Goal: Information Seeking & Learning: Learn about a topic

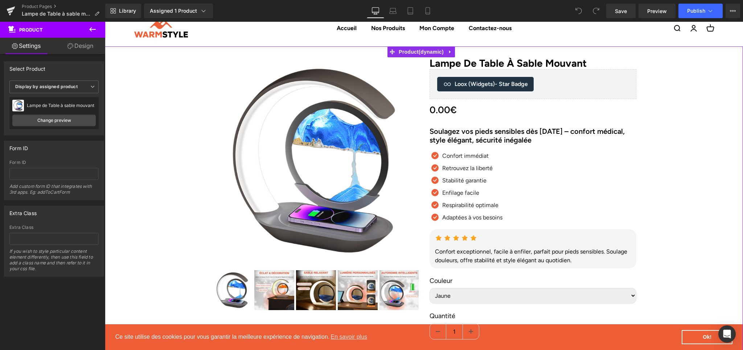
scroll to position [48, 0]
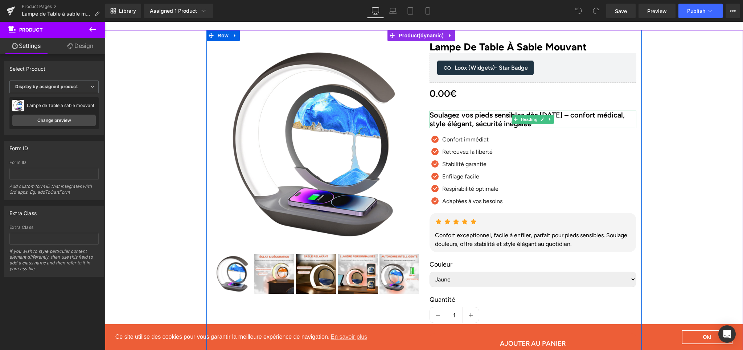
click at [466, 125] on h2 "Soulagez vos pieds sensibles dès [DATE] – confort médical, style élégant, sécur…" at bounding box center [533, 119] width 207 height 17
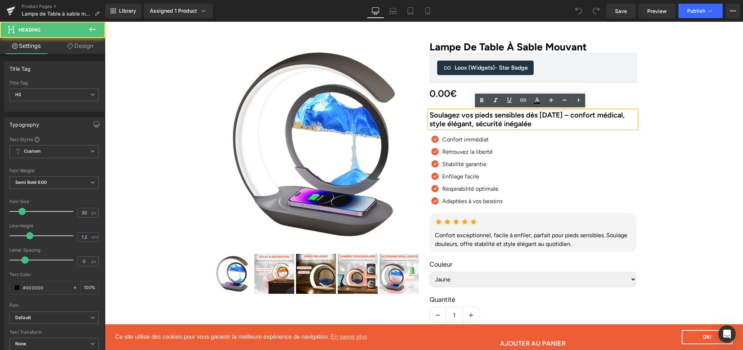
click at [469, 122] on h2 "Soulagez vos pieds sensibles dès [DATE] – confort médical, style élégant, sécur…" at bounding box center [533, 119] width 207 height 17
paste div
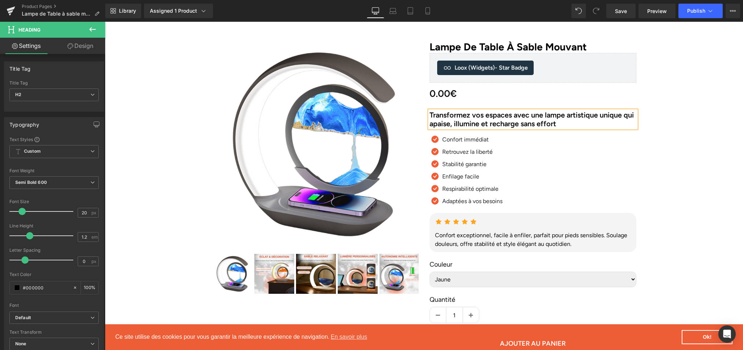
drag, startPoint x: 694, startPoint y: 122, endPoint x: 678, endPoint y: 107, distance: 21.1
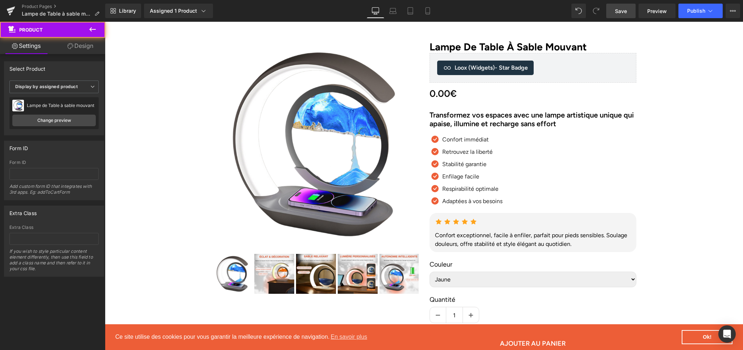
click at [621, 6] on link "Save" at bounding box center [620, 11] width 29 height 15
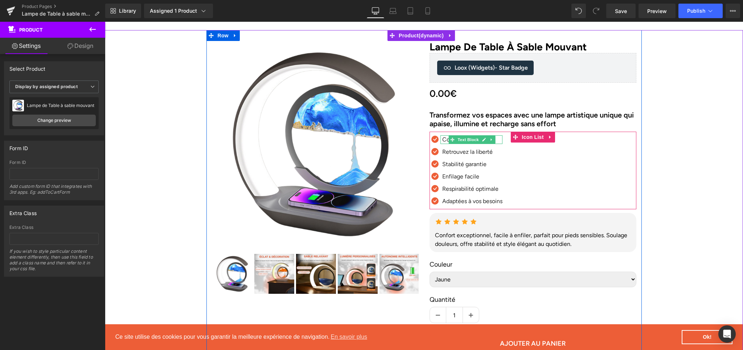
click at [442, 141] on p "Confort immédiat" at bounding box center [472, 139] width 60 height 9
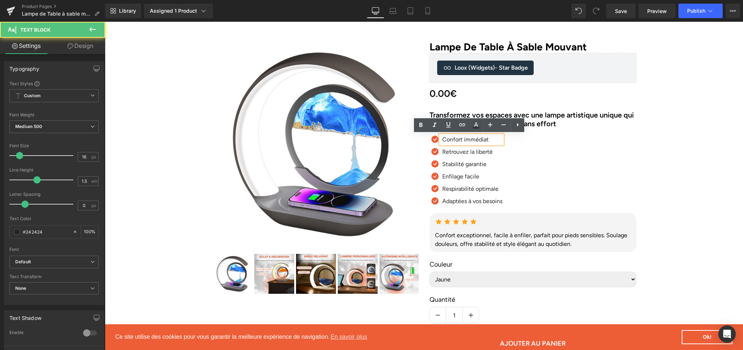
click at [443, 140] on p "Confort immédiat" at bounding box center [472, 139] width 60 height 9
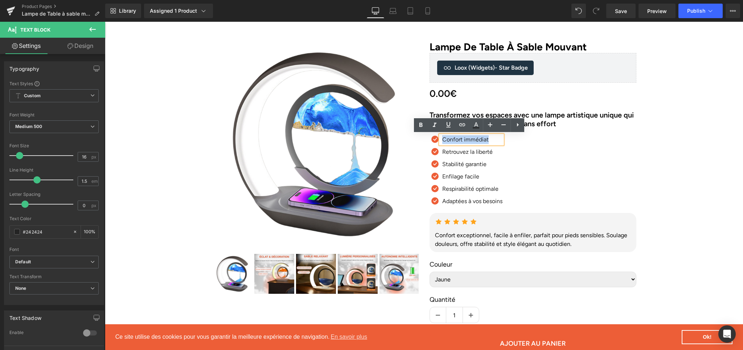
paste div
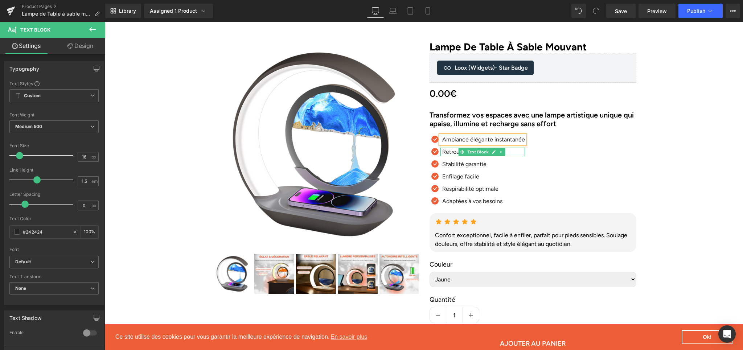
click at [442, 151] on p "Retrouvez la liberté" at bounding box center [483, 152] width 83 height 9
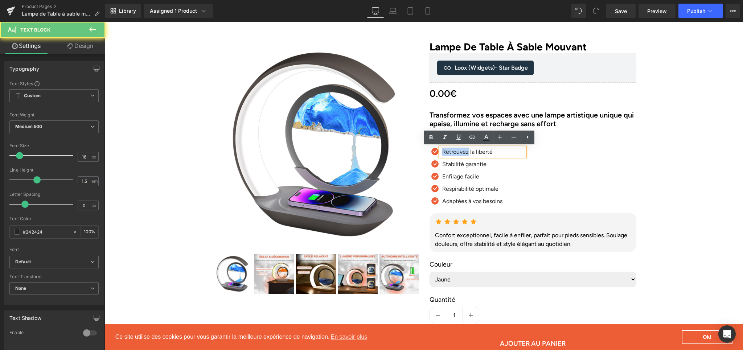
click at [442, 151] on p "Retrouvez la liberté" at bounding box center [483, 152] width 83 height 9
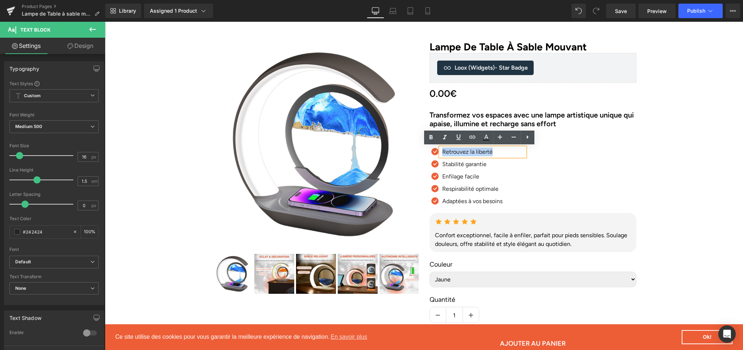
paste div
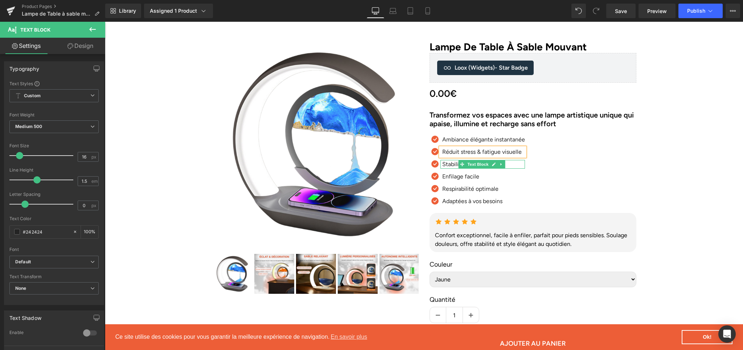
click at [442, 165] on p "Stabilité garantie" at bounding box center [483, 164] width 83 height 9
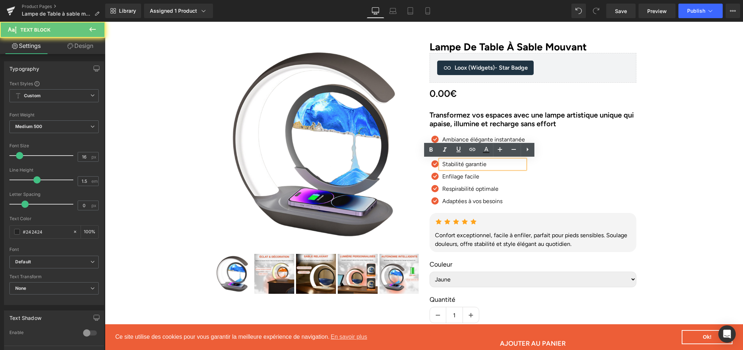
click at [442, 165] on p "Stabilité garantie" at bounding box center [483, 164] width 83 height 9
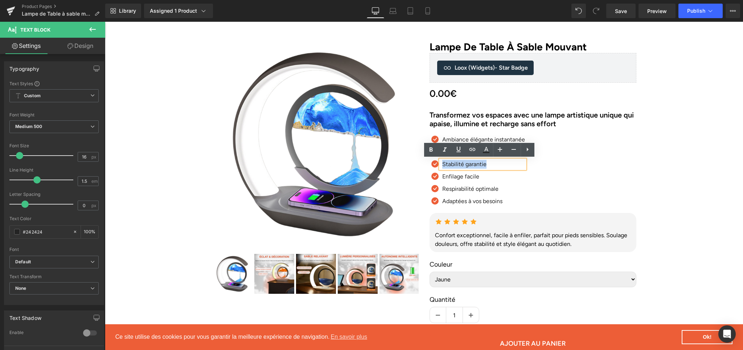
paste div
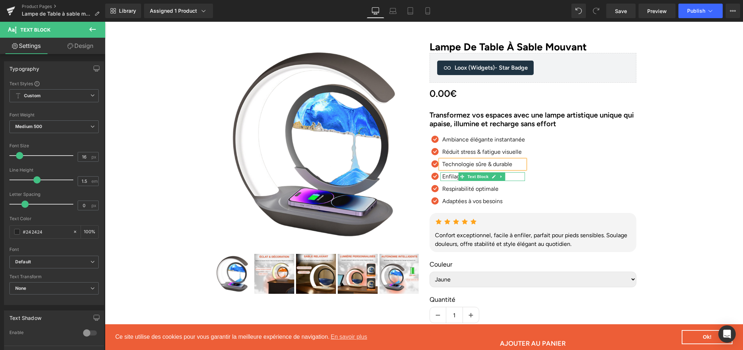
click at [446, 179] on div at bounding box center [482, 180] width 85 height 2
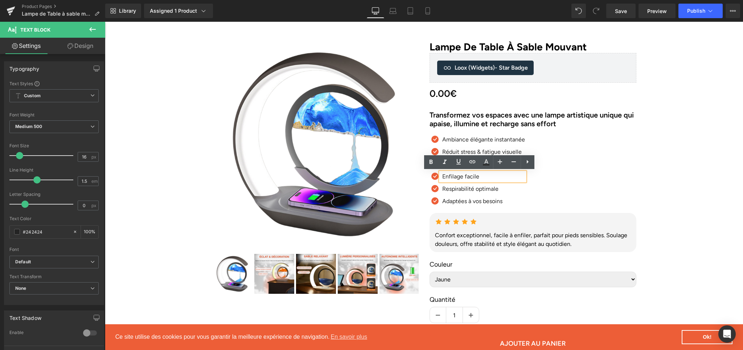
click at [446, 177] on p "Enfilage facile" at bounding box center [483, 176] width 83 height 9
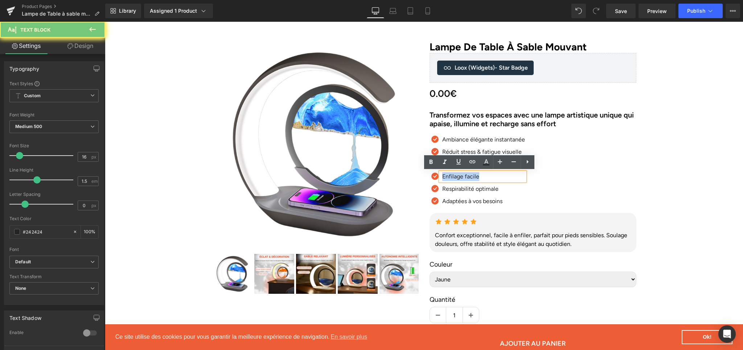
click at [446, 177] on p "Enfilage facile" at bounding box center [483, 176] width 83 height 9
paste div
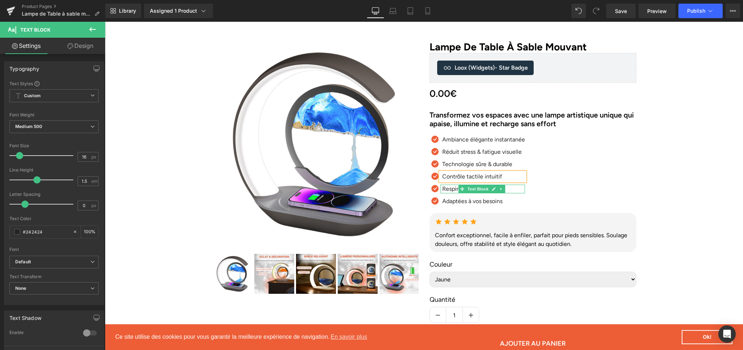
click at [446, 190] on p "Respirabilité optimale" at bounding box center [483, 189] width 83 height 9
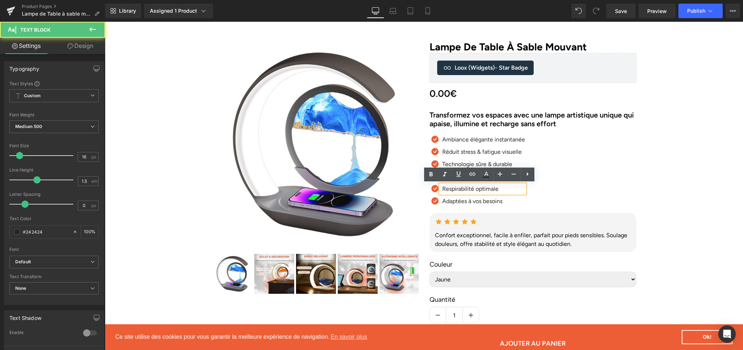
click at [451, 191] on p "Respirabilité optimale" at bounding box center [483, 189] width 83 height 9
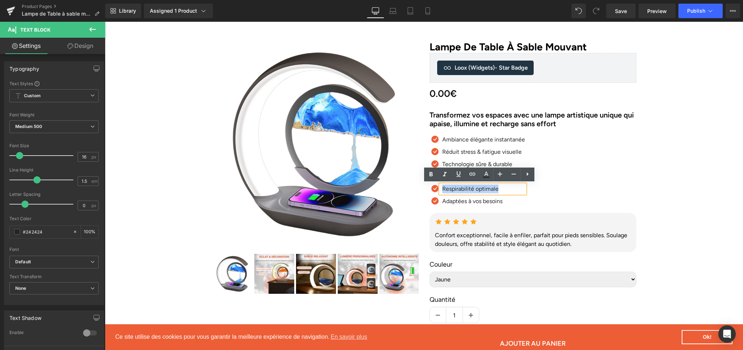
paste div
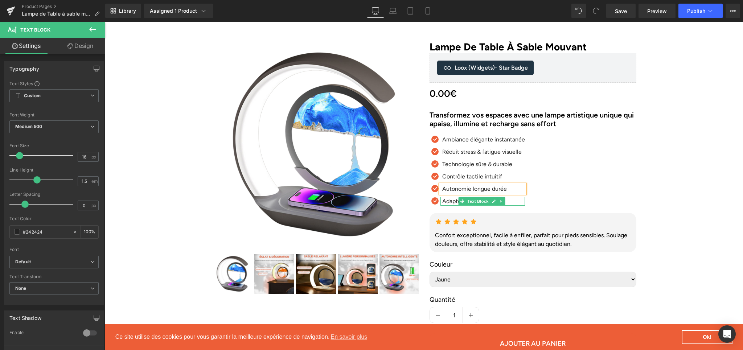
click at [444, 201] on p "Adaptées à vos besoins" at bounding box center [483, 201] width 83 height 9
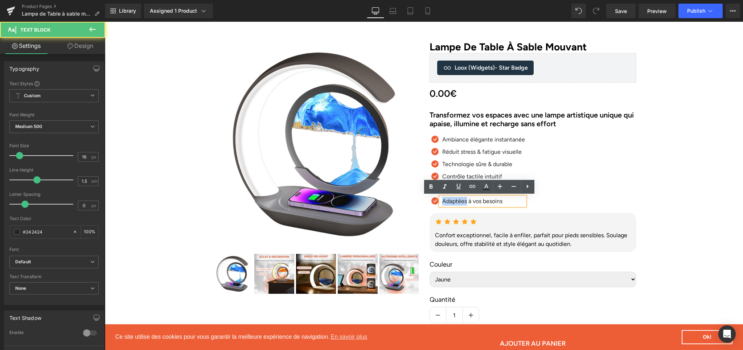
click at [444, 201] on p "Adaptées à vos besoins" at bounding box center [483, 201] width 83 height 9
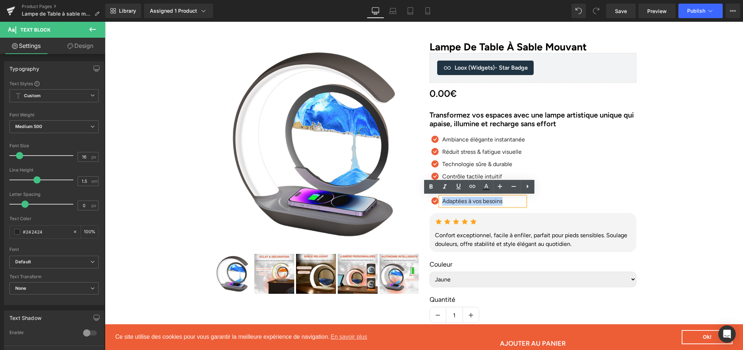
paste div
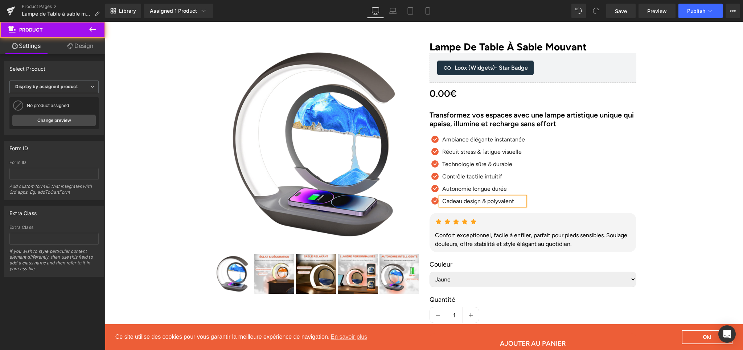
click at [625, 15] on link "Save" at bounding box center [620, 11] width 29 height 15
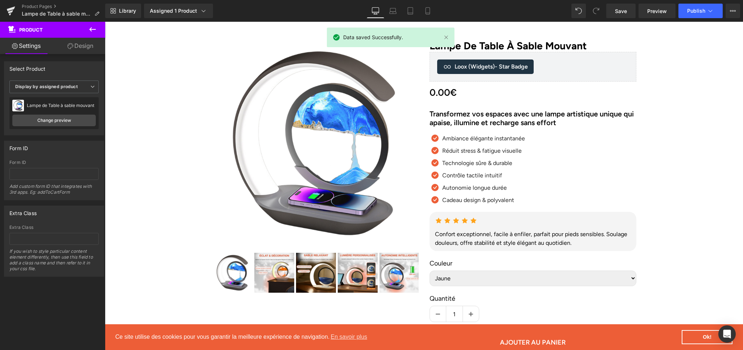
scroll to position [49, 0]
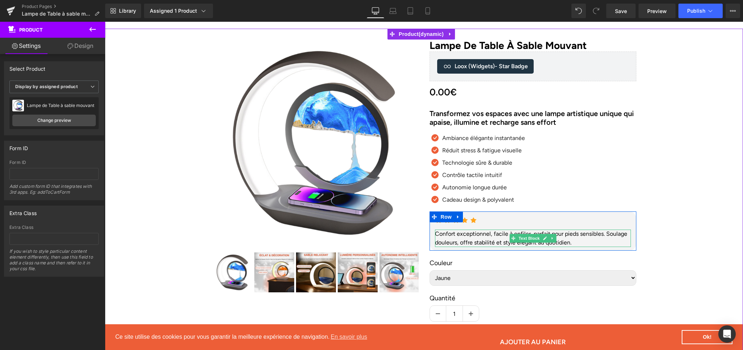
click at [459, 237] on div "Confort exceptionnel, facile à enfiler, parfait pour pieds sensibles. Soulage d…" at bounding box center [533, 238] width 196 height 17
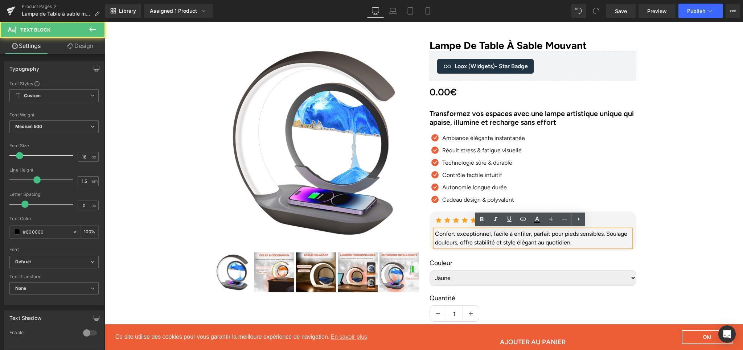
click at [459, 236] on div "Confort exceptionnel, facile à enfiler, parfait pour pieds sensibles. Soulage d…" at bounding box center [533, 238] width 196 height 17
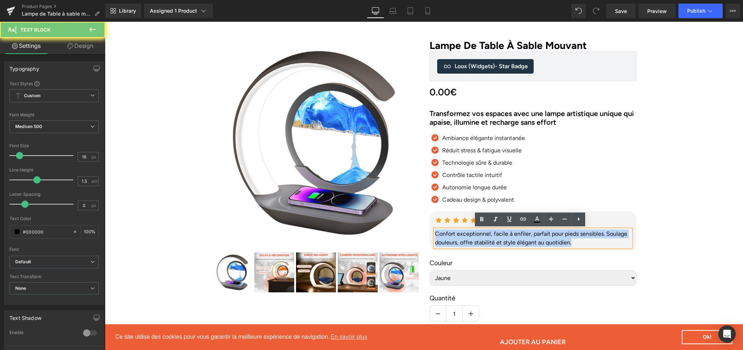
click at [459, 236] on div "Confort exceptionnel, facile à enfiler, parfait pour pieds sensibles. Soulage d…" at bounding box center [533, 238] width 196 height 17
paste div
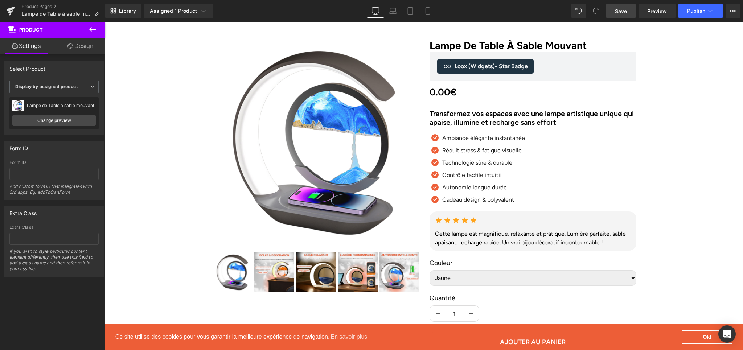
click at [613, 11] on link "Save" at bounding box center [620, 11] width 29 height 15
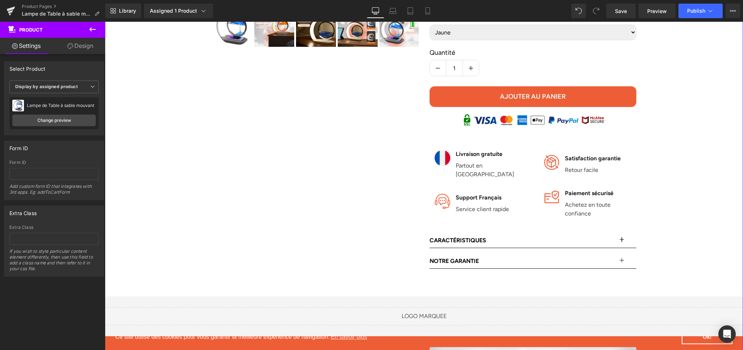
scroll to position [297, 0]
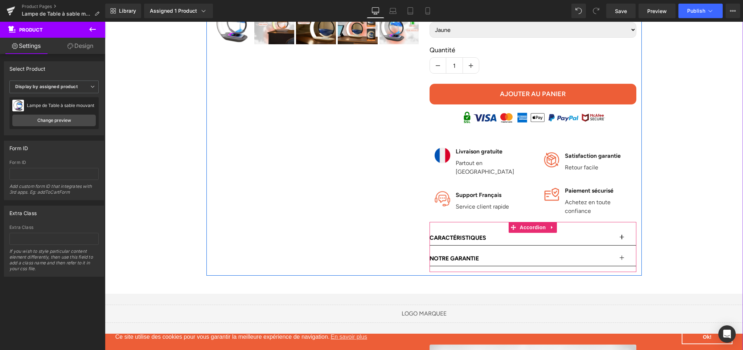
click at [622, 231] on button "button" at bounding box center [629, 238] width 15 height 15
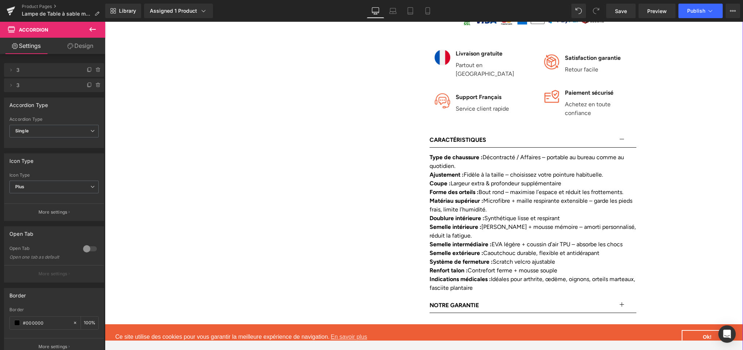
scroll to position [397, 0]
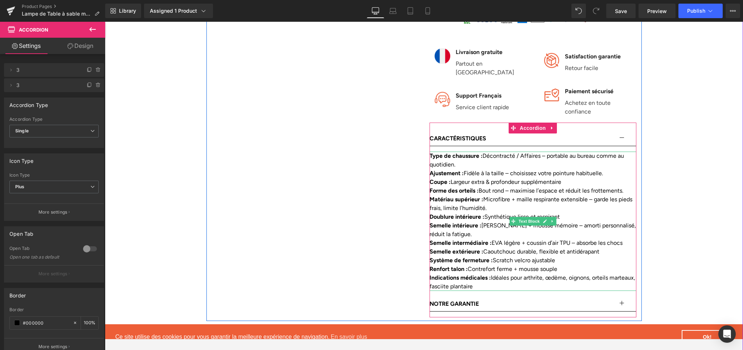
click at [445, 196] on strong "Matériau supérieur :" at bounding box center [457, 199] width 54 height 7
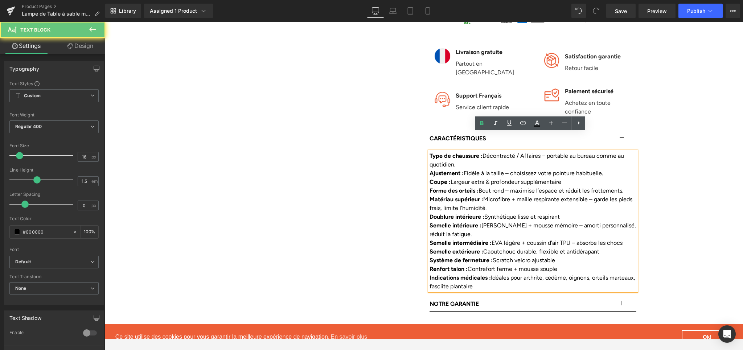
click at [445, 196] on strong "Matériau supérieur :" at bounding box center [457, 199] width 54 height 7
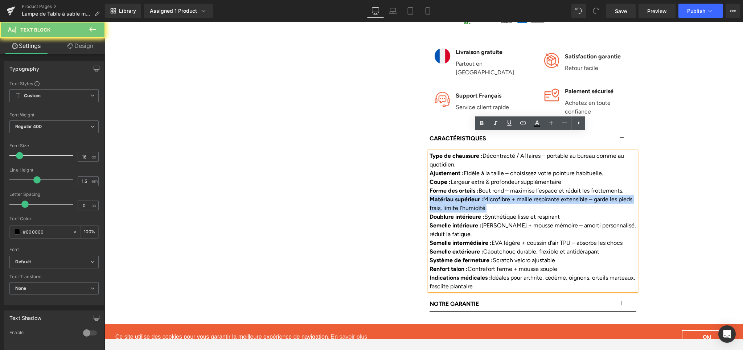
click at [445, 196] on strong "Matériau supérieur :" at bounding box center [457, 199] width 54 height 7
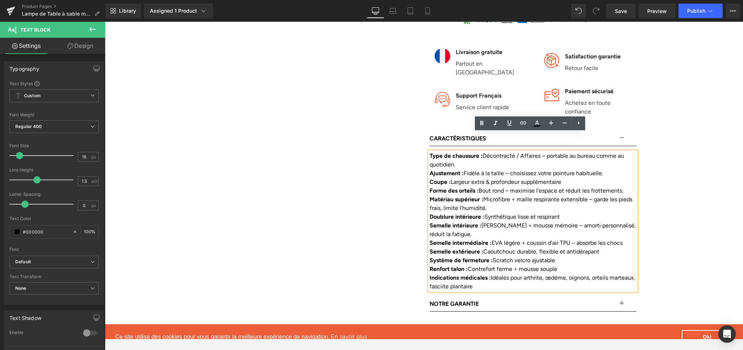
click at [495, 274] on div "Indications médicales : Idéales pour arthrite, œdème, oignons, orteils marteaux…" at bounding box center [533, 282] width 207 height 17
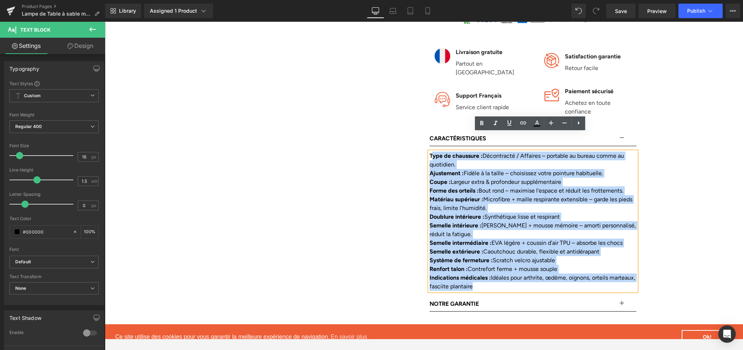
drag, startPoint x: 498, startPoint y: 268, endPoint x: 429, endPoint y: 138, distance: 148.3
click at [430, 152] on div "Type de chaussure : Décontracté / Affaires – portable au bureau comme au quotid…" at bounding box center [533, 221] width 207 height 139
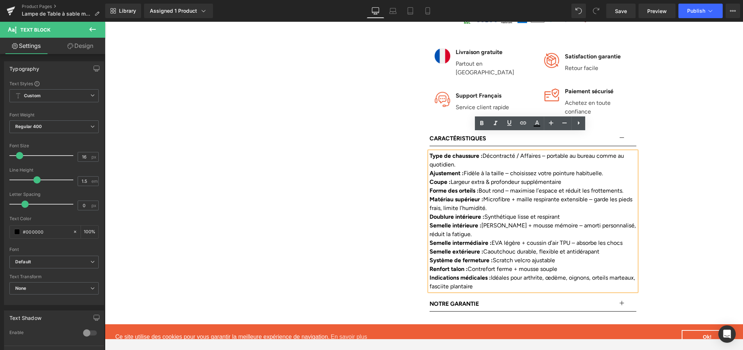
click at [430, 152] on strong "Type de chaussure :" at bounding box center [456, 155] width 53 height 7
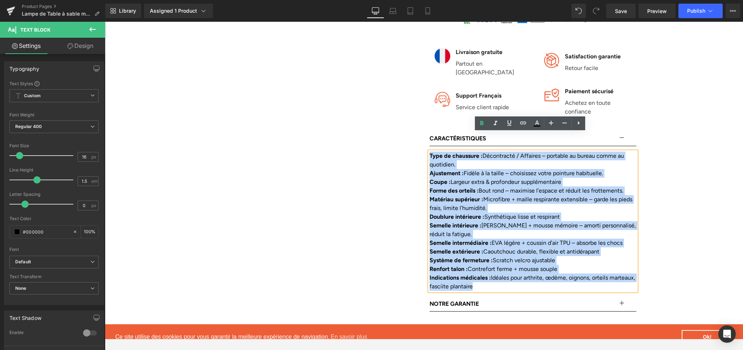
drag, startPoint x: 427, startPoint y: 139, endPoint x: 499, endPoint y: 270, distance: 150.0
click at [499, 270] on div "Type de chaussure : Décontracté / Affaires – portable au bureau comme au quotid…" at bounding box center [533, 221] width 207 height 139
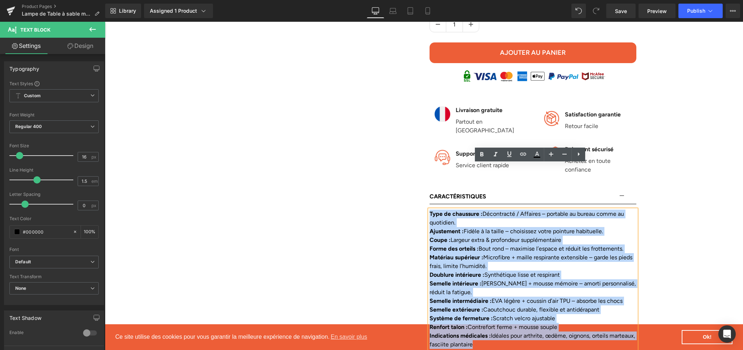
scroll to position [365, 0]
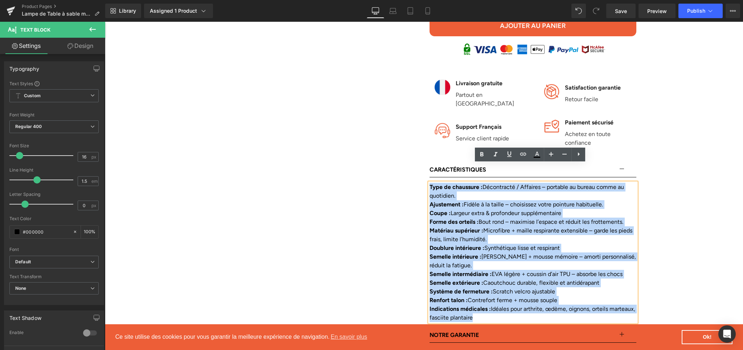
paste div
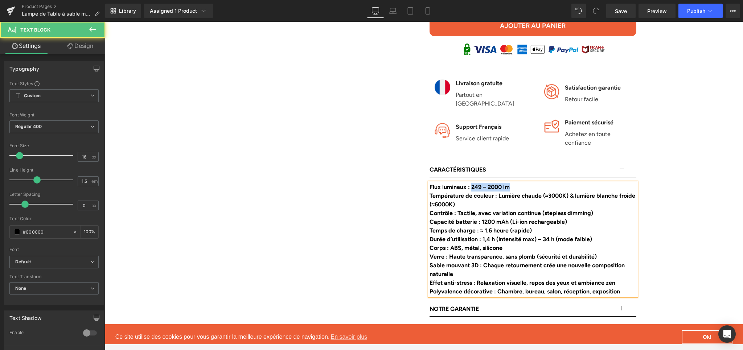
drag, startPoint x: 470, startPoint y: 170, endPoint x: 514, endPoint y: 168, distance: 43.6
click at [514, 183] on div "Flux lumineux : 249 – 2000 lm" at bounding box center [533, 187] width 207 height 9
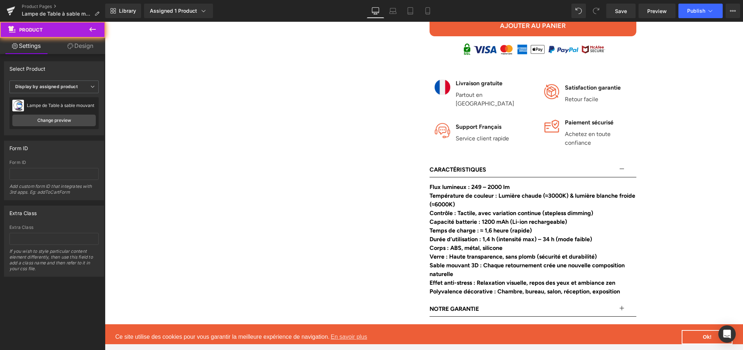
click at [619, 8] on span "Save" at bounding box center [621, 11] width 12 height 8
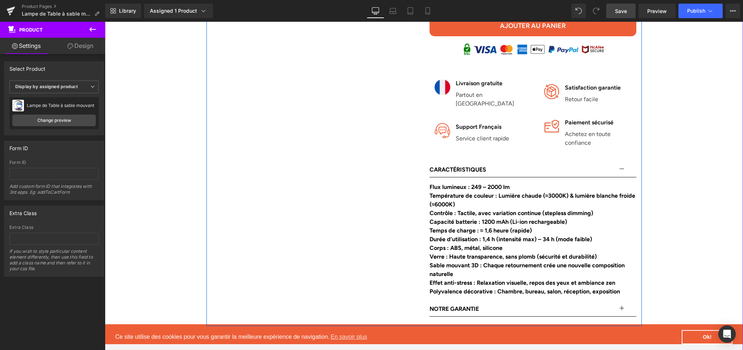
click at [506, 210] on b "Contrôle : Tactile, avec variation continue (stepless dimming)" at bounding box center [512, 213] width 164 height 7
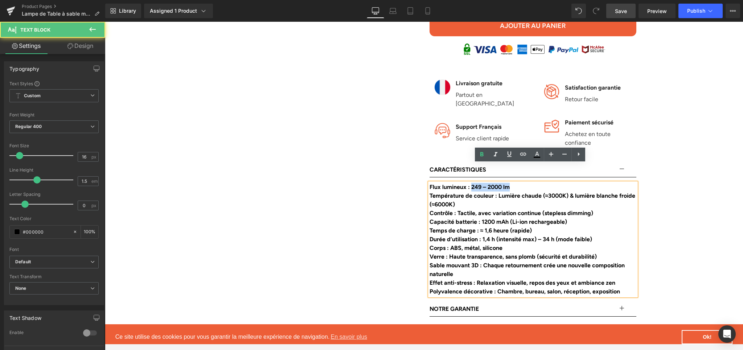
drag, startPoint x: 470, startPoint y: 168, endPoint x: 516, endPoint y: 169, distance: 45.7
click at [516, 183] on div "Flux lumineux : 249 – 2000 lm" at bounding box center [533, 187] width 207 height 9
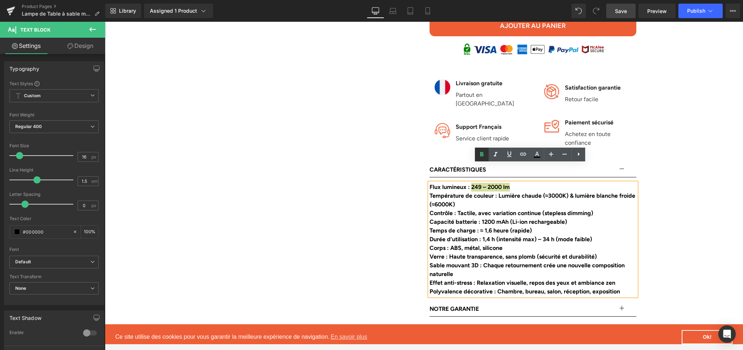
click at [479, 156] on icon at bounding box center [481, 154] width 9 height 9
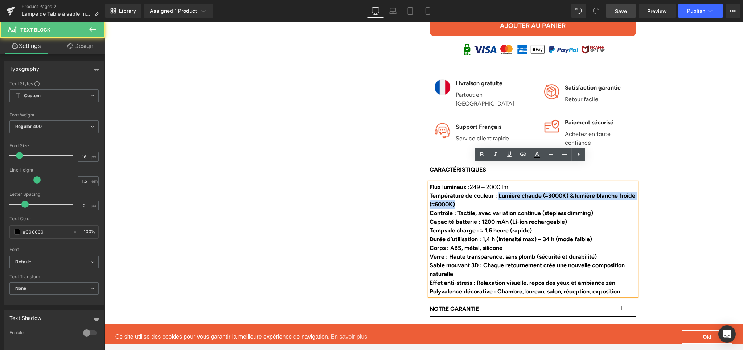
drag, startPoint x: 498, startPoint y: 178, endPoint x: 501, endPoint y: 184, distance: 6.8
click at [501, 192] on div "Température de couleur : Lumière chaude (≈3000K) & lumière blanche froide (≈600…" at bounding box center [533, 200] width 207 height 17
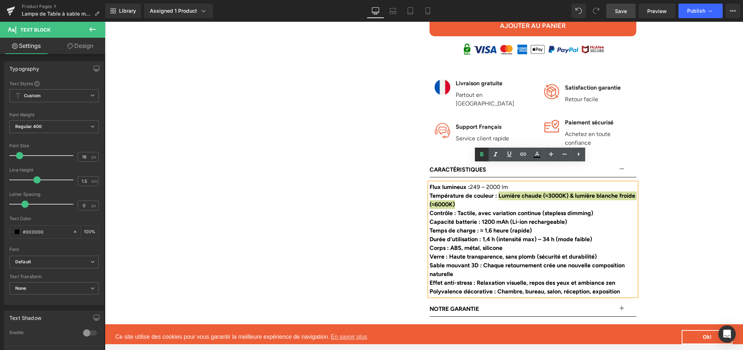
click at [482, 156] on icon at bounding box center [481, 154] width 3 height 4
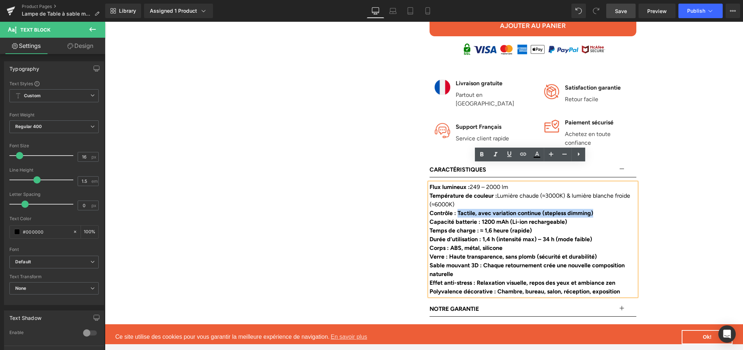
drag, startPoint x: 456, startPoint y: 196, endPoint x: 607, endPoint y: 196, distance: 150.6
click at [607, 209] on div "Contrôle : Tactile, avec variation continue (stepless dimming)" at bounding box center [533, 213] width 207 height 9
click at [477, 156] on link at bounding box center [482, 155] width 14 height 14
drag, startPoint x: 480, startPoint y: 205, endPoint x: 567, endPoint y: 206, distance: 87.8
click at [567, 218] on div "Capacité batterie : 1200 mAh (Li-ion rechargeable)" at bounding box center [533, 222] width 207 height 9
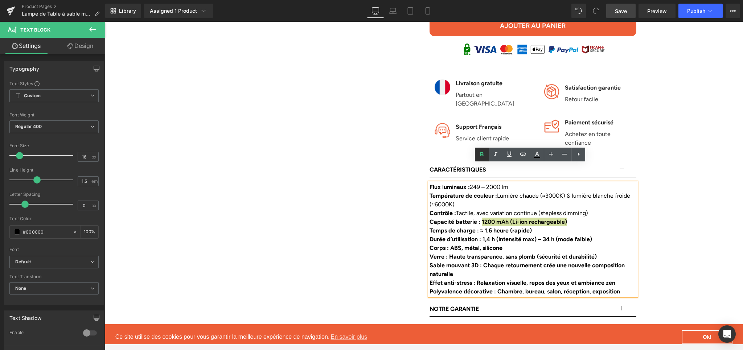
click at [479, 155] on icon at bounding box center [481, 154] width 9 height 9
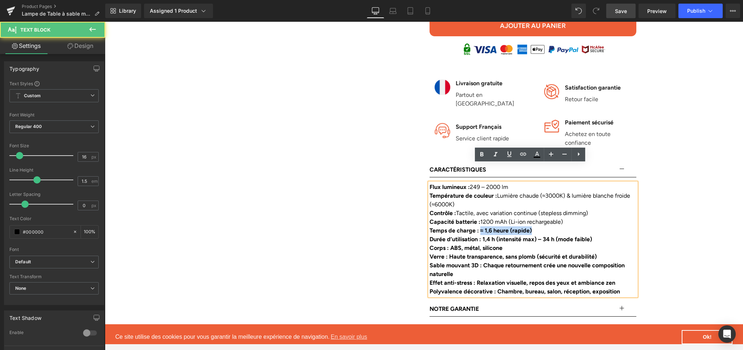
drag, startPoint x: 480, startPoint y: 215, endPoint x: 533, endPoint y: 215, distance: 53.0
click at [533, 226] on div "Temps de charge : ≈ 1,6 heure (rapide)" at bounding box center [533, 230] width 207 height 9
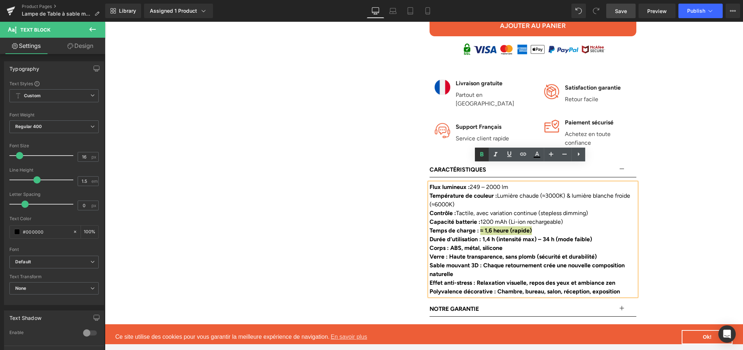
click at [485, 157] on icon at bounding box center [481, 154] width 9 height 9
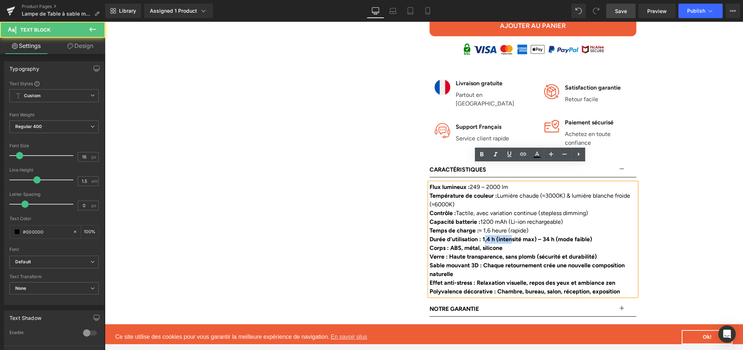
drag, startPoint x: 484, startPoint y: 221, endPoint x: 512, endPoint y: 221, distance: 27.6
click at [512, 236] on b "Durée d’utilisation : 1,4 h (intensité max) – 34 h (mode faible)" at bounding box center [511, 239] width 163 height 7
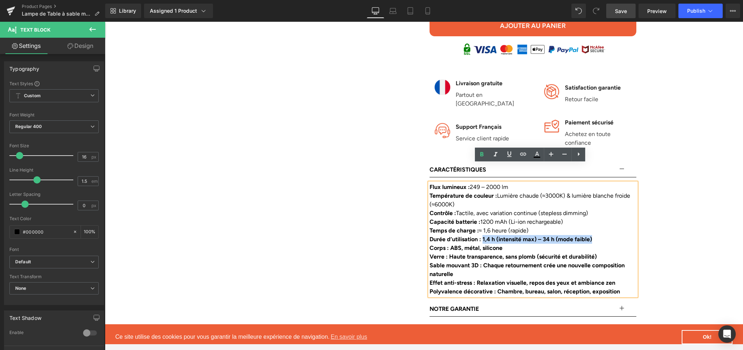
drag, startPoint x: 483, startPoint y: 221, endPoint x: 599, endPoint y: 222, distance: 116.1
click at [599, 235] on div "Durée d’utilisation : 1,4 h (intensité max) – 34 h (mode faible)" at bounding box center [533, 239] width 207 height 9
click at [482, 156] on icon at bounding box center [481, 154] width 3 height 4
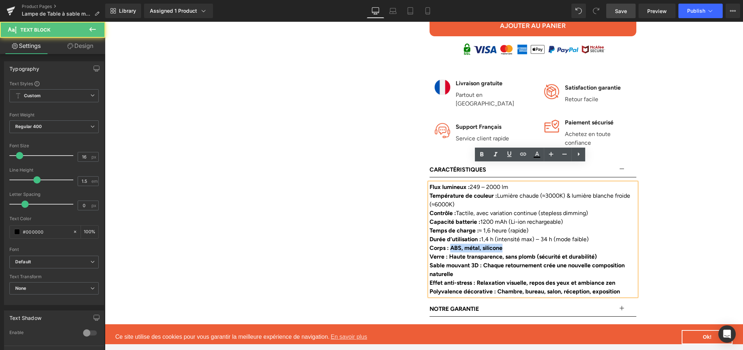
drag, startPoint x: 449, startPoint y: 229, endPoint x: 505, endPoint y: 230, distance: 56.6
click at [505, 244] on div "Corps : ABS, métal, silicone" at bounding box center [533, 248] width 207 height 9
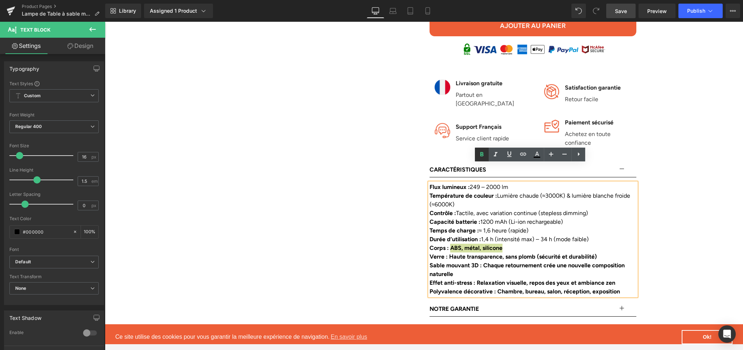
click at [478, 159] on link at bounding box center [482, 155] width 14 height 14
drag, startPoint x: 447, startPoint y: 239, endPoint x: 599, endPoint y: 240, distance: 152.0
click at [599, 253] on div "Verre : Haute transparence, sans plomb (sécurité et durabilité)" at bounding box center [533, 257] width 207 height 9
click at [479, 155] on icon at bounding box center [481, 154] width 9 height 9
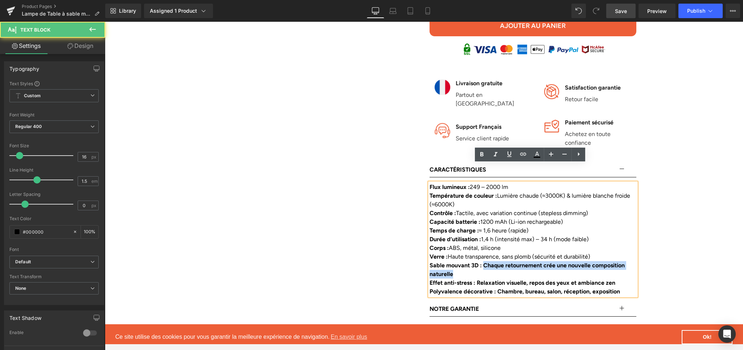
drag, startPoint x: 484, startPoint y: 249, endPoint x: 486, endPoint y: 257, distance: 8.3
click at [486, 261] on div "Sable mouvant 3D : Chaque retournement crée une nouvelle composition naturelle" at bounding box center [533, 269] width 207 height 17
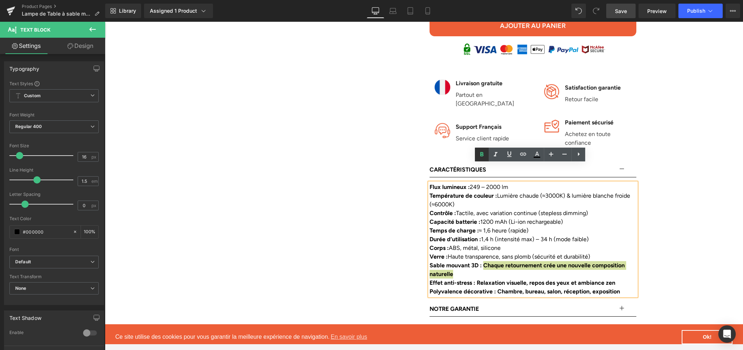
click at [486, 155] on link at bounding box center [482, 155] width 14 height 14
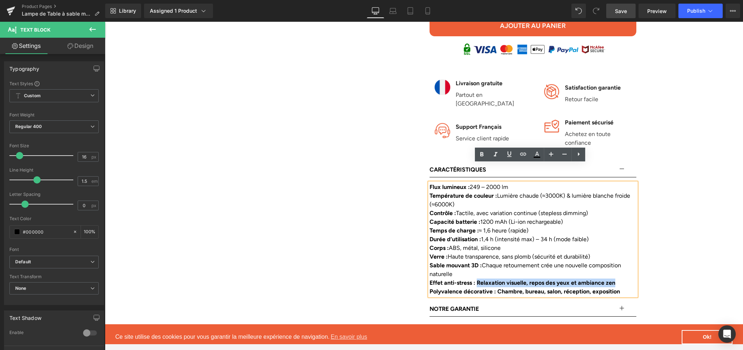
drag, startPoint x: 476, startPoint y: 266, endPoint x: 620, endPoint y: 264, distance: 143.7
click at [615, 279] on b "Effet anti-stress : Relaxation visuelle, repos des yeux et ambiance zen" at bounding box center [523, 282] width 186 height 7
click at [484, 153] on icon at bounding box center [481, 154] width 9 height 9
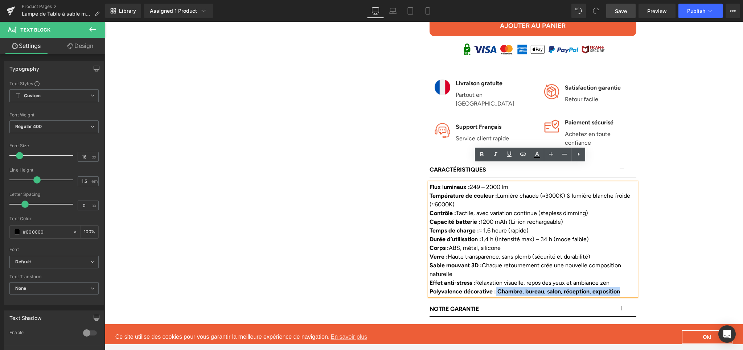
drag, startPoint x: 495, startPoint y: 273, endPoint x: 630, endPoint y: 277, distance: 135.4
click at [630, 277] on div "Flux lumineux : 249 – 2000 lm Température de couleur : Lumière chaude (≈3000K) …" at bounding box center [533, 239] width 207 height 113
click at [483, 159] on icon at bounding box center [481, 154] width 9 height 9
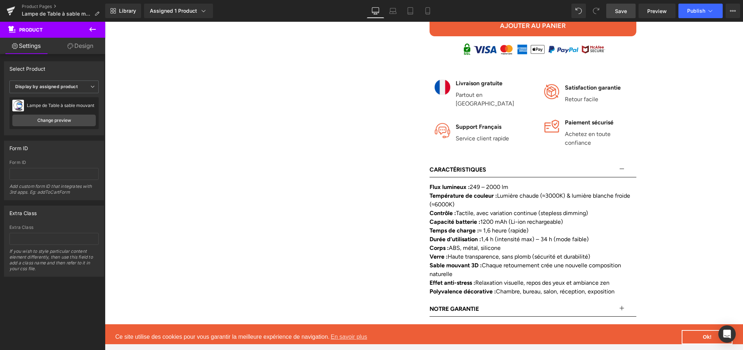
click at [623, 15] on link "Save" at bounding box center [620, 11] width 29 height 15
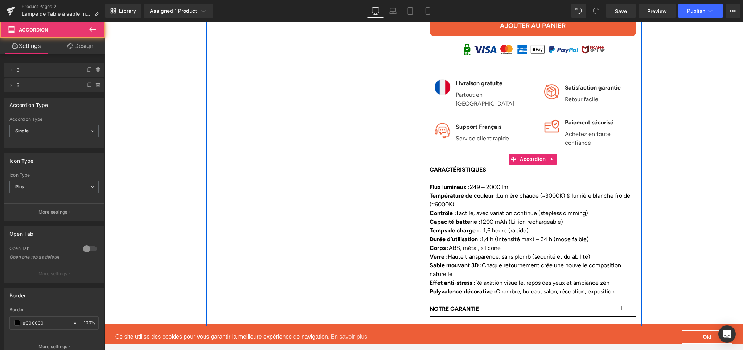
click at [623, 163] on button "button" at bounding box center [629, 170] width 15 height 15
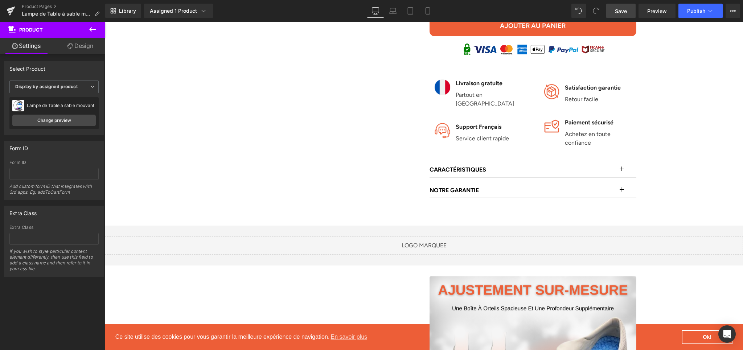
click at [617, 15] on link "Save" at bounding box center [620, 11] width 29 height 15
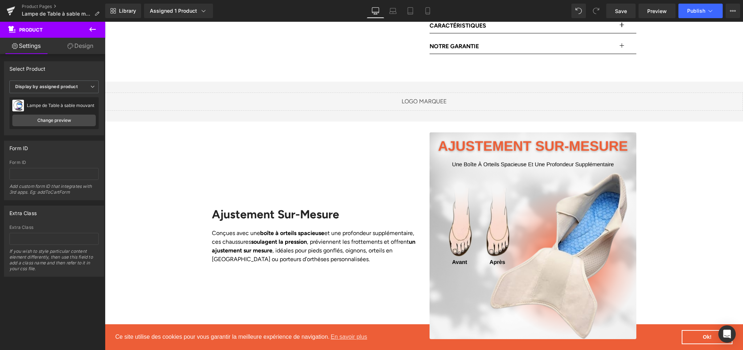
scroll to position [507, 0]
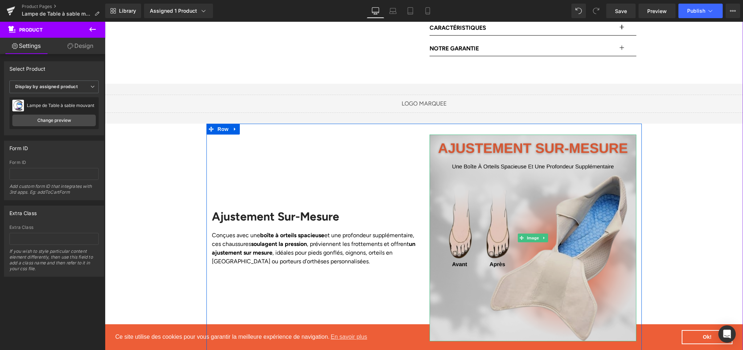
click at [459, 218] on img at bounding box center [533, 238] width 207 height 207
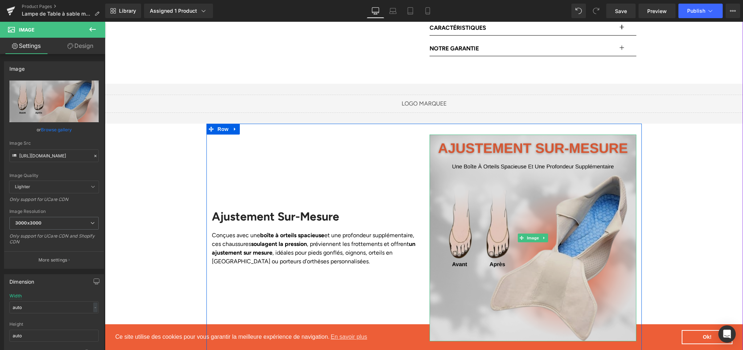
click at [467, 202] on img at bounding box center [533, 238] width 207 height 207
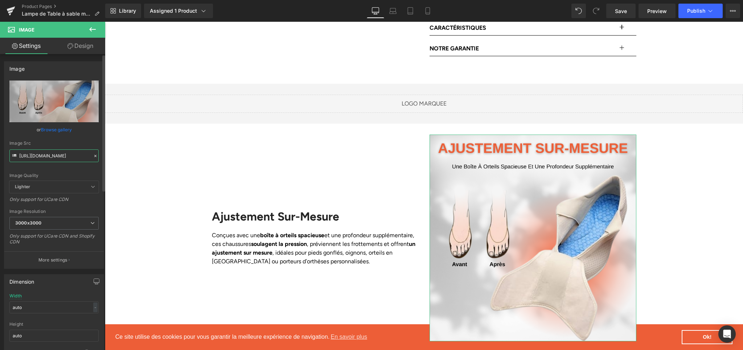
click at [50, 155] on input "[URL][DOMAIN_NAME]" at bounding box center [53, 155] width 89 height 13
paste input "cb2707a6-ffcc-4e0a-bd77-0e0a4b5b405e.png?v=1758276436"
type input "[URL][DOMAIN_NAME]"
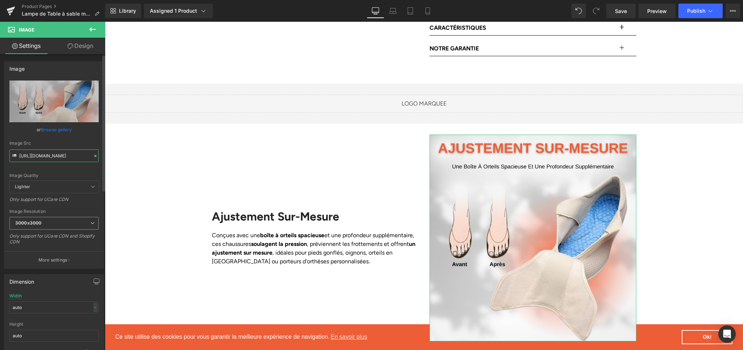
scroll to position [0, 179]
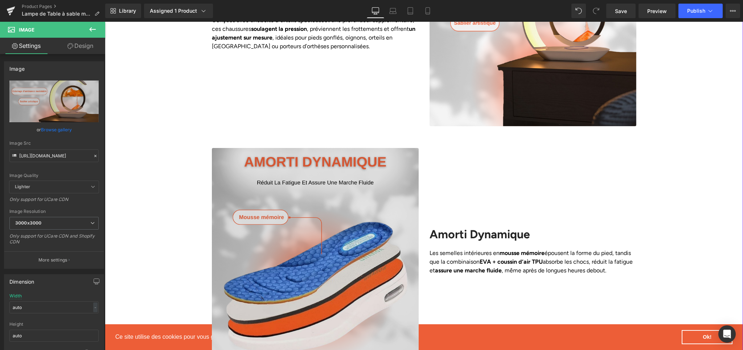
click at [374, 201] on img at bounding box center [315, 251] width 207 height 207
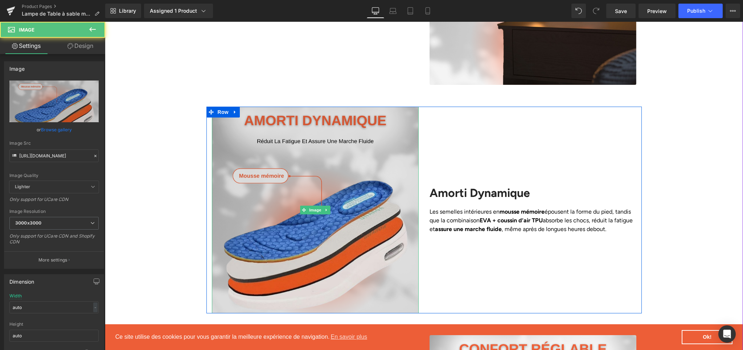
scroll to position [765, 0]
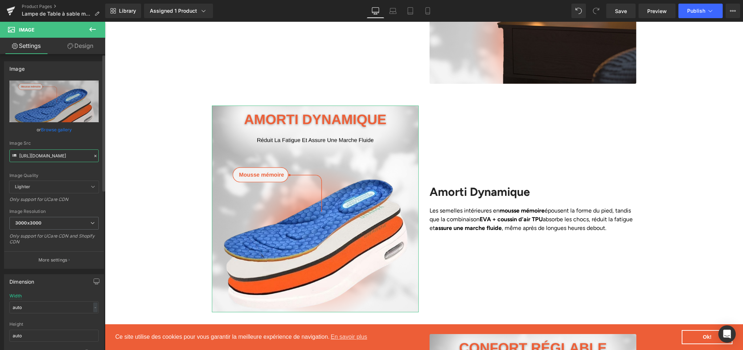
click at [36, 153] on input "[URL][DOMAIN_NAME]" at bounding box center [53, 155] width 89 height 13
paste input "7326ff17-375b-4f64-9387-0a390f9c2bc3.png?v=1758276436"
type input "[URL][DOMAIN_NAME]"
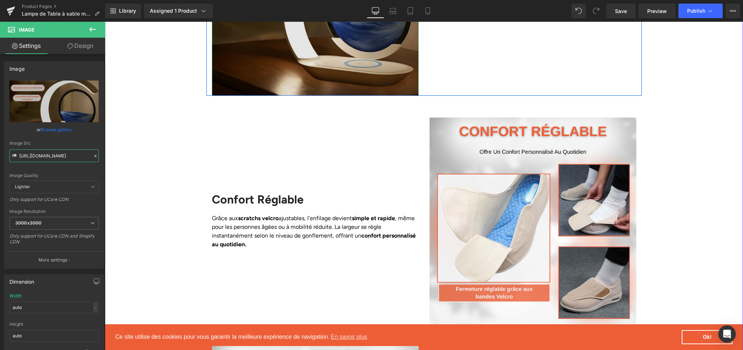
scroll to position [1003, 0]
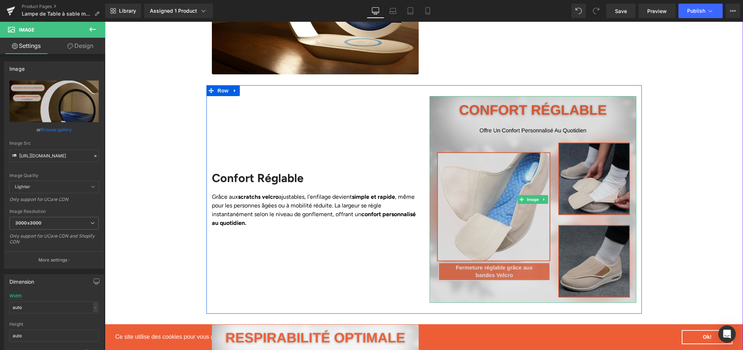
click at [453, 160] on img at bounding box center [533, 199] width 207 height 207
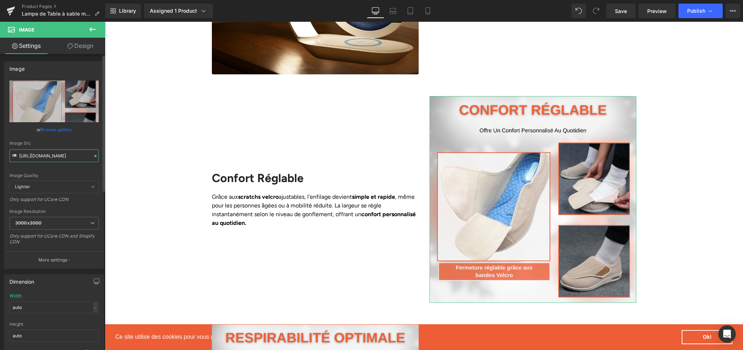
click at [43, 153] on input "[URL][DOMAIN_NAME]" at bounding box center [53, 155] width 89 height 13
paste input "bd3ce47a-0a17-4d3a-891d-51c98df53fea.png?v=1758276436"
type input "[URL][DOMAIN_NAME]"
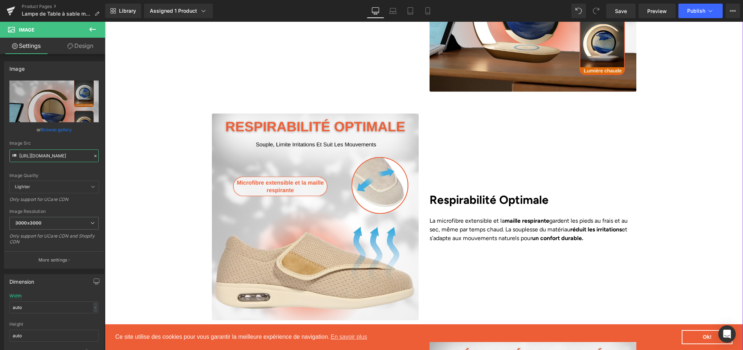
scroll to position [1244, 0]
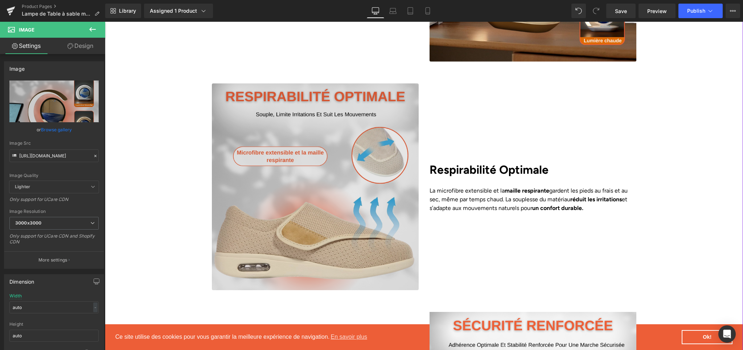
click at [311, 174] on img at bounding box center [315, 186] width 207 height 207
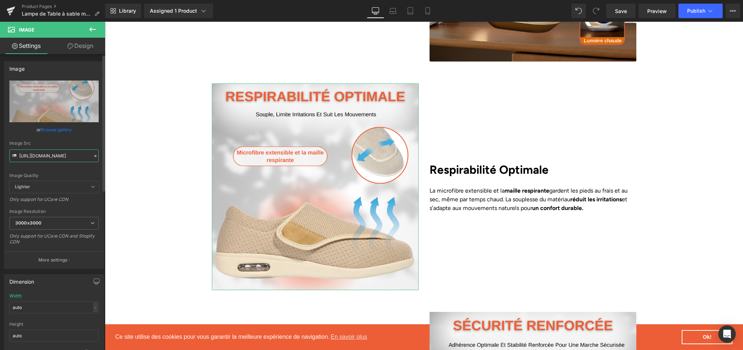
click at [66, 154] on input "[URL][DOMAIN_NAME]" at bounding box center [53, 155] width 89 height 13
paste input "93c09581-12b4-4ffe-a63a-06047b9ec478.png?v=1758276436"
type input "[URL][DOMAIN_NAME]"
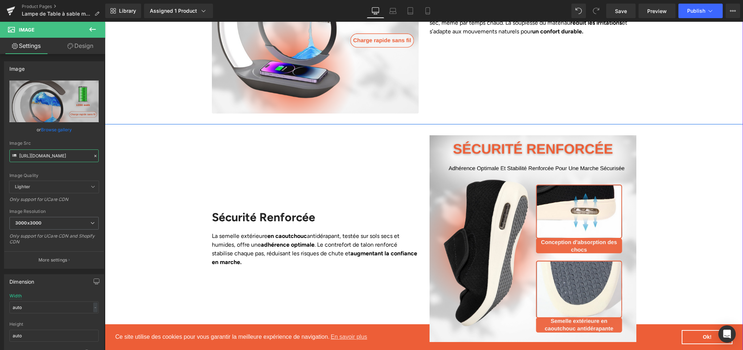
scroll to position [1423, 0]
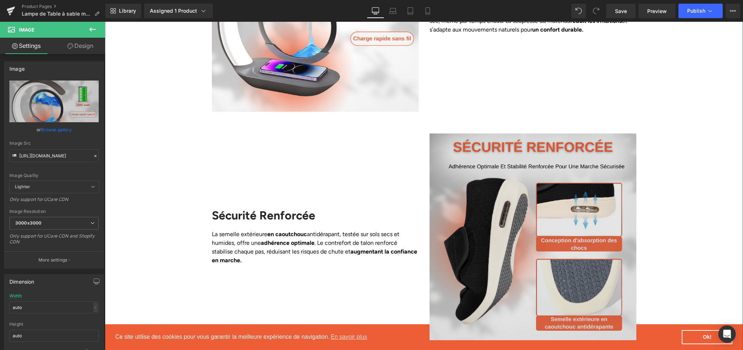
click at [551, 205] on img at bounding box center [533, 237] width 207 height 207
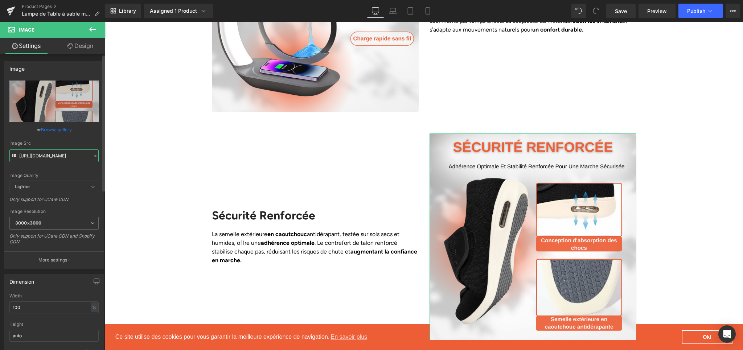
click at [63, 158] on input "[URL][DOMAIN_NAME]" at bounding box center [53, 155] width 89 height 13
paste input "0c92ce5f-529d-4548-845f-00b5c69c2d19.png?v=1758276436"
type input "[URL][DOMAIN_NAME]"
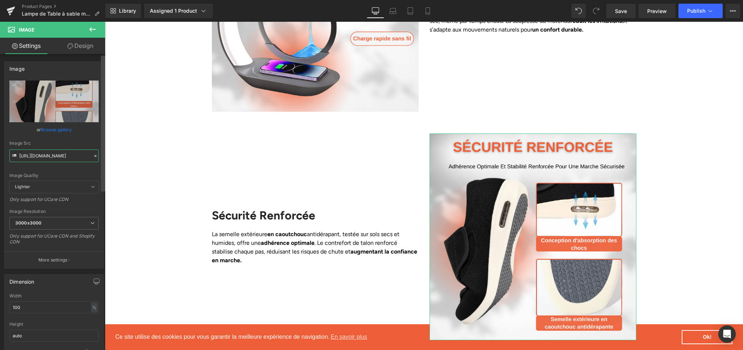
scroll to position [0, 180]
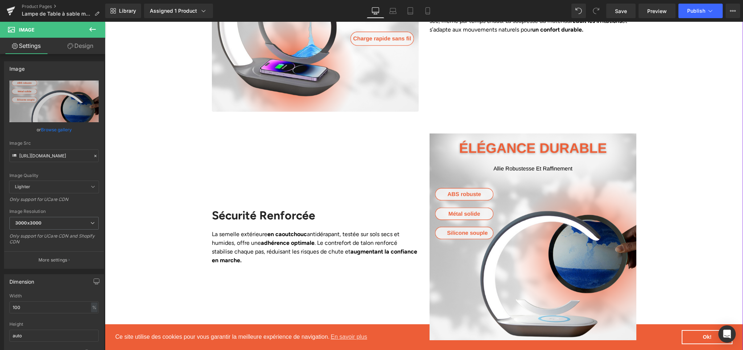
click at [673, 202] on div "Liquid Row Image Ajustement Sur-Mesure Heading Conçues avec une boîte à orteils…" at bounding box center [424, 79] width 638 height 1859
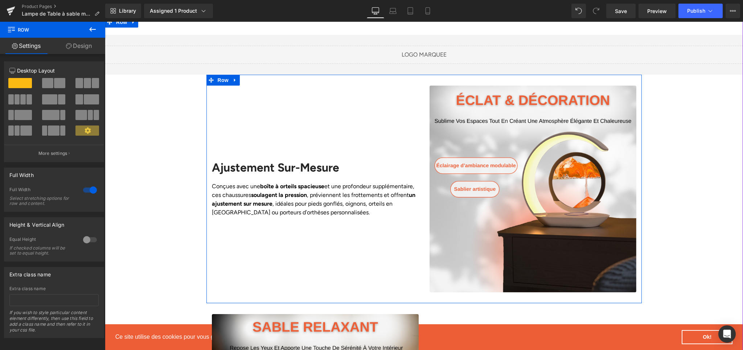
scroll to position [565, 0]
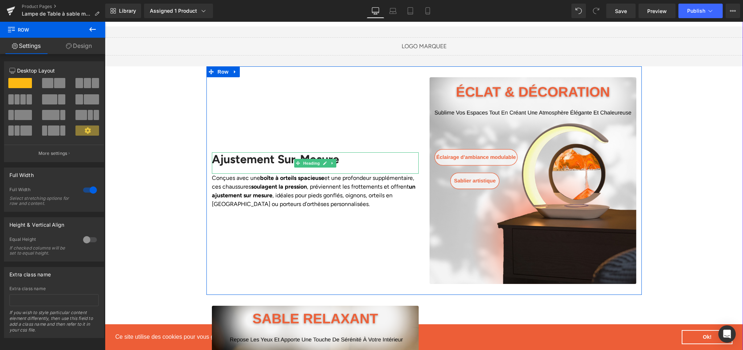
click at [262, 152] on div "Ajustement Sur-Mesure" at bounding box center [315, 162] width 207 height 21
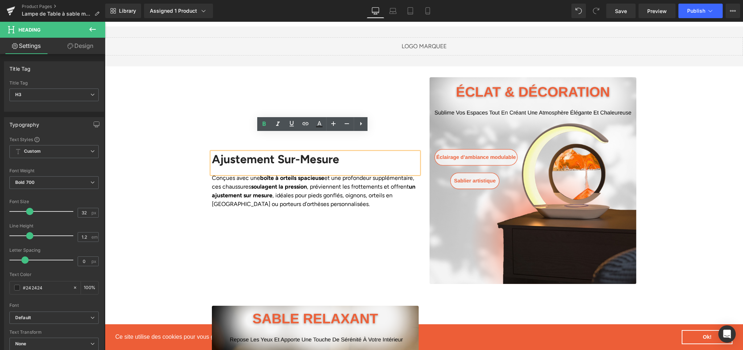
click at [271, 152] on div "Ajustement Sur-Mesure" at bounding box center [315, 162] width 207 height 21
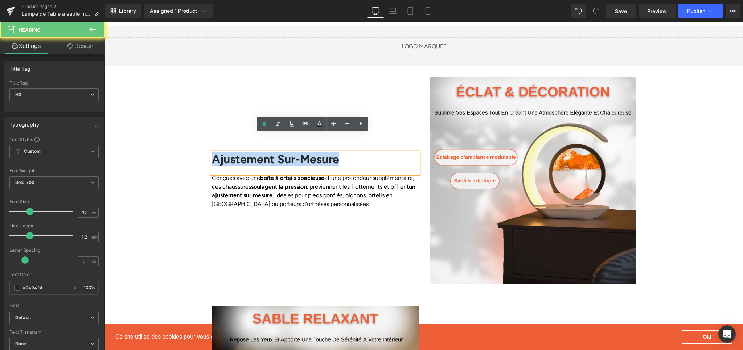
click at [271, 152] on div "Ajustement Sur-Mesure" at bounding box center [315, 162] width 207 height 21
paste div
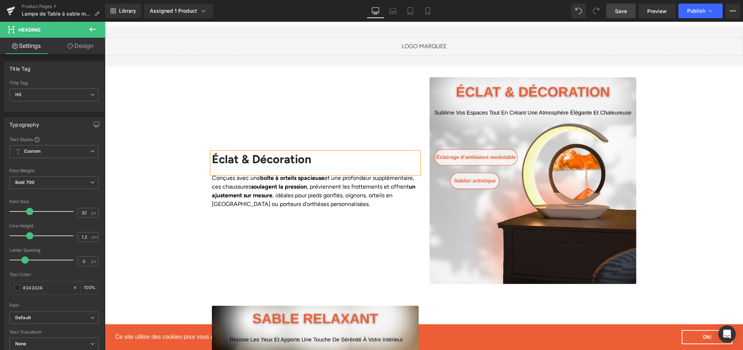
click at [617, 10] on span "Save" at bounding box center [621, 11] width 12 height 8
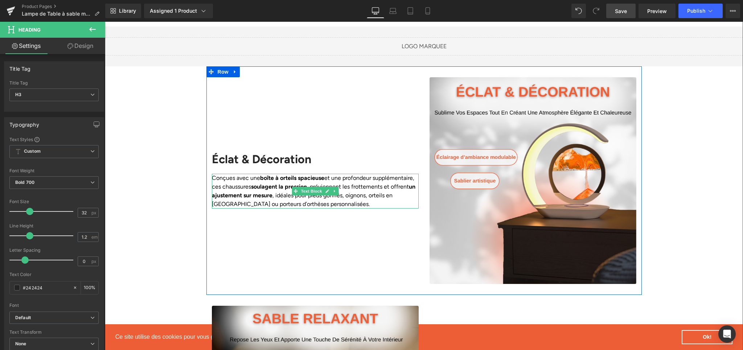
click at [226, 177] on p "Conçues avec une boîte à orteils spacieuse et une profondeur supplémentaire, ce…" at bounding box center [315, 191] width 207 height 35
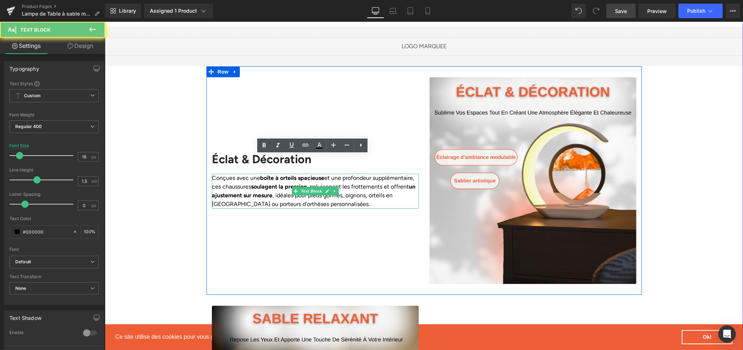
click at [226, 177] on p "Conçues avec une boîte à orteils spacieuse et une profondeur supplémentaire, ce…" at bounding box center [315, 191] width 207 height 35
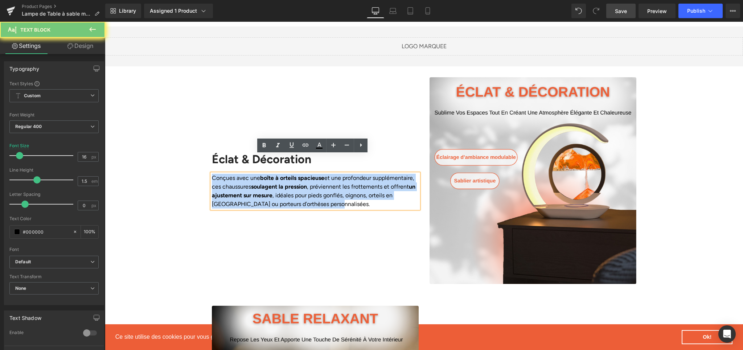
click at [226, 177] on p "Conçues avec une boîte à orteils spacieuse et une profondeur supplémentaire, ce…" at bounding box center [315, 191] width 207 height 35
paste div
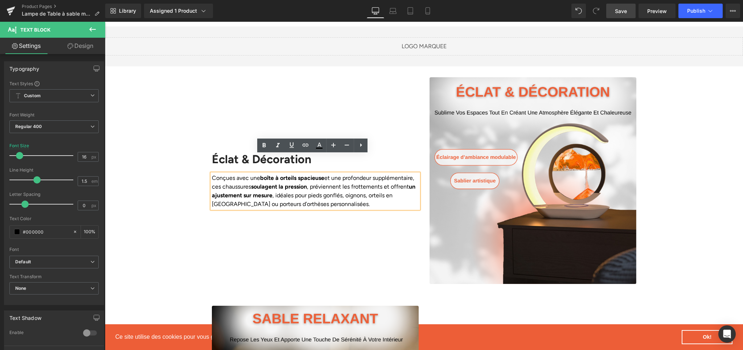
scroll to position [569, 0]
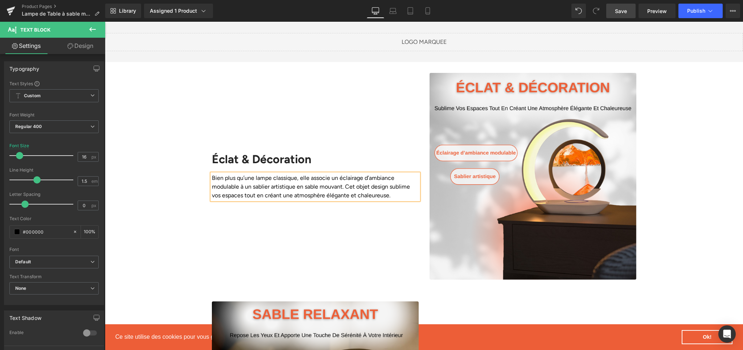
click at [360, 200] on div "Éclat & Décoration Heading Bien plus qu’une lampe classique, elle associe un éc…" at bounding box center [315, 176] width 218 height 207
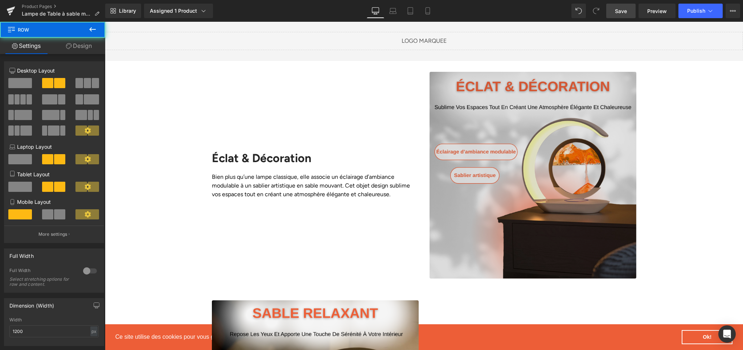
scroll to position [570, 0]
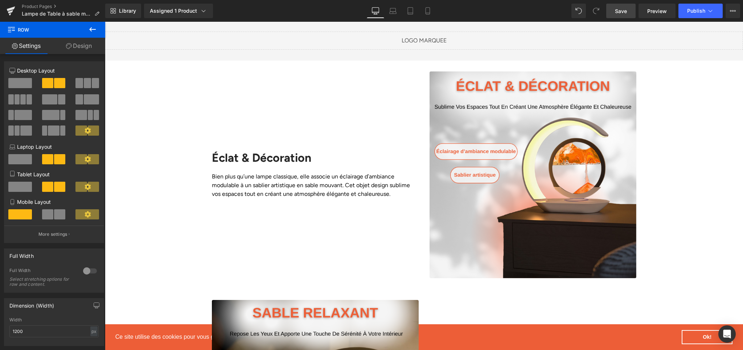
click at [616, 7] on link "Save" at bounding box center [620, 11] width 29 height 15
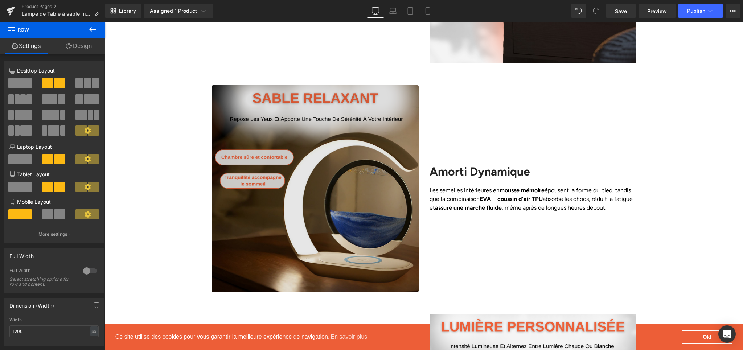
scroll to position [792, 0]
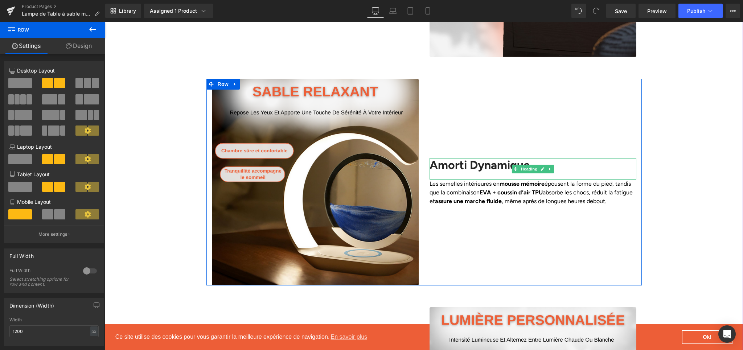
click at [444, 158] on h2 "Amorti Dynamique" at bounding box center [533, 165] width 207 height 14
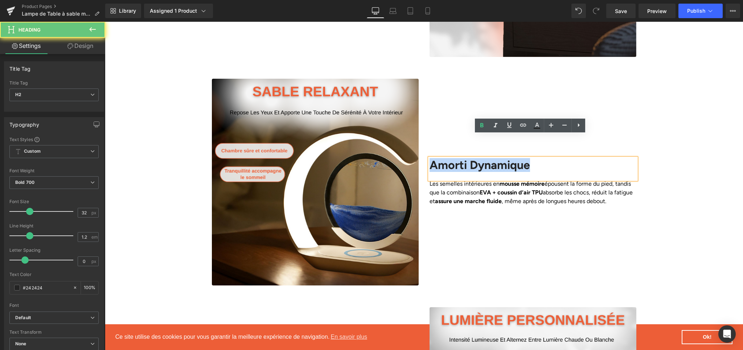
click at [444, 158] on h2 "Amorti Dynamique" at bounding box center [533, 165] width 207 height 14
paste div
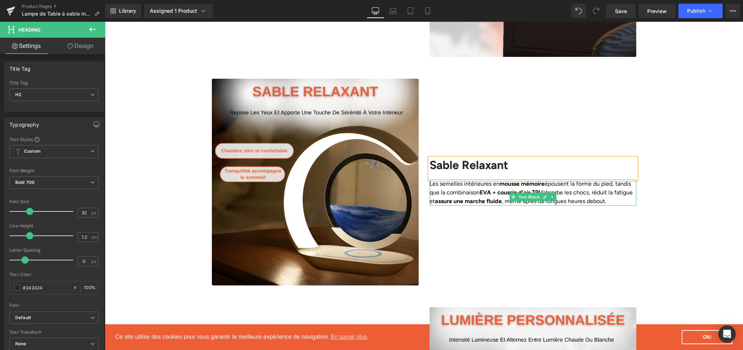
click at [445, 180] on p "Les semelles intérieures en mousse mémoire épousent la forme du pied, tandis qu…" at bounding box center [533, 193] width 207 height 26
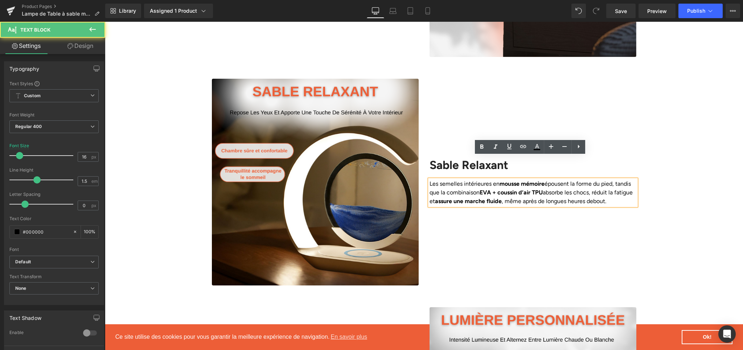
click at [458, 198] on strong "assure une marche fluide" at bounding box center [468, 201] width 67 height 7
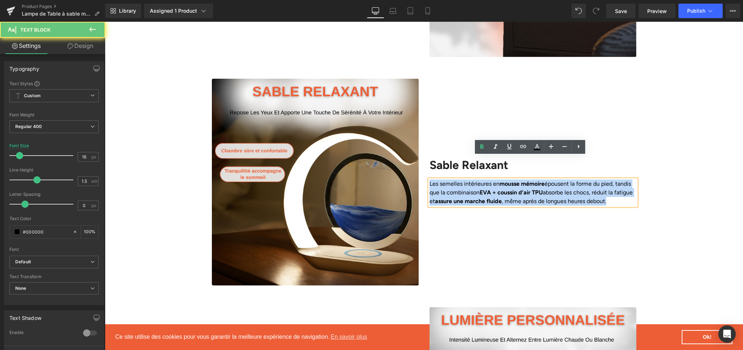
click at [458, 198] on strong "assure une marche fluide" at bounding box center [468, 201] width 67 height 7
paste div
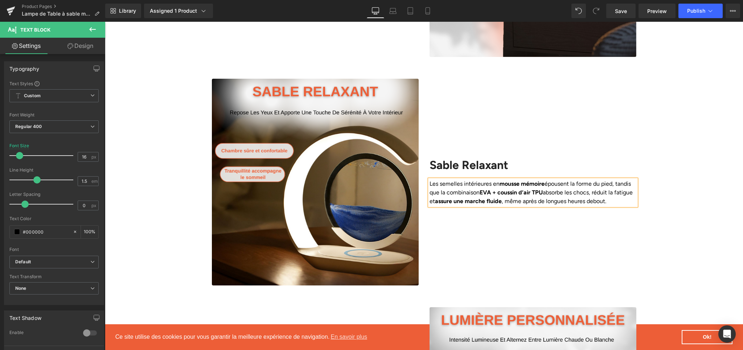
scroll to position [796, 0]
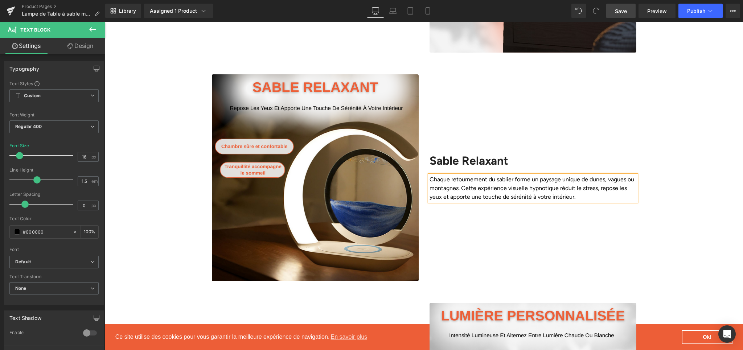
click at [617, 9] on span "Save" at bounding box center [621, 11] width 12 height 8
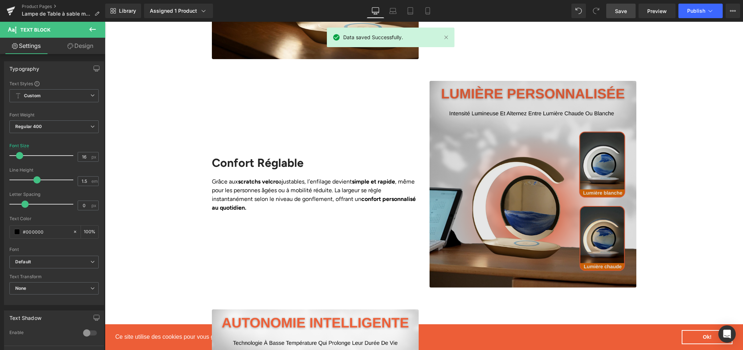
scroll to position [1026, 0]
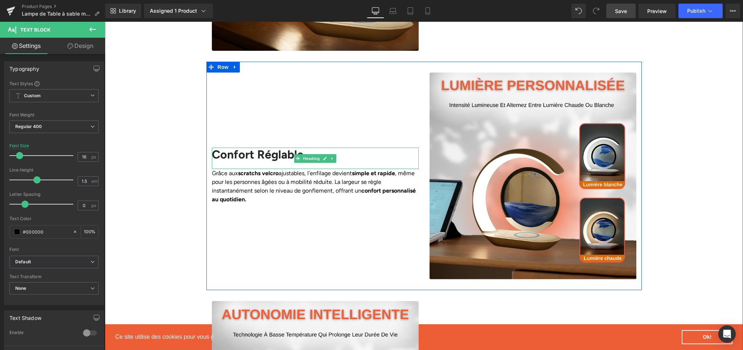
click at [220, 148] on h2 "Confort Réglable" at bounding box center [315, 155] width 207 height 14
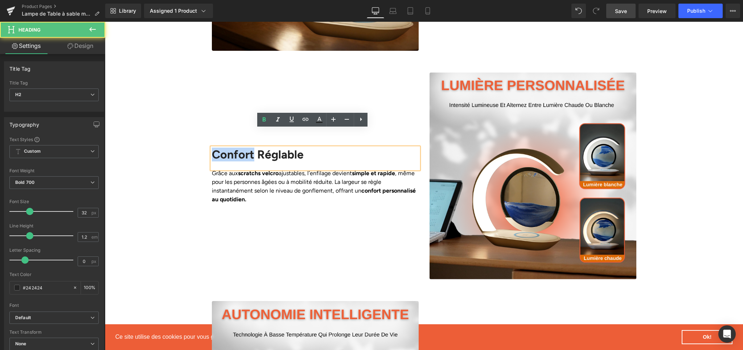
click at [220, 148] on h2 "Confort Réglable" at bounding box center [315, 155] width 207 height 14
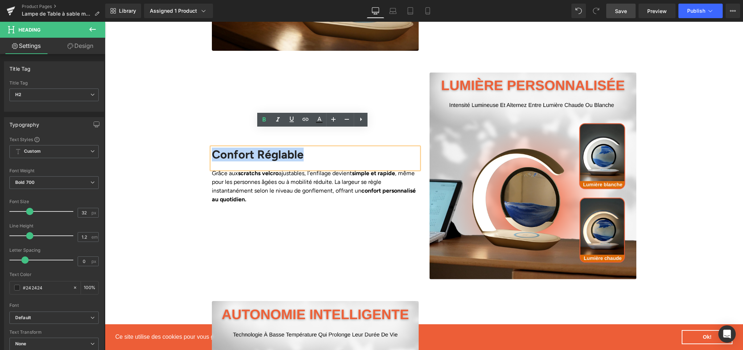
paste div
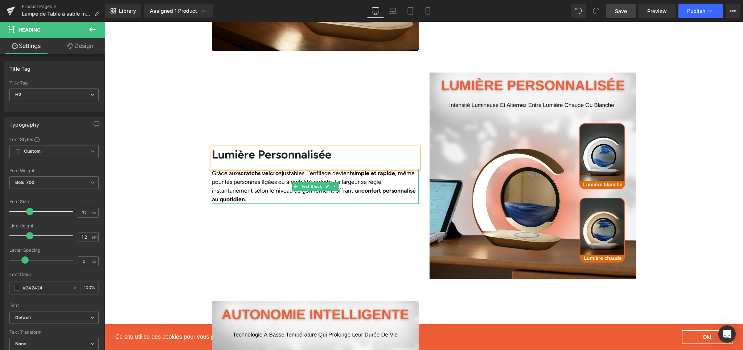
click at [219, 169] on p "Grâce aux scratchs velcro ajustables, l’enfilage devient simple et rapide , mêm…" at bounding box center [315, 186] width 207 height 35
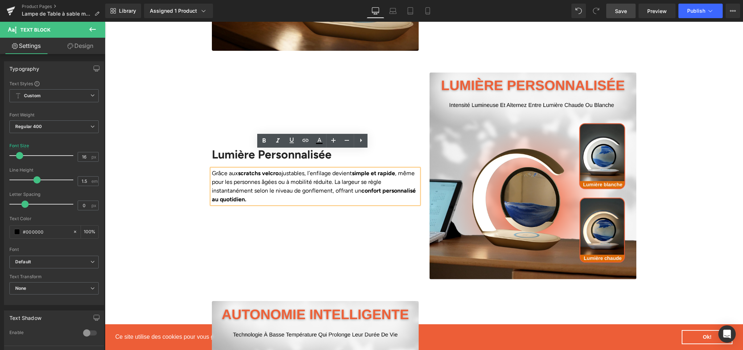
click at [247, 169] on p "Grâce aux scratchs velcro ajustables, l’enfilage devient simple et rapide , mêm…" at bounding box center [315, 186] width 207 height 35
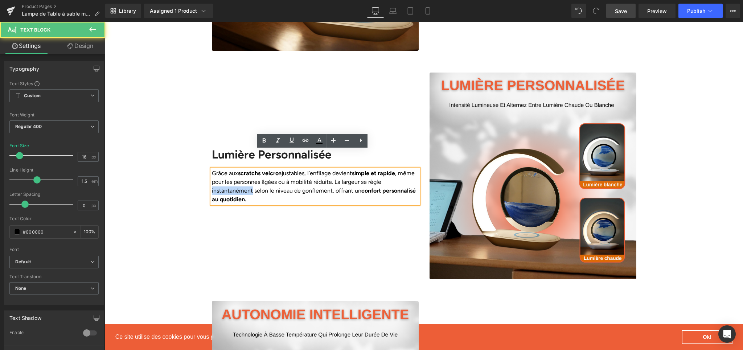
click at [247, 169] on p "Grâce aux scratchs velcro ajustables, l’enfilage devient simple et rapide , mêm…" at bounding box center [315, 186] width 207 height 35
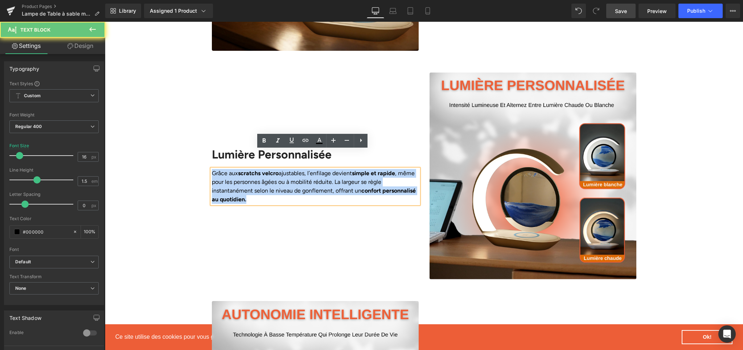
click at [247, 169] on p "Grâce aux scratchs velcro ajustables, l’enfilage devient simple et rapide , mêm…" at bounding box center [315, 186] width 207 height 35
paste div
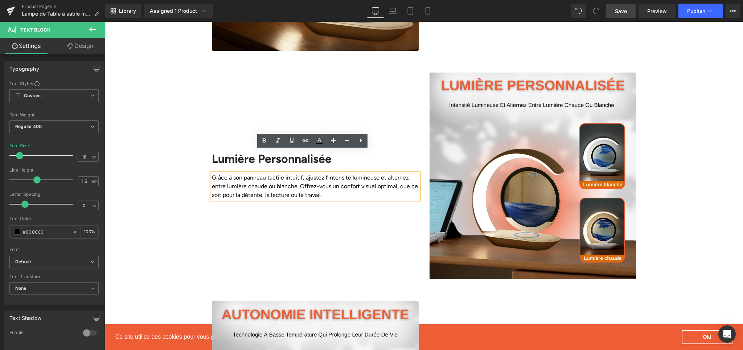
scroll to position [1031, 0]
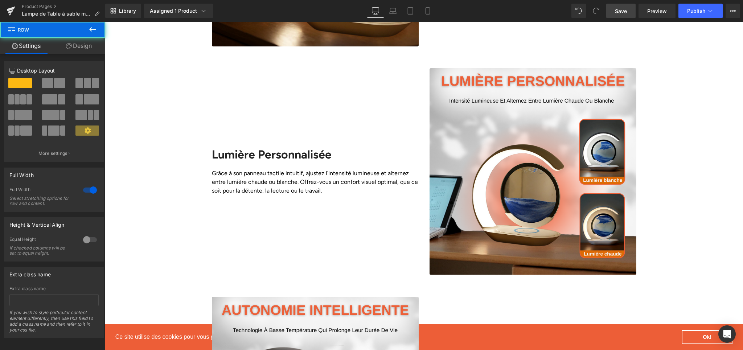
click at [629, 19] on div "Library Assigned 1 Product Product Preview Lampe de Table à sable mouvant Manag…" at bounding box center [424, 11] width 638 height 22
click at [627, 17] on link "Save" at bounding box center [620, 11] width 29 height 15
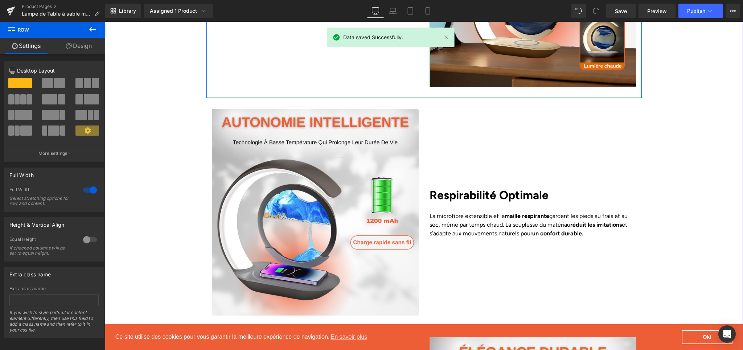
scroll to position [1219, 0]
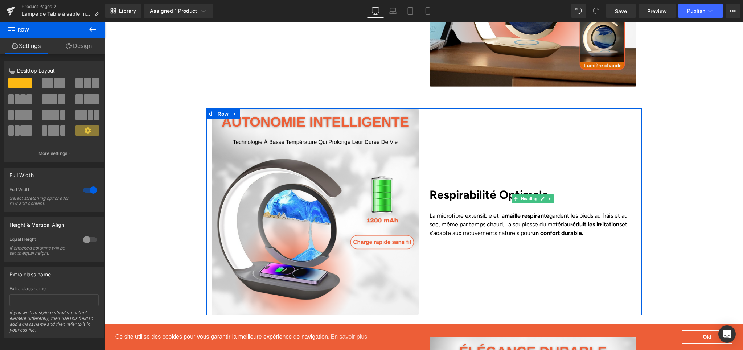
click at [453, 188] on b "Respirabilité Optimale" at bounding box center [489, 195] width 119 height 14
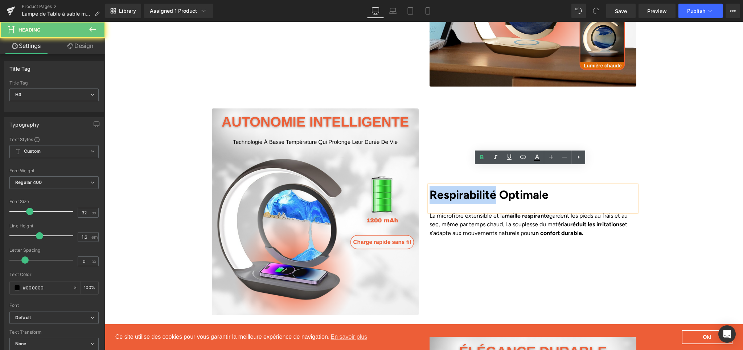
click at [453, 188] on b "Respirabilité Optimale" at bounding box center [489, 195] width 119 height 14
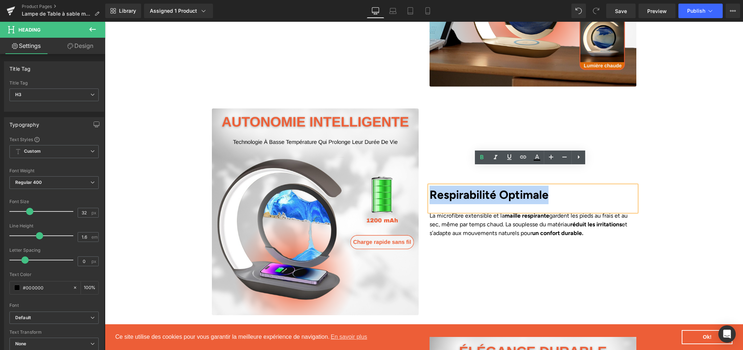
paste div
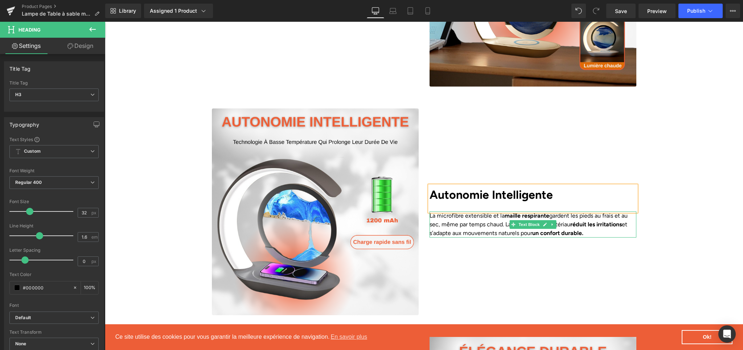
click at [448, 212] on p "La microfibre extensible et la maille respirante gardent les pieds au frais et …" at bounding box center [533, 225] width 207 height 26
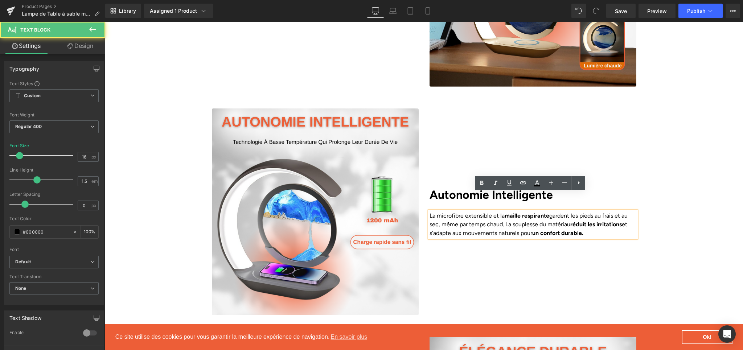
click at [449, 212] on p "La microfibre extensible et la maille respirante gardent les pieds au frais et …" at bounding box center [533, 225] width 207 height 26
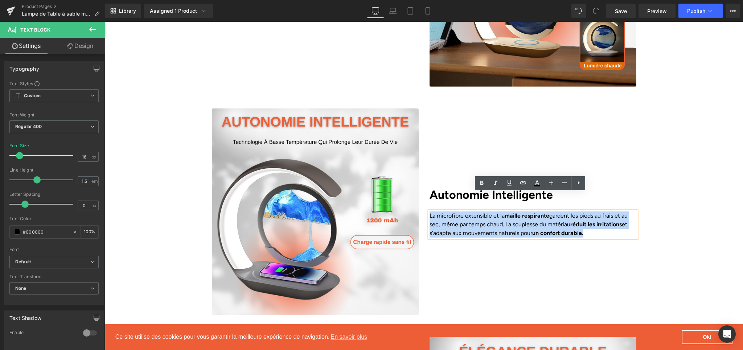
paste div
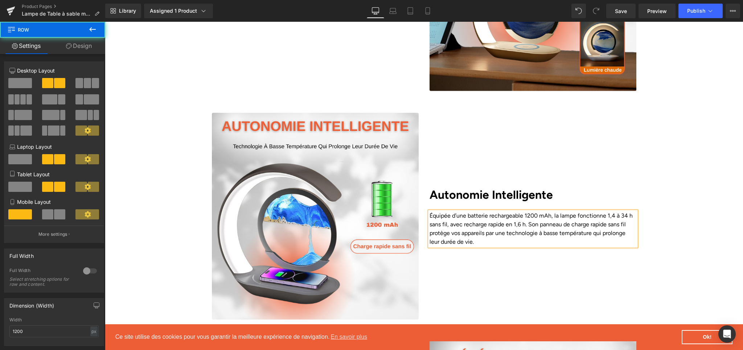
click at [486, 254] on div "Autonomie Intelligente Heading Équipée d’une batterie rechargeable 1200 mAh, la…" at bounding box center [533, 216] width 218 height 207
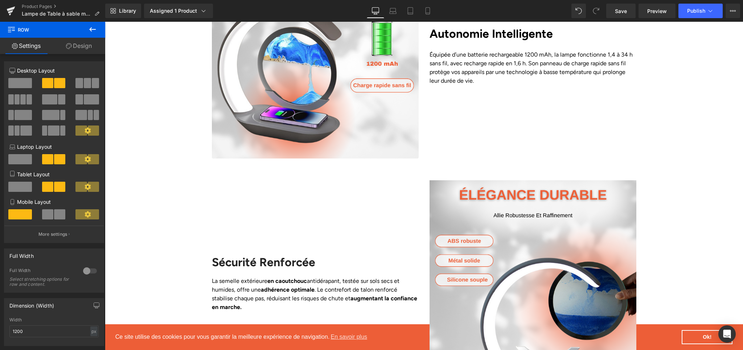
scroll to position [1377, 0]
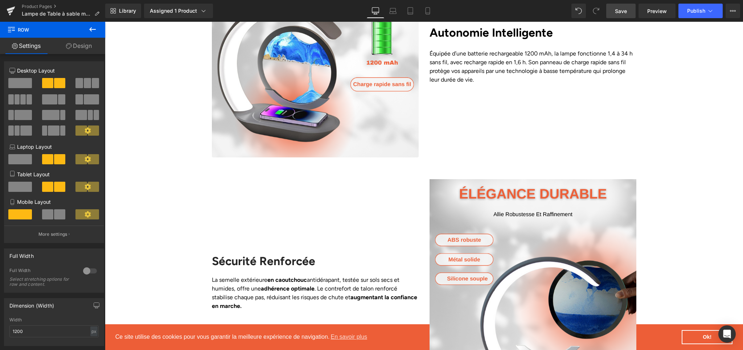
click at [613, 8] on link "Save" at bounding box center [620, 11] width 29 height 15
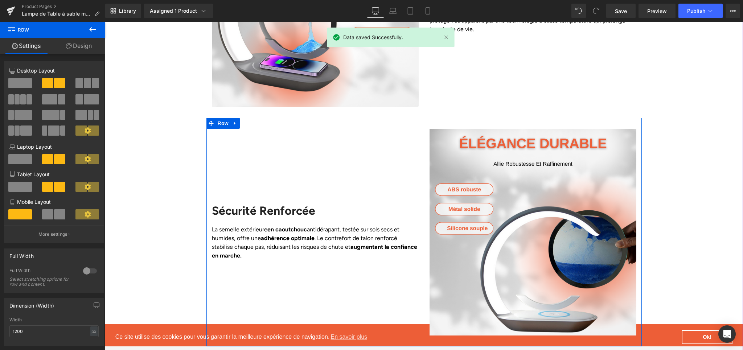
scroll to position [1440, 0]
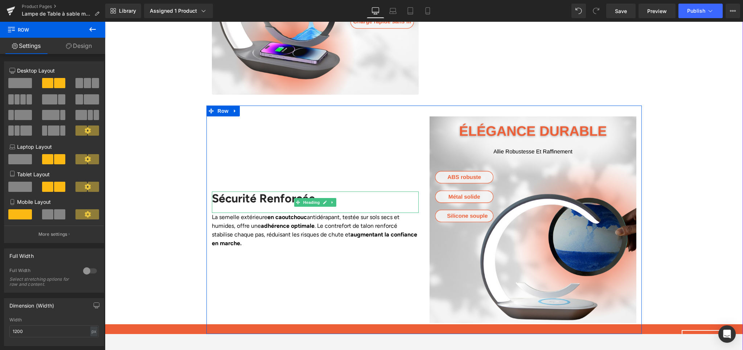
click at [227, 192] on h2 "Sécurité Renforcée" at bounding box center [315, 199] width 207 height 14
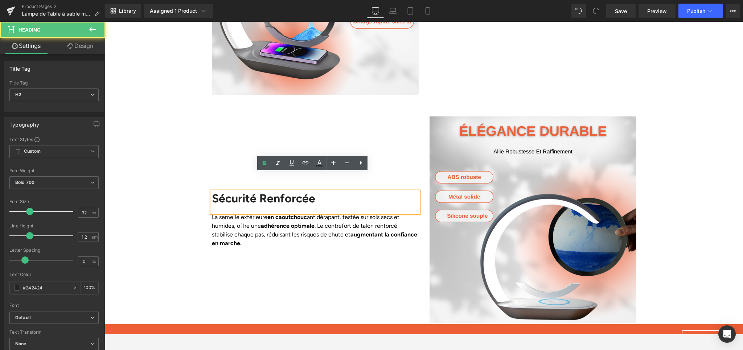
click at [226, 192] on h2 "Sécurité Renforcée" at bounding box center [315, 199] width 207 height 14
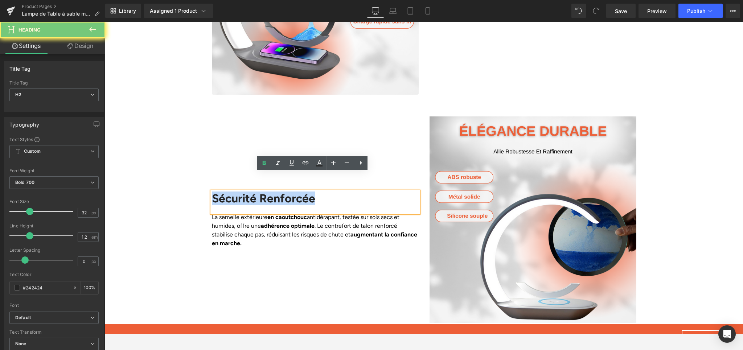
click at [226, 192] on h2 "Sécurité Renforcée" at bounding box center [315, 199] width 207 height 14
paste div
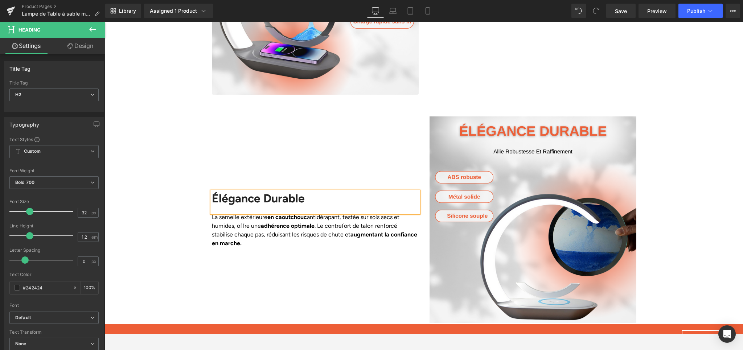
click at [225, 213] on p "La semelle extérieure en caoutchouc antidérapant, testée sur sols secs et humid…" at bounding box center [315, 230] width 207 height 35
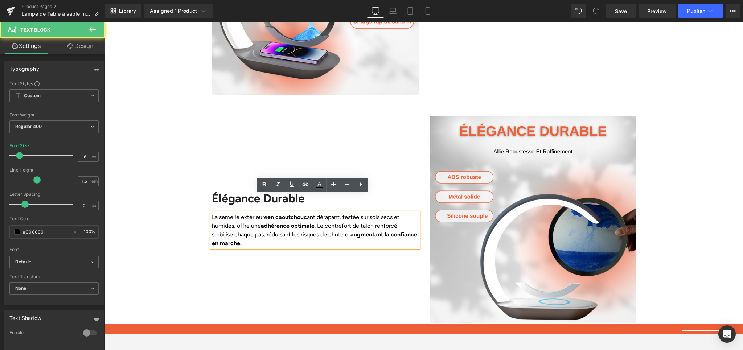
click at [244, 213] on p "La semelle extérieure en caoutchouc antidérapant, testée sur sols secs et humid…" at bounding box center [315, 230] width 207 height 35
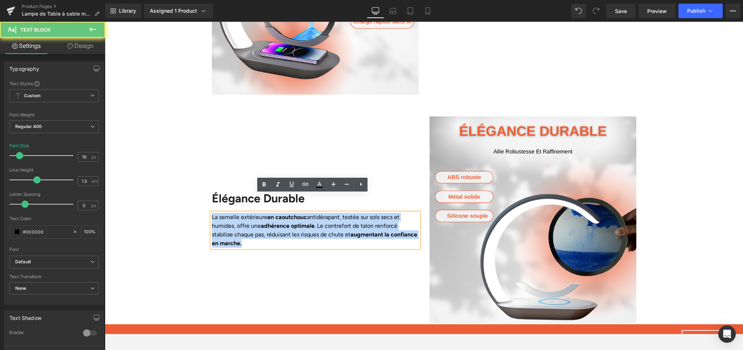
click at [244, 213] on p "La semelle extérieure en caoutchouc antidérapant, testée sur sols secs et humid…" at bounding box center [315, 230] width 207 height 35
paste div
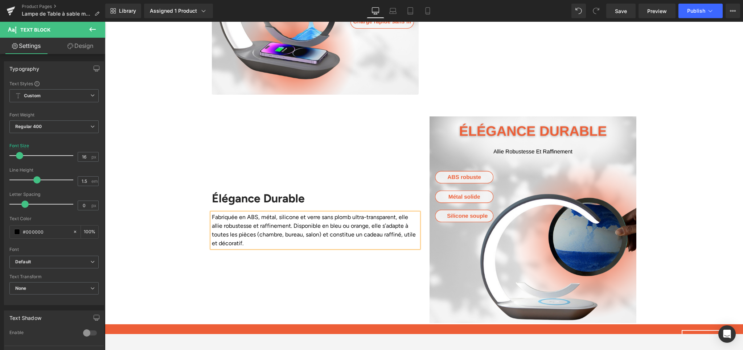
click at [660, 247] on div "Liquid Row Image Éclat & Décoration Heading Bien plus qu’une lampe classique, e…" at bounding box center [424, 62] width 638 height 1859
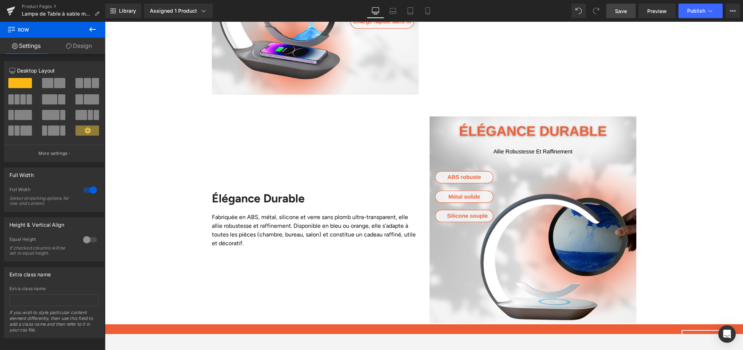
click at [625, 12] on span "Save" at bounding box center [621, 11] width 12 height 8
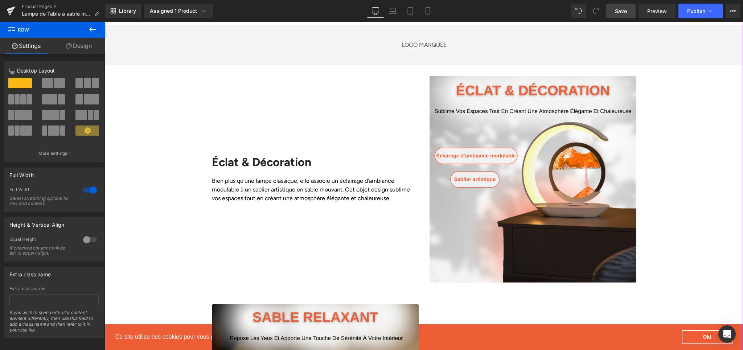
scroll to position [565, 0]
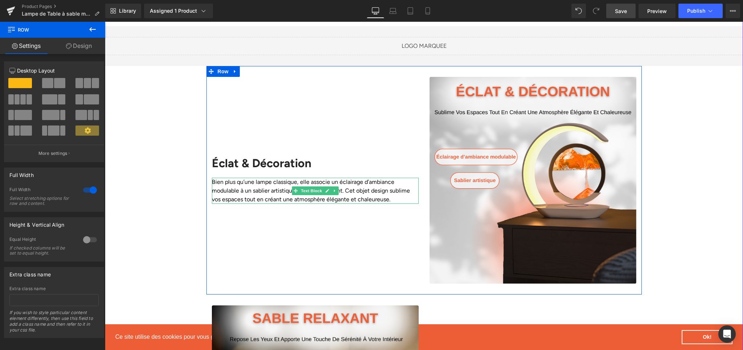
click at [241, 178] on p "Bien plus qu’une lampe classique, elle associe un éclairage d’ambiance modulabl…" at bounding box center [315, 191] width 207 height 26
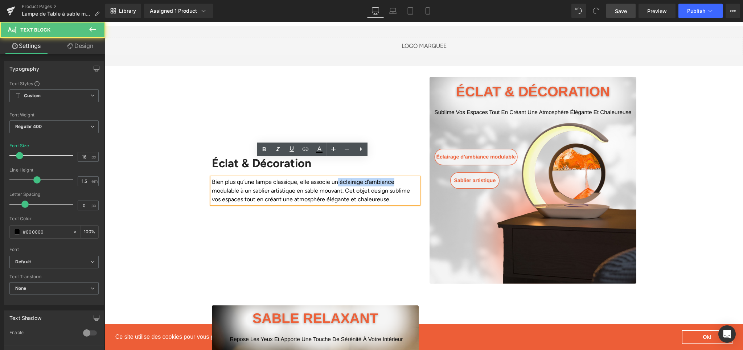
drag, startPoint x: 337, startPoint y: 163, endPoint x: 399, endPoint y: 164, distance: 62.0
click at [399, 178] on p "Bien plus qu’une lampe classique, elle associe un éclairage d’ambiance modulabl…" at bounding box center [315, 191] width 207 height 26
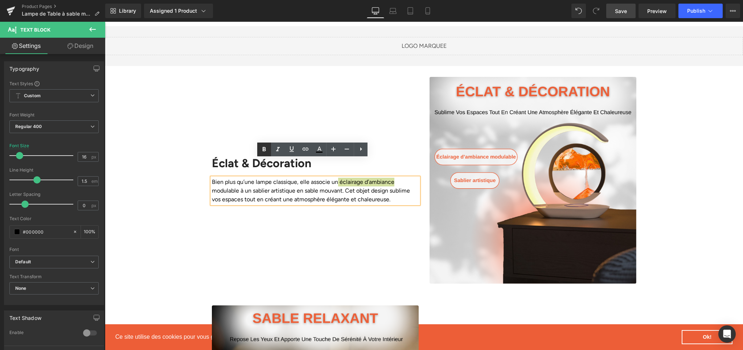
click at [269, 150] on link at bounding box center [264, 150] width 14 height 14
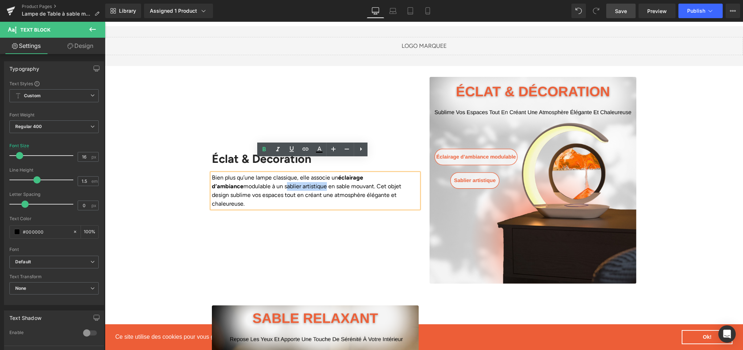
drag, startPoint x: 251, startPoint y: 174, endPoint x: 290, endPoint y: 173, distance: 39.2
click at [290, 173] on p "Bien plus qu’une lampe classique, elle associe un éclairage d’ambiance modulabl…" at bounding box center [315, 190] width 207 height 35
click at [266, 152] on icon at bounding box center [264, 149] width 9 height 9
drag, startPoint x: 292, startPoint y: 183, endPoint x: 385, endPoint y: 183, distance: 92.9
click at [385, 183] on p "Bien plus qu’une lampe classique, elle associe un éclairage d’ambiance modulabl…" at bounding box center [315, 190] width 207 height 35
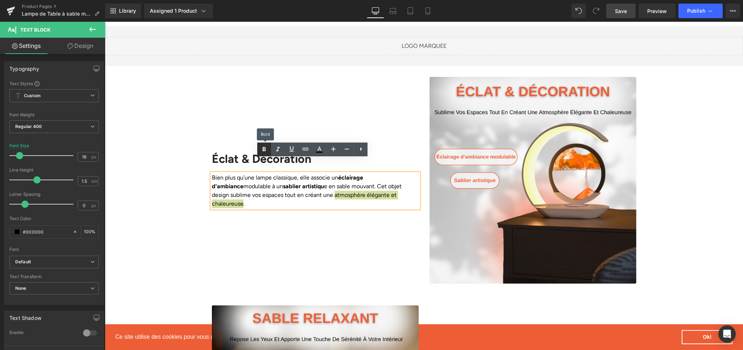
click at [269, 149] on link at bounding box center [264, 150] width 14 height 14
click at [380, 213] on div "Éclat & Décoration Heading Bien plus qu’une lampe classique, elle associe un éc…" at bounding box center [315, 180] width 218 height 207
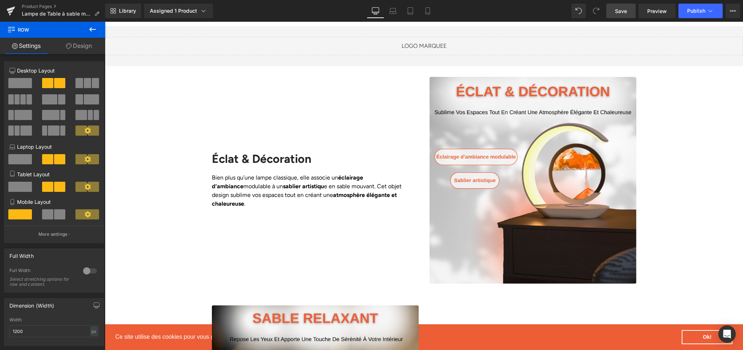
click at [612, 11] on link "Save" at bounding box center [620, 11] width 29 height 15
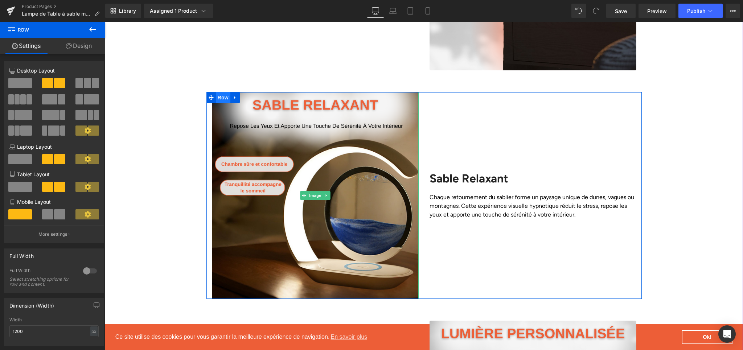
scroll to position [785, 0]
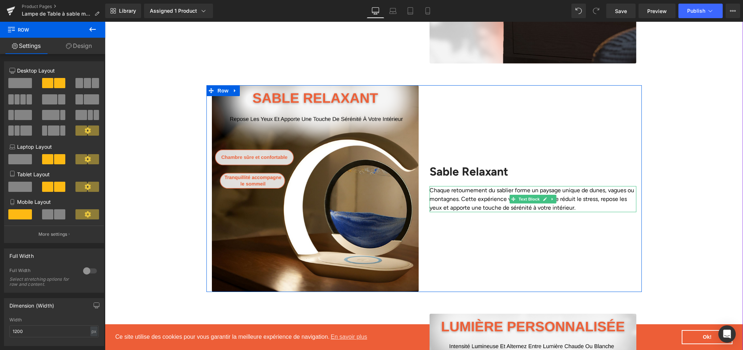
click at [440, 186] on p "Chaque retournement du sablier forme un paysage unique de dunes, vagues ou mont…" at bounding box center [533, 199] width 207 height 26
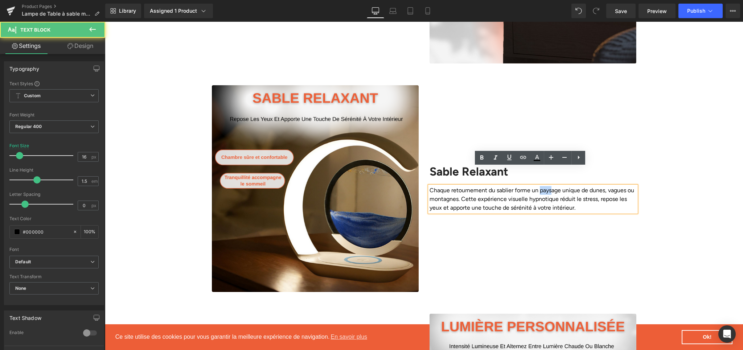
drag, startPoint x: 536, startPoint y: 172, endPoint x: 548, endPoint y: 171, distance: 12.0
click at [547, 186] on p "Chaque retournement du sablier forme un paysage unique de dunes, vagues ou mont…" at bounding box center [533, 199] width 207 height 26
click at [543, 186] on p "Chaque retournement du sablier forme un paysage unique de dunes, vagues ou mont…" at bounding box center [533, 199] width 207 height 26
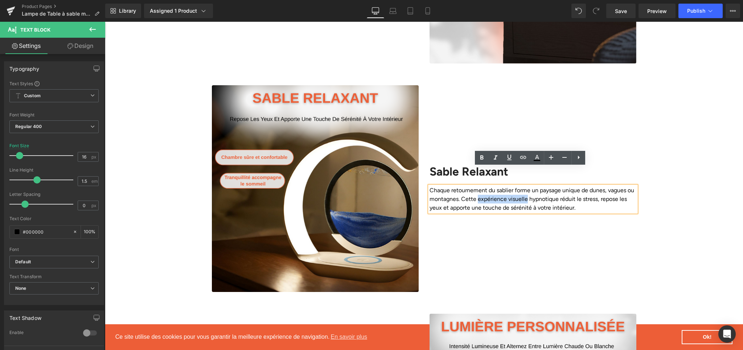
drag, startPoint x: 474, startPoint y: 183, endPoint x: 523, endPoint y: 179, distance: 49.2
click at [523, 186] on p "Chaque retournement du sablier forme un paysage unique de dunes, vagues ou mont…" at bounding box center [533, 199] width 207 height 26
click at [482, 160] on icon at bounding box center [481, 157] width 9 height 9
drag, startPoint x: 603, startPoint y: 184, endPoint x: 561, endPoint y: 197, distance: 44.1
click at [561, 197] on div "Sable Relaxant Heading Chaque retournement du sablier forme un paysage unique d…" at bounding box center [533, 188] width 218 height 207
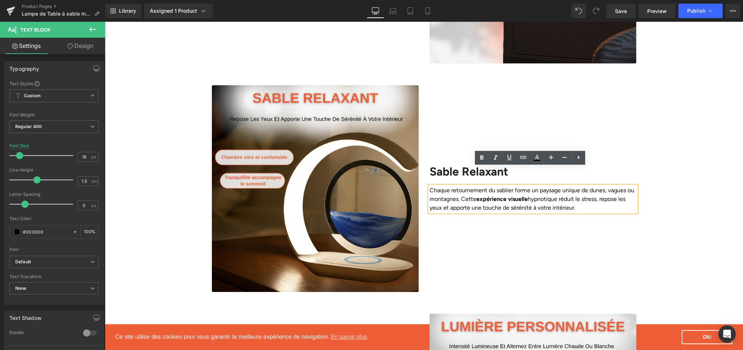
click at [602, 186] on p "Chaque retournement du sablier forme un paysage unique de dunes, vagues ou mont…" at bounding box center [533, 199] width 207 height 26
click at [598, 186] on p "Chaque retournement du sablier forme un paysage unique de dunes, vagues ou mont…" at bounding box center [533, 199] width 207 height 26
drag, startPoint x: 480, startPoint y: 192, endPoint x: 527, endPoint y: 190, distance: 47.6
click at [527, 190] on p "Chaque retournement du sablier forme un paysage unique de dunes, vagues ou mont…" at bounding box center [533, 199] width 207 height 26
click at [476, 159] on link at bounding box center [482, 158] width 14 height 14
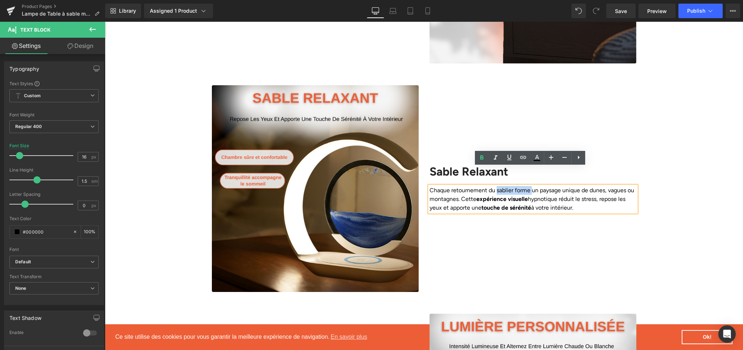
drag, startPoint x: 493, startPoint y: 173, endPoint x: 527, endPoint y: 173, distance: 33.7
click at [527, 186] on p "Chaque retournement du sablier forme un paysage unique de dunes, vagues ou mont…" at bounding box center [533, 199] width 207 height 26
click at [483, 158] on icon at bounding box center [481, 158] width 3 height 4
click at [481, 159] on icon at bounding box center [481, 158] width 3 height 4
drag, startPoint x: 493, startPoint y: 174, endPoint x: 529, endPoint y: 171, distance: 35.7
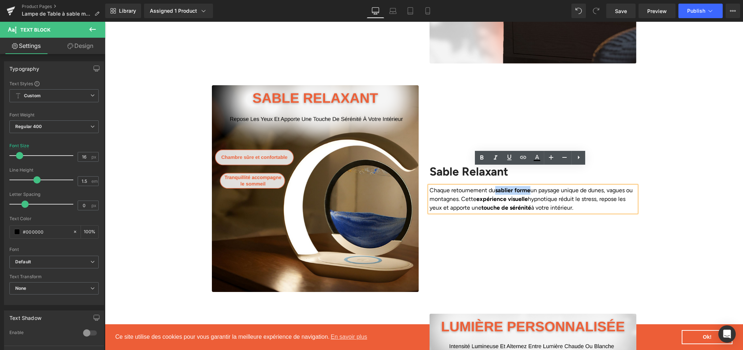
click at [529, 187] on strong "sablier forme" at bounding box center [512, 190] width 35 height 7
click at [488, 160] on link at bounding box center [482, 158] width 14 height 14
click at [448, 186] on p "Chaque retournement du sablier forme un paysage unique de dunes, vagues ou mont…" at bounding box center [533, 199] width 207 height 26
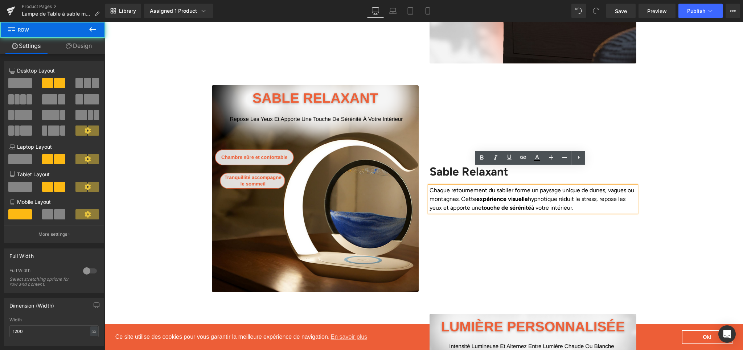
click at [538, 222] on div "Sable Relaxant Heading Chaque retournement du sablier forme un paysage unique d…" at bounding box center [533, 188] width 218 height 207
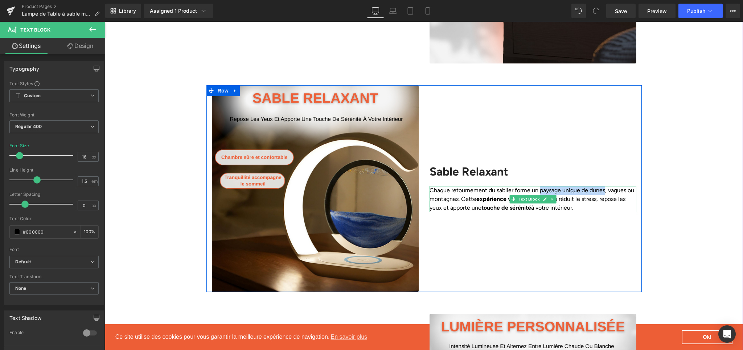
drag, startPoint x: 536, startPoint y: 174, endPoint x: 602, endPoint y: 173, distance: 66.0
click at [602, 186] on p "Chaque retournement du sablier forme un paysage unique de dunes, vagues ou mont…" at bounding box center [533, 199] width 207 height 26
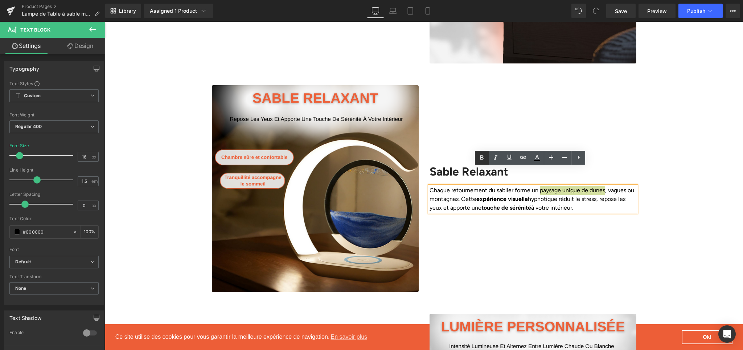
click at [481, 163] on link at bounding box center [482, 158] width 14 height 14
click at [613, 212] on div "Sable Relaxant Heading Chaque retournement du sablier forme un paysage unique d…" at bounding box center [533, 188] width 218 height 207
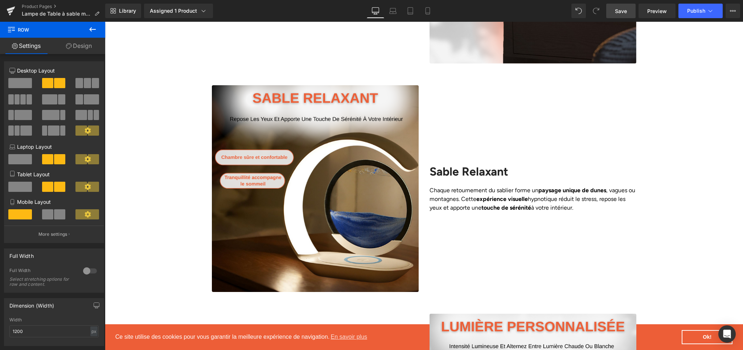
click at [622, 8] on link "Save" at bounding box center [620, 11] width 29 height 15
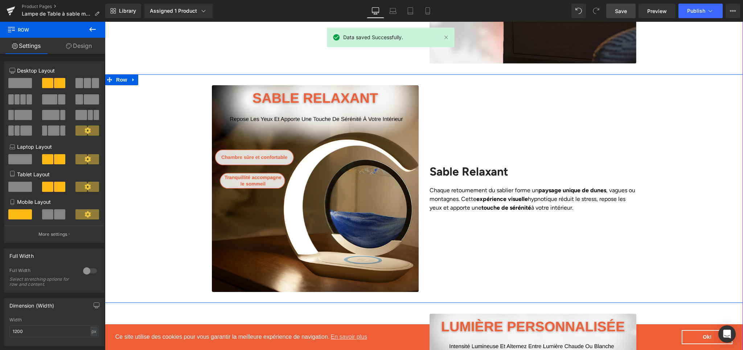
click at [693, 189] on div "Image Sable Relaxant Heading Chaque retournement du sablier forme un paysage un…" at bounding box center [424, 188] width 638 height 207
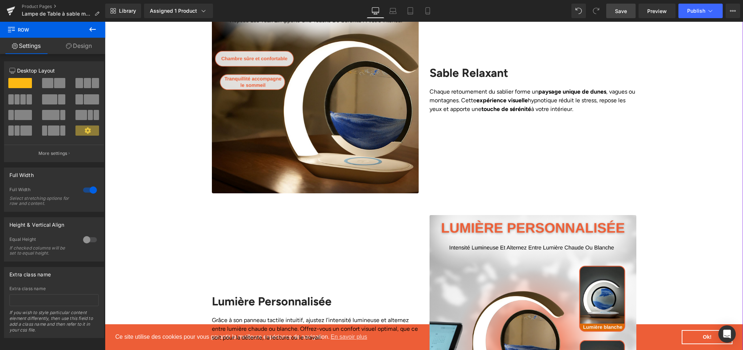
scroll to position [1009, 0]
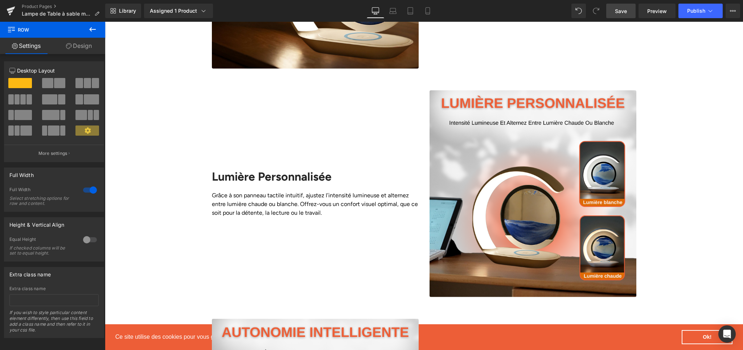
click at [618, 19] on div "Library Assigned 1 Product Product Preview Lampe de Table à sable mouvant Manag…" at bounding box center [424, 11] width 638 height 22
click at [621, 8] on span "Save" at bounding box center [621, 11] width 12 height 8
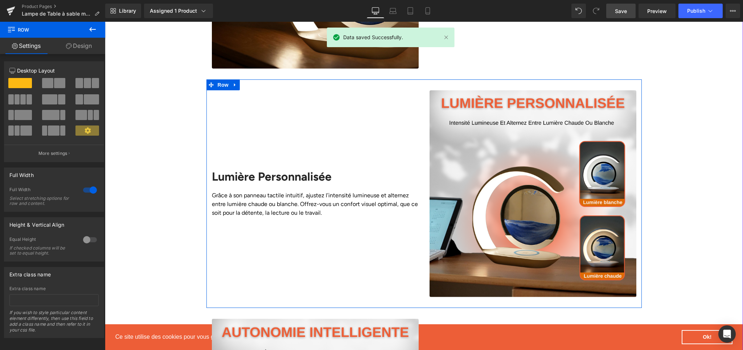
click at [342, 214] on div "Lumière Personnalisée Heading Grâce à son panneau tactile intuitif, ajustez l’i…" at bounding box center [315, 193] width 218 height 207
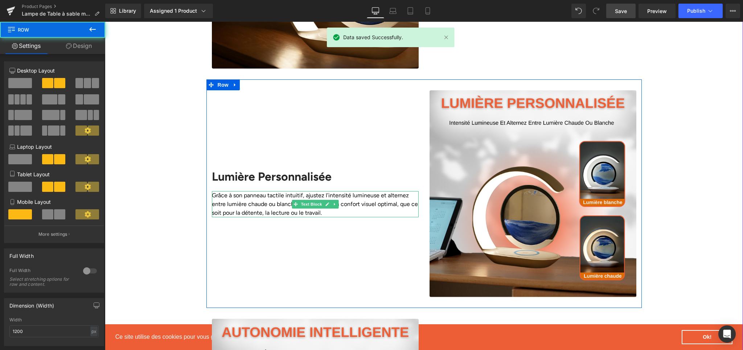
click at [250, 191] on p "Grâce à son panneau tactile intuitif, ajustez l’intensité lumineuse et alternez…" at bounding box center [315, 204] width 207 height 26
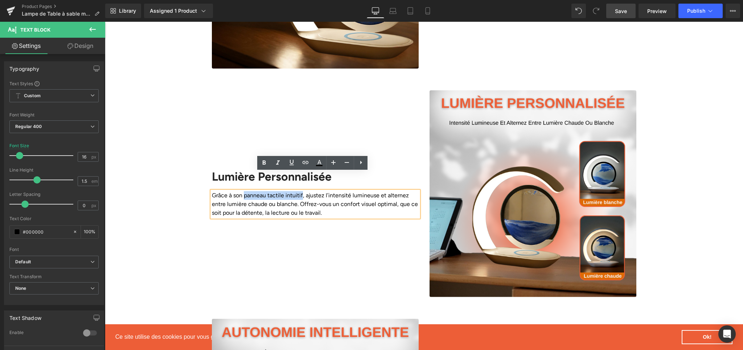
drag, startPoint x: 242, startPoint y: 180, endPoint x: 299, endPoint y: 180, distance: 56.6
click at [299, 191] on p "Grâce à son panneau tactile intuitif, ajustez l’intensité lumineuse et alternez…" at bounding box center [315, 204] width 207 height 26
click at [266, 167] on link at bounding box center [264, 163] width 14 height 14
drag, startPoint x: 293, startPoint y: 188, endPoint x: 223, endPoint y: 185, distance: 70.1
click at [223, 191] on p "Grâce à son panneau tactile intuitif , ajustez l’intensité lumineuse et alterne…" at bounding box center [315, 204] width 207 height 26
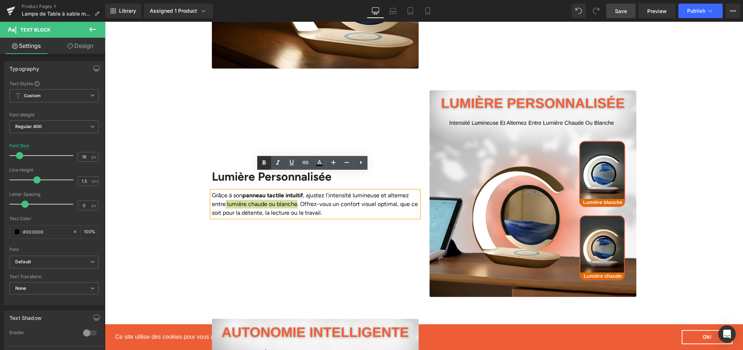
click at [266, 166] on icon at bounding box center [264, 163] width 9 height 9
drag, startPoint x: 342, startPoint y: 189, endPoint x: 396, endPoint y: 188, distance: 54.1
click at [396, 191] on p "Grâce à son panneau tactile intuitif , ajustez l’intensité lumineuse et alterne…" at bounding box center [315, 204] width 207 height 26
click at [254, 170] on h2 "Lumière Personnalisée" at bounding box center [315, 177] width 207 height 14
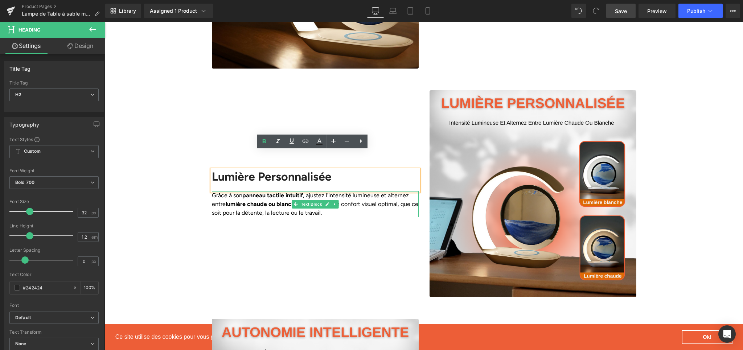
click at [317, 193] on p "Grâce à son panneau tactile intuitif , ajustez l’intensité lumineuse et alterne…" at bounding box center [315, 204] width 207 height 26
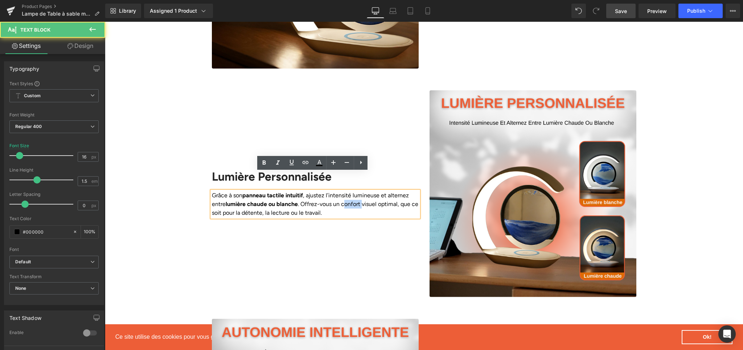
drag, startPoint x: 343, startPoint y: 186, endPoint x: 360, endPoint y: 186, distance: 17.4
click at [360, 191] on p "Grâce à son panneau tactile intuitif , ajustez l’intensité lumineuse et alterne…" at bounding box center [315, 204] width 207 height 26
drag, startPoint x: 360, startPoint y: 186, endPoint x: 351, endPoint y: 188, distance: 9.7
click at [360, 191] on p "Grâce à son panneau tactile intuitif , ajustez l’intensité lumineuse et alterne…" at bounding box center [315, 204] width 207 height 26
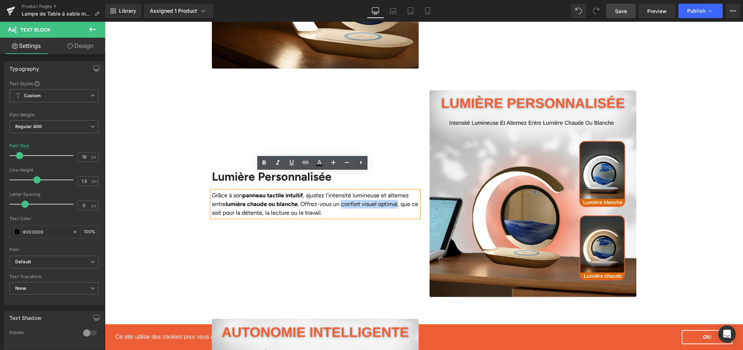
drag, startPoint x: 341, startPoint y: 186, endPoint x: 395, endPoint y: 187, distance: 54.8
click at [395, 191] on p "Grâce à son panneau tactile intuitif , ajustez l’intensité lumineuse et alterne…" at bounding box center [315, 204] width 207 height 26
click at [265, 166] on icon at bounding box center [264, 163] width 9 height 9
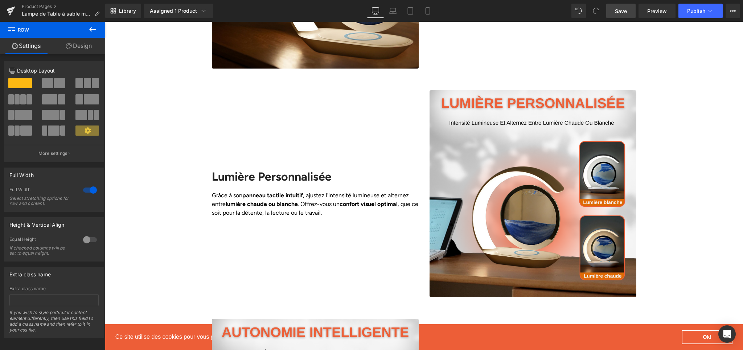
click at [619, 15] on link "Save" at bounding box center [620, 11] width 29 height 15
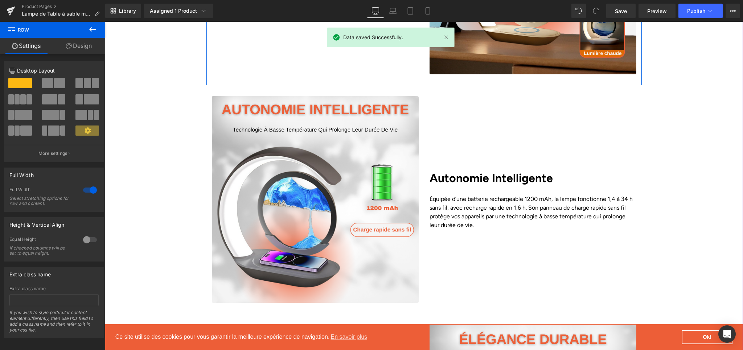
scroll to position [1233, 0]
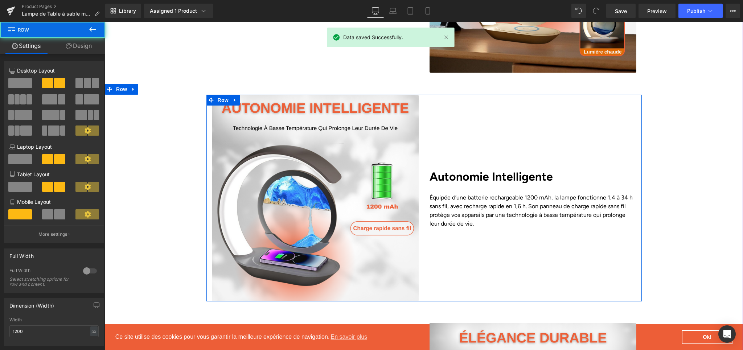
click at [436, 210] on div "Autonomie Intelligente Heading Équipée d’une batterie rechargeable 1200 mAh, la…" at bounding box center [533, 198] width 218 height 207
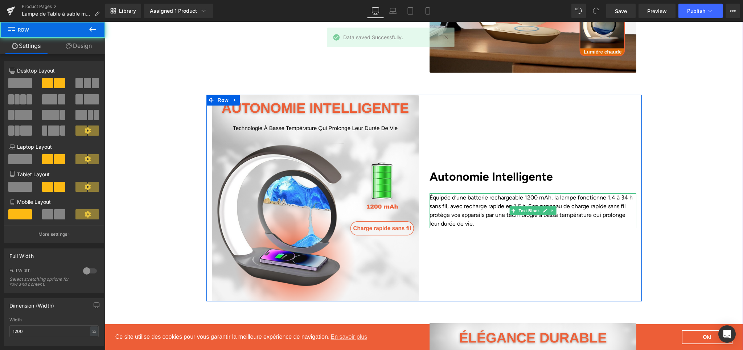
click at [441, 202] on p "Équipée d’une batterie rechargeable 1200 mAh, la lampe fonctionne 1,4 à 34 h sa…" at bounding box center [533, 210] width 207 height 35
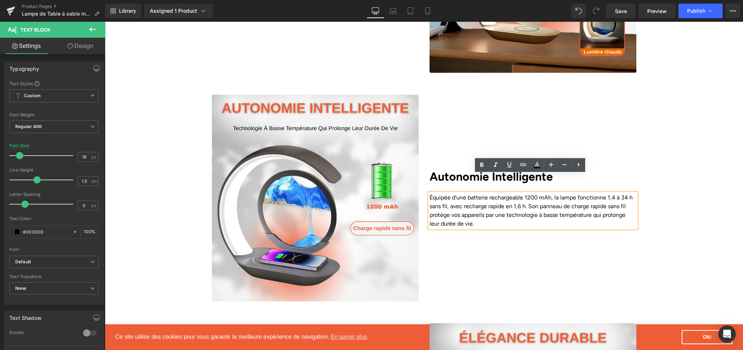
click at [654, 209] on div "Image Autonomie Intelligente Heading Équipée d’une batterie rechargeable 1200 m…" at bounding box center [424, 198] width 638 height 207
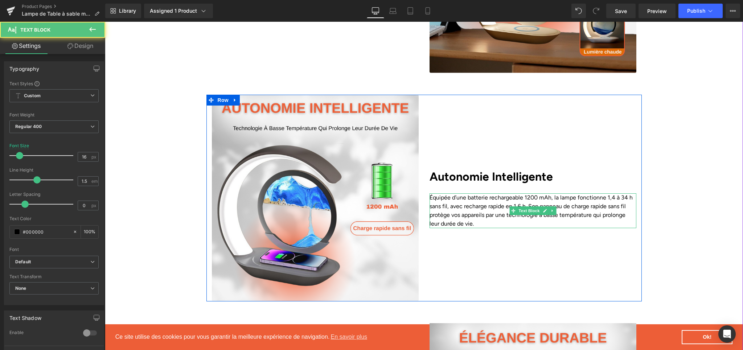
click at [517, 203] on p "Équipée d’une batterie rechargeable 1200 mAh, la lampe fonctionne 1,4 à 34 h sa…" at bounding box center [533, 210] width 207 height 35
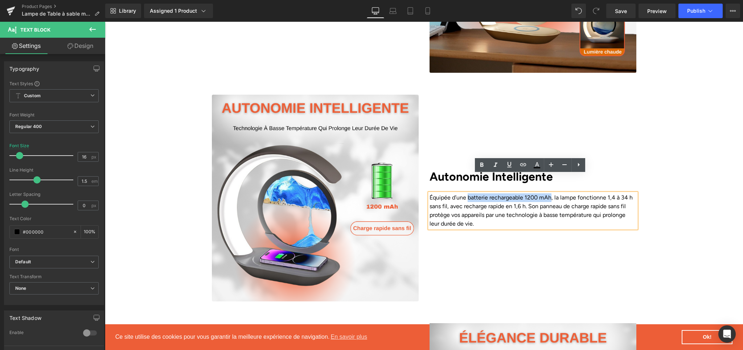
drag, startPoint x: 465, startPoint y: 181, endPoint x: 549, endPoint y: 181, distance: 83.4
click at [549, 193] on p "Équipée d’une batterie rechargeable 1200 mAh, la lampe fonctionne 1,4 à 34 h sa…" at bounding box center [533, 210] width 207 height 35
click at [484, 167] on icon at bounding box center [481, 165] width 9 height 9
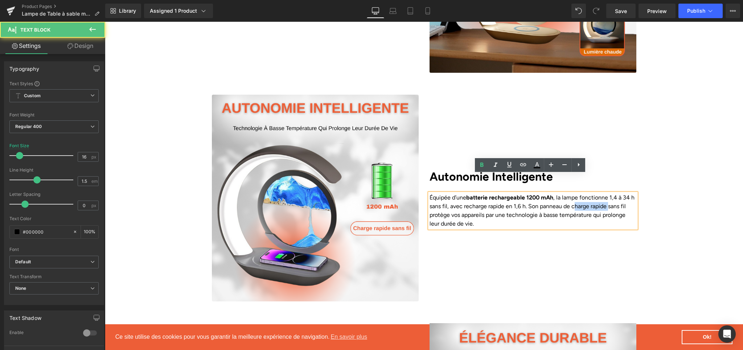
drag, startPoint x: 579, startPoint y: 189, endPoint x: 614, endPoint y: 189, distance: 34.8
click at [614, 193] on p "Équipée d’une batterie rechargeable 1200 mAh , la lampe fonctionne 1,4 à 34 h s…" at bounding box center [533, 210] width 207 height 35
click at [598, 193] on p "Équipée d’une batterie rechargeable 1200 mAh , la lampe fonctionne 1,4 à 34 h s…" at bounding box center [533, 210] width 207 height 35
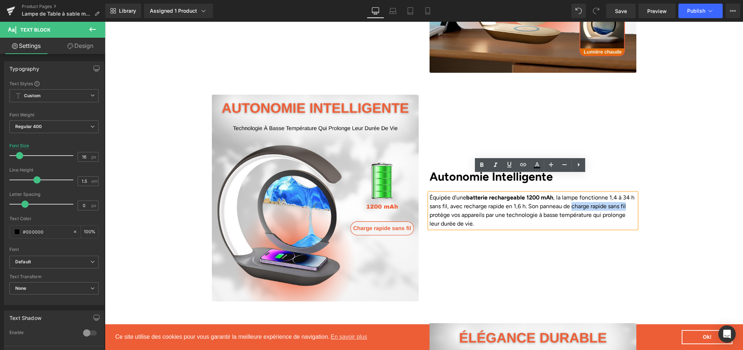
drag, startPoint x: 577, startPoint y: 190, endPoint x: 638, endPoint y: 189, distance: 60.6
click at [638, 189] on div "Autonomie Intelligente Heading Équipée d’une batterie rechargeable 1200 mAh , l…" at bounding box center [533, 198] width 218 height 207
click at [483, 170] on link at bounding box center [482, 165] width 14 height 14
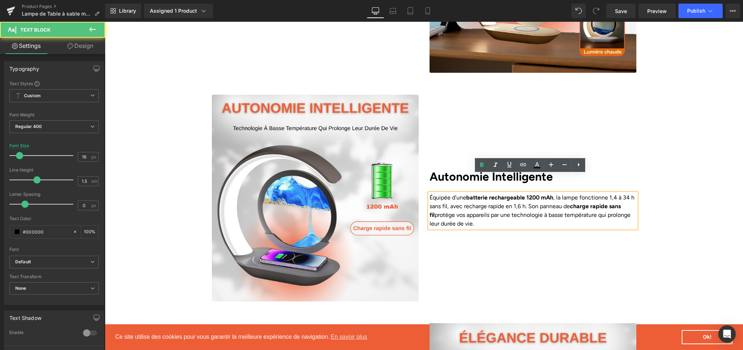
drag, startPoint x: 513, startPoint y: 197, endPoint x: 576, endPoint y: 193, distance: 63.6
click at [576, 193] on p "Équipée d’une batterie rechargeable 1200 mAh , la lampe fonctionne 1,4 à 34 h s…" at bounding box center [533, 210] width 207 height 35
click at [512, 198] on p "Équipée d’une batterie rechargeable 1200 mAh , la lampe fonctionne 1,4 à 34 h s…" at bounding box center [533, 210] width 207 height 35
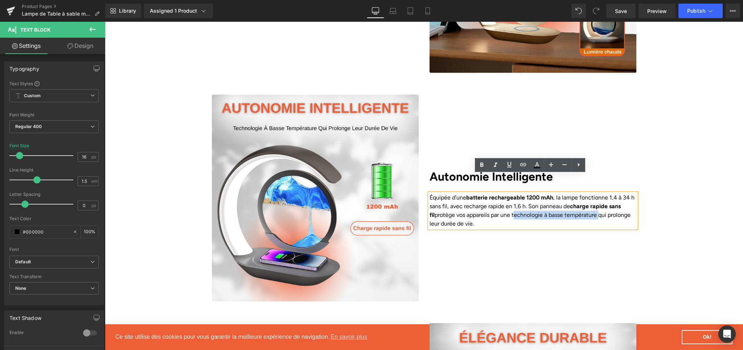
drag, startPoint x: 512, startPoint y: 197, endPoint x: 596, endPoint y: 195, distance: 84.2
click at [596, 195] on p "Équipée d’une batterie rechargeable 1200 mAh , la lampe fonctionne 1,4 à 34 h s…" at bounding box center [533, 210] width 207 height 35
click at [481, 166] on icon at bounding box center [481, 165] width 3 height 4
click at [674, 237] on div "Image Autonomie Intelligente Heading Équipée d’une batterie rechargeable 1200 m…" at bounding box center [424, 198] width 638 height 207
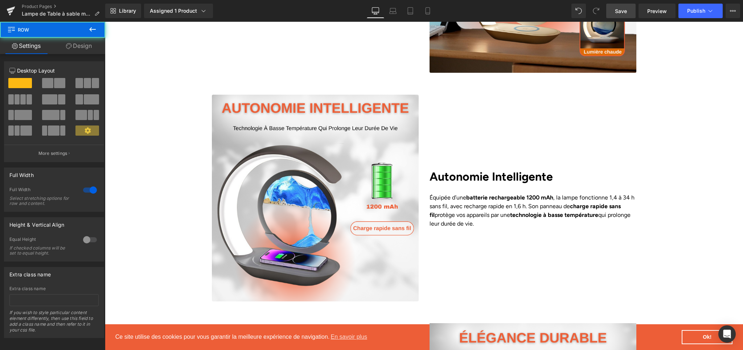
click at [623, 10] on span "Save" at bounding box center [621, 11] width 12 height 8
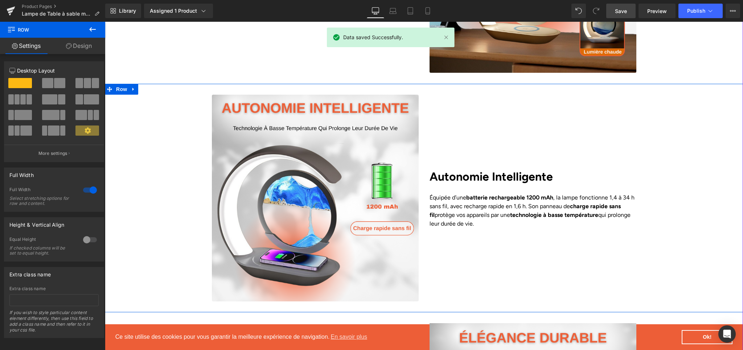
click at [664, 123] on div "Image Autonomie Intelligente Heading Équipée d’une batterie rechargeable 1200 m…" at bounding box center [424, 198] width 638 height 207
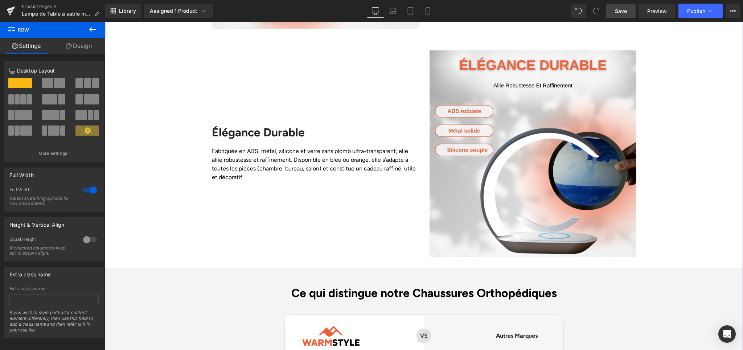
scroll to position [1452, 0]
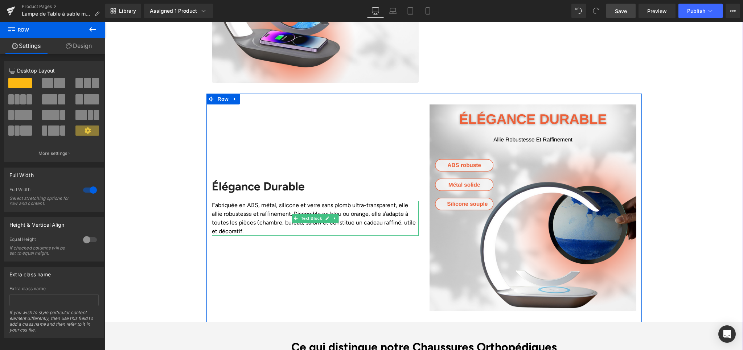
click at [258, 201] on p "Fabriquée en ABS, métal, silicone et verre sans plomb ultra-transparent, elle a…" at bounding box center [315, 218] width 207 height 35
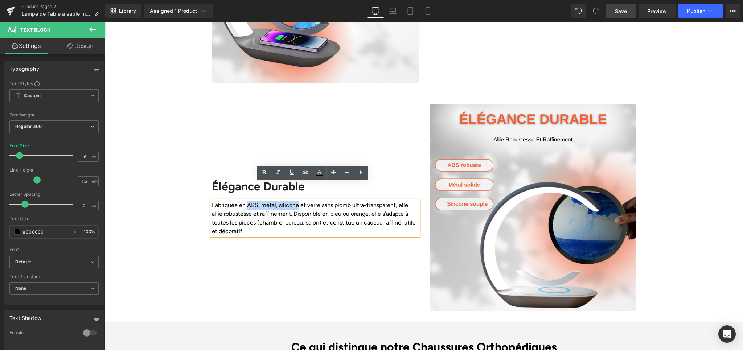
drag, startPoint x: 245, startPoint y: 186, endPoint x: 295, endPoint y: 187, distance: 50.1
click at [295, 201] on p "Fabriquée en ABS, métal, silicone et verre sans plomb ultra-transparent, elle a…" at bounding box center [315, 218] width 207 height 35
click at [266, 178] on link at bounding box center [264, 173] width 14 height 14
drag, startPoint x: 309, startPoint y: 191, endPoint x: 352, endPoint y: 191, distance: 43.2
click at [352, 201] on p "Fabriquée en ABS, métal, silicone et verre sans plomb ultra-transparent, elle a…" at bounding box center [315, 218] width 207 height 35
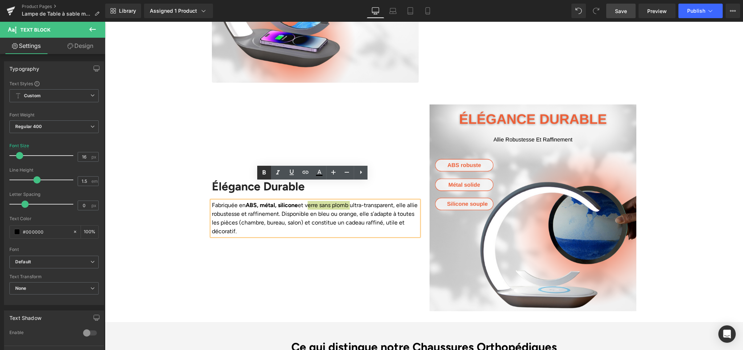
click at [265, 178] on link at bounding box center [264, 173] width 14 height 14
click at [339, 238] on div "Élégance Durable Heading Fabriquée en ABS, métal, silicone et verre sans plomb …" at bounding box center [315, 207] width 218 height 207
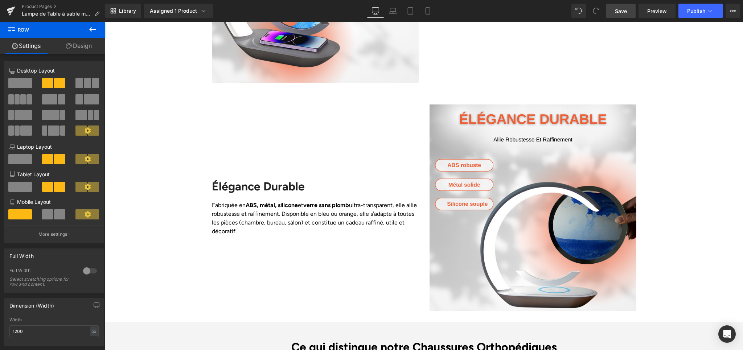
click at [628, 10] on link "Save" at bounding box center [620, 11] width 29 height 15
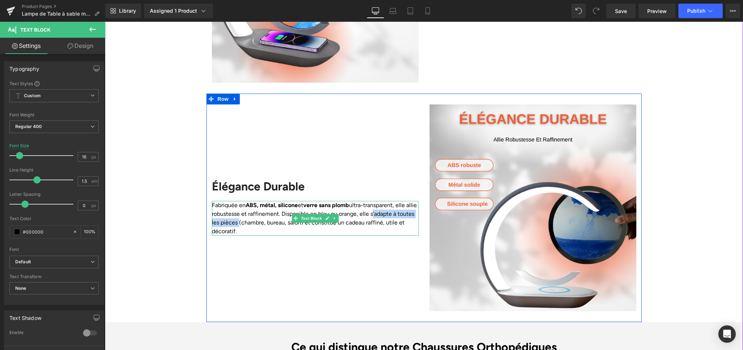
drag, startPoint x: 378, startPoint y: 197, endPoint x: 251, endPoint y: 205, distance: 127.5
click at [251, 205] on p "Fabriquée en ABS, métal, silicone et verre sans plomb ultra-transparent, elle a…" at bounding box center [315, 218] width 207 height 35
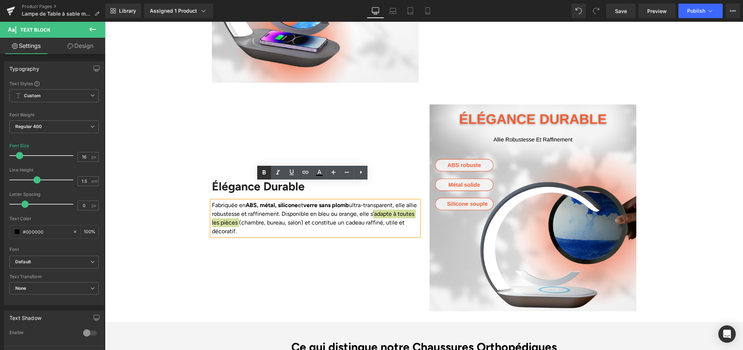
click at [262, 175] on icon at bounding box center [264, 172] width 9 height 9
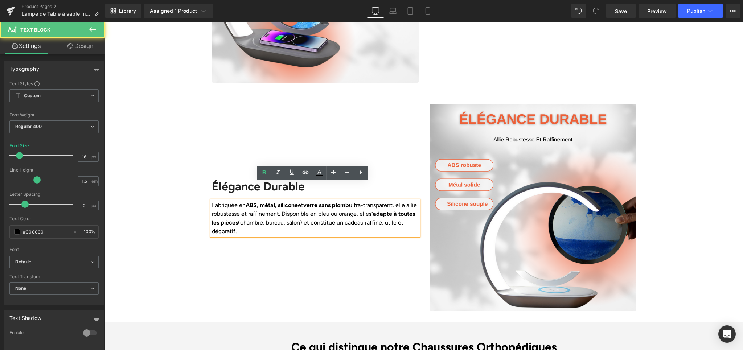
drag, startPoint x: 404, startPoint y: 204, endPoint x: 404, endPoint y: 212, distance: 7.3
click at [404, 212] on p "Fabriquée en ABS, métal, silicone et verre sans plomb ultra-transparent, elle a…" at bounding box center [315, 218] width 207 height 35
click at [265, 177] on icon at bounding box center [264, 172] width 9 height 9
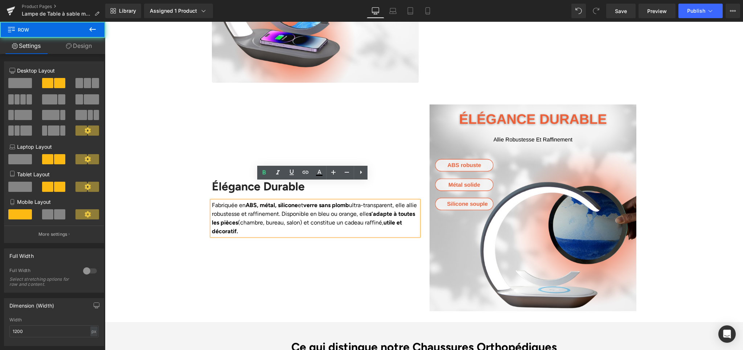
click at [636, 267] on div "Image" at bounding box center [533, 207] width 218 height 207
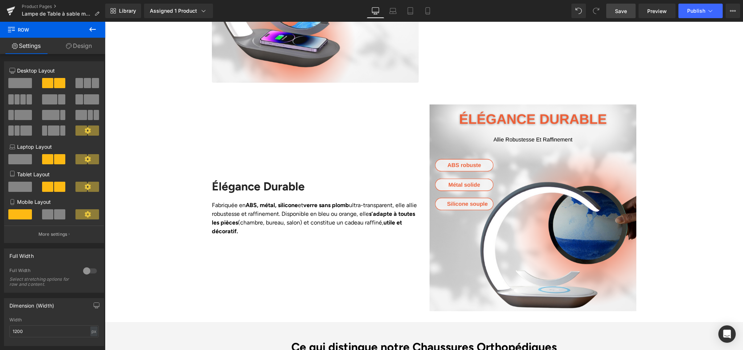
click at [620, 12] on span "Save" at bounding box center [621, 11] width 12 height 8
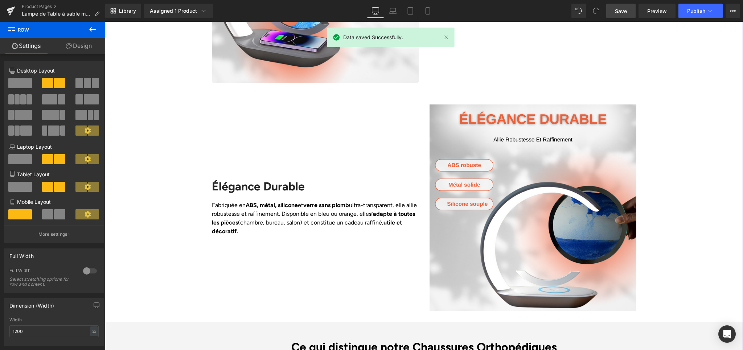
click at [720, 208] on div "Liquid Row Image Éclat & Décoration Heading Bien plus qu’une lampe classique, e…" at bounding box center [424, 50] width 638 height 1859
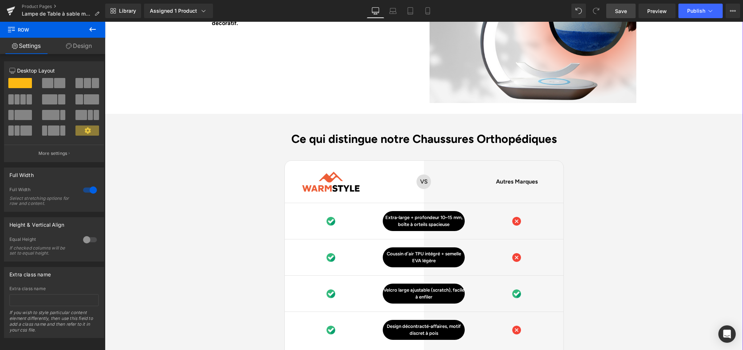
scroll to position [1671, 0]
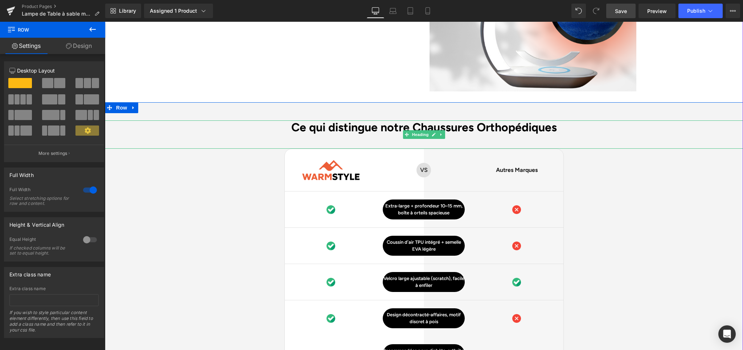
click at [412, 120] on h2 "Ce qui distingue notre Chaussures Orthopédiques" at bounding box center [424, 127] width 638 height 14
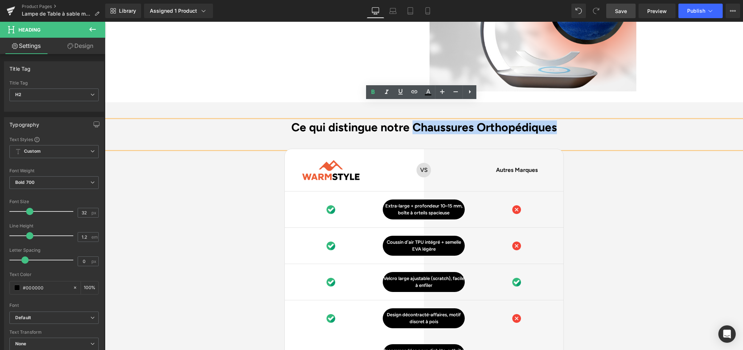
drag, startPoint x: 410, startPoint y: 109, endPoint x: 560, endPoint y: 110, distance: 149.5
click at [560, 120] on h2 "Ce qui distingue notre Chaussures Orthopédiques" at bounding box center [424, 127] width 638 height 14
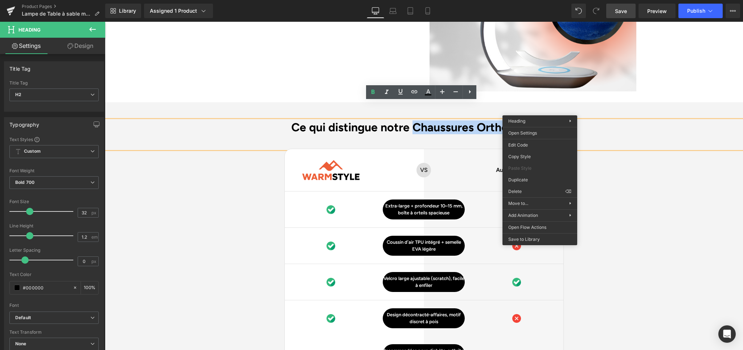
paste div
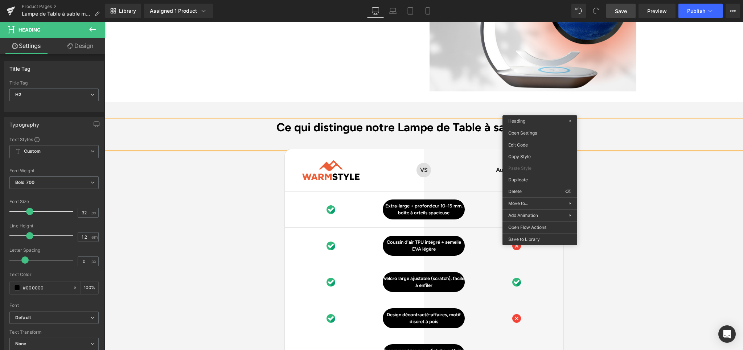
click at [656, 208] on div "Ce qui distingue notre Lampe de Table à sable mouvant Heading Image Row VS Text…" at bounding box center [424, 274] width 638 height 309
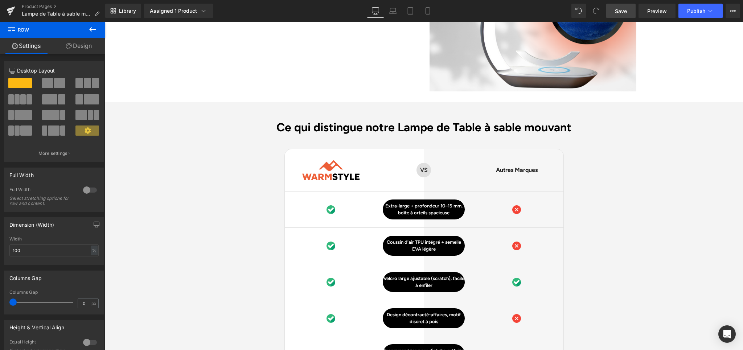
click at [629, 15] on link "Save" at bounding box center [620, 11] width 29 height 15
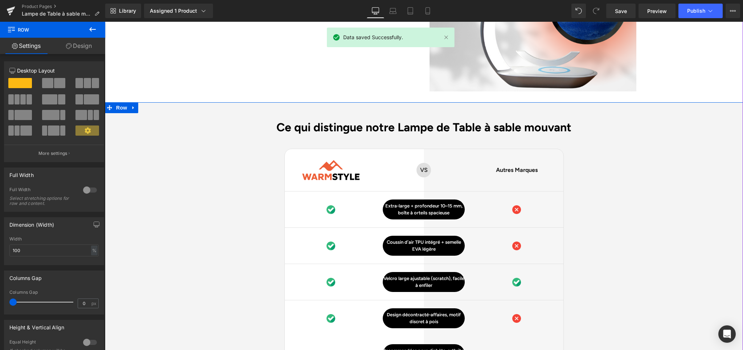
click at [586, 147] on div "Ce qui distingue notre Lampe de Table à sable mouvant Heading Image Row VS Text…" at bounding box center [424, 274] width 638 height 309
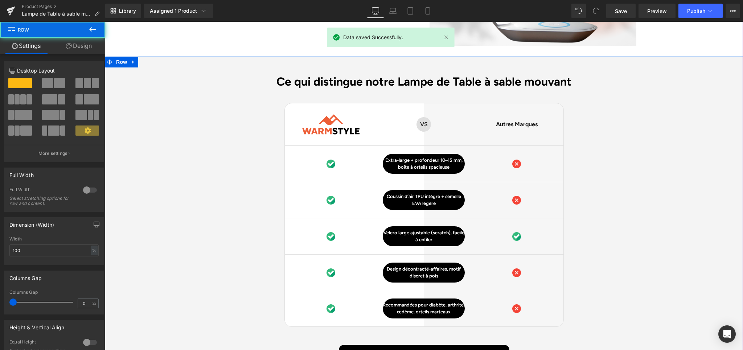
scroll to position [1717, 0]
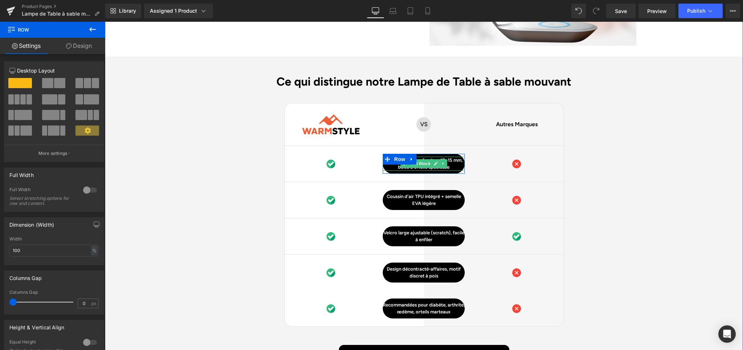
click at [453, 157] on p "Extra-large + profondeur 10–15 mm, boîte à orteils spacieuse" at bounding box center [424, 164] width 82 height 14
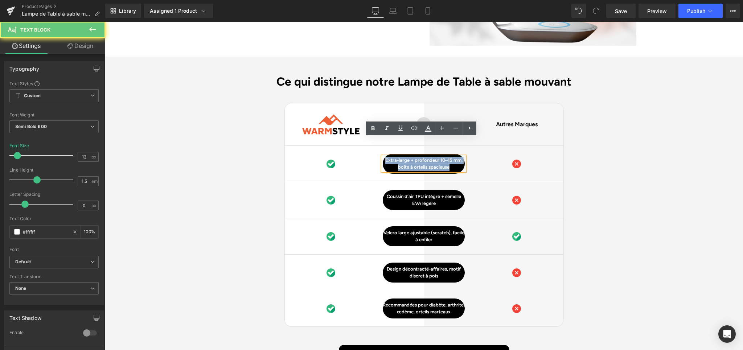
click at [453, 157] on p "Extra-large + profondeur 10–15 mm, boîte à orteils spacieuse" at bounding box center [424, 164] width 82 height 14
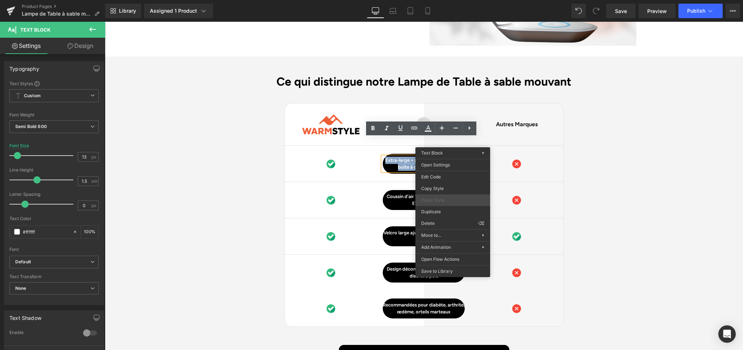
paste div
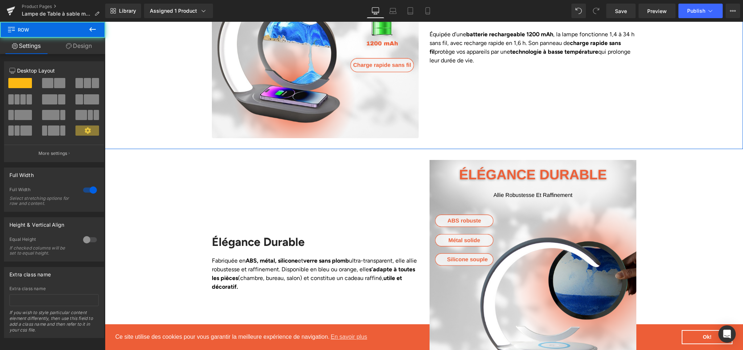
click at [668, 114] on div "Image Autonomie Intelligente Heading Équipée d’une batterie rechargeable 1200 m…" at bounding box center [424, 34] width 638 height 207
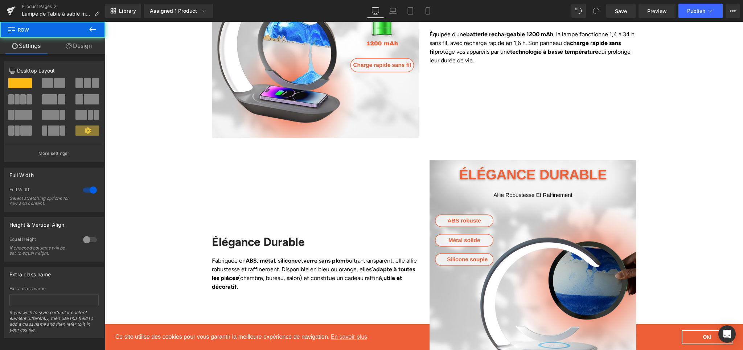
click at [698, 162] on div "Liquid Row Image Éclat & Décoration Heading Bien plus qu’une lampe classique, e…" at bounding box center [424, 106] width 638 height 1859
click at [618, 13] on span "Save" at bounding box center [621, 11] width 12 height 8
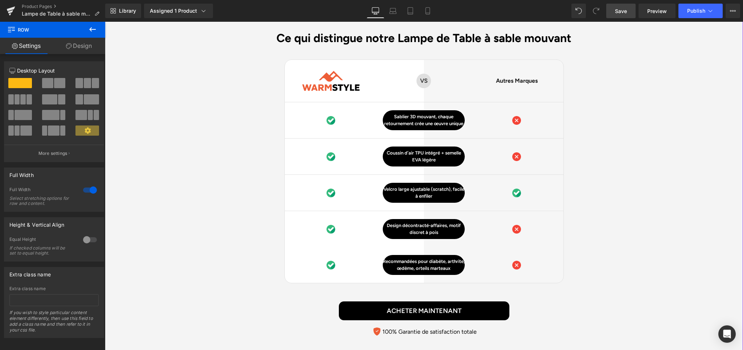
scroll to position [1767, 0]
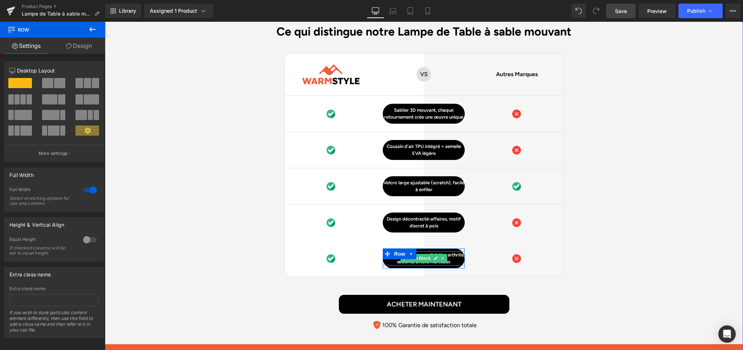
click at [451, 251] on p "Recommandées pour diabète, arthrite, œdème, orteils marteaux" at bounding box center [424, 258] width 82 height 14
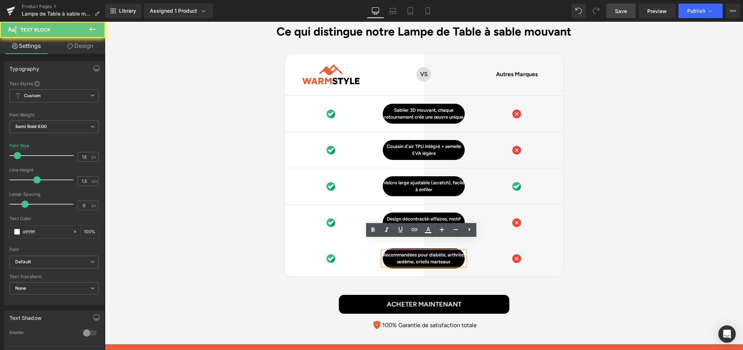
click at [432, 251] on p "Recommandées pour diabète, arthrite, œdème, orteils marteaux" at bounding box center [424, 258] width 82 height 14
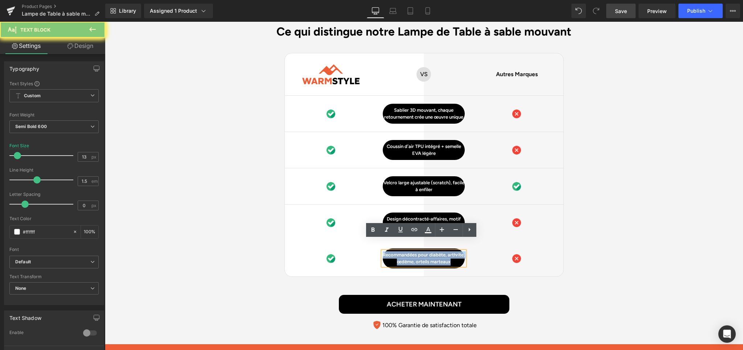
click at [432, 251] on p "Recommandées pour diabète, arthrite, œdème, orteils marteaux" at bounding box center [424, 258] width 82 height 14
paste div
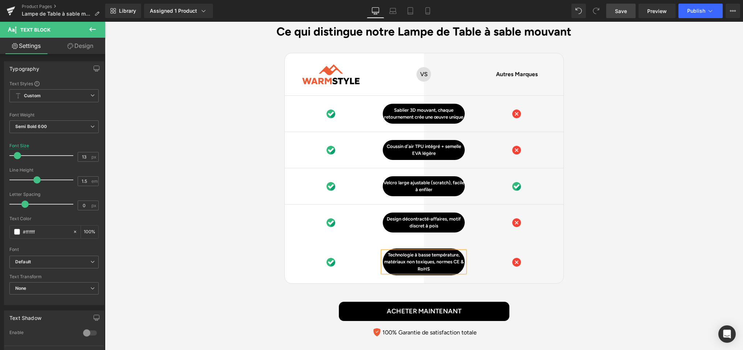
click at [614, 245] on div "Ce qui distingue notre Lampe de Table à sable mouvant Heading Image Row VS Text…" at bounding box center [424, 183] width 638 height 316
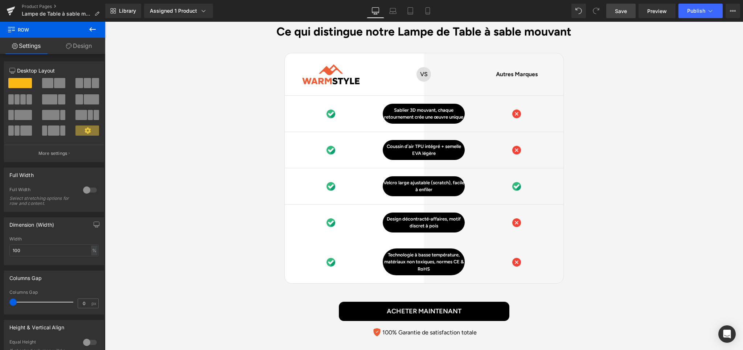
click at [619, 10] on span "Save" at bounding box center [621, 11] width 12 height 8
click at [454, 143] on p "Coussin d’air TPU intégré + semelle EVA légère" at bounding box center [424, 150] width 82 height 14
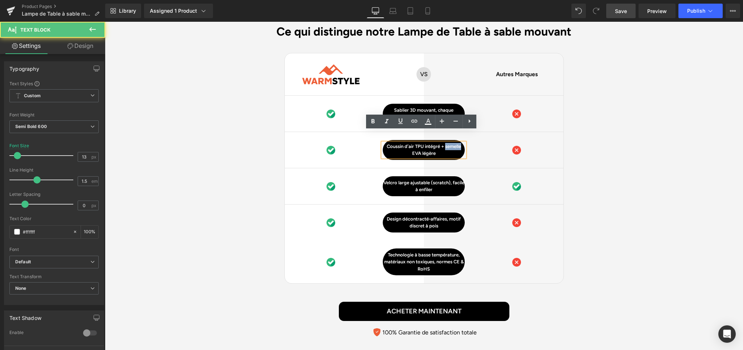
click at [454, 143] on p "Coussin d’air TPU intégré + semelle EVA légère" at bounding box center [424, 150] width 82 height 14
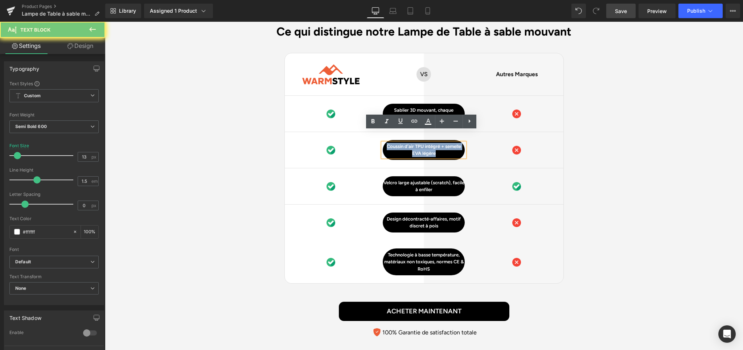
click at [454, 143] on p "Coussin d’air TPU intégré + semelle EVA légère" at bounding box center [424, 150] width 82 height 14
paste div
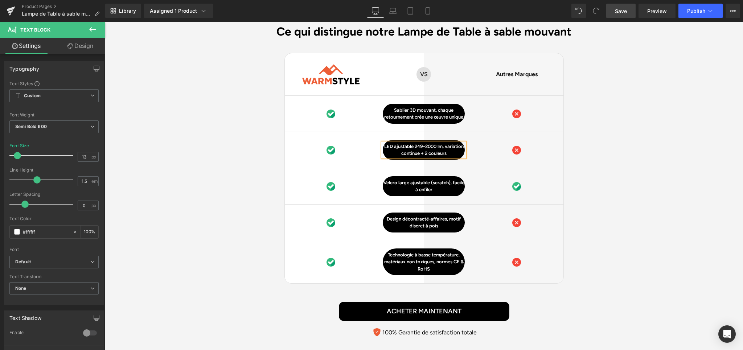
click at [640, 132] on div "Ce qui distingue notre Lampe de Table à sable mouvant Heading Image Row VS Text…" at bounding box center [424, 183] width 638 height 316
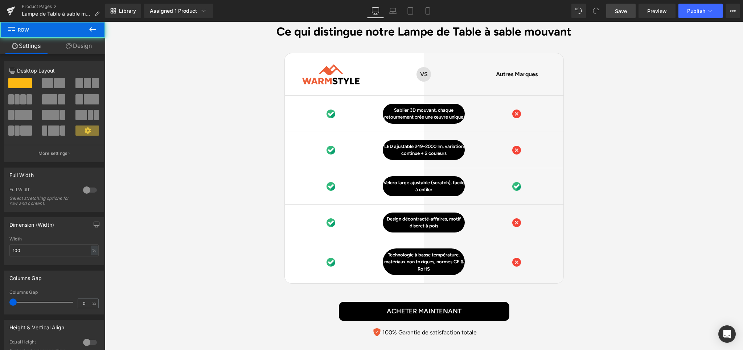
click at [628, 17] on link "Save" at bounding box center [620, 11] width 29 height 15
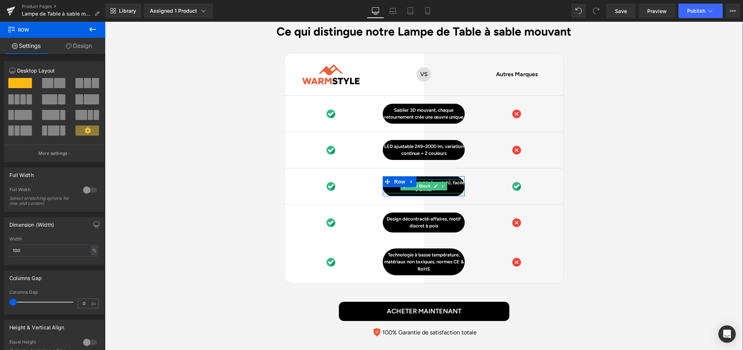
click at [451, 179] on p "Velcro large ajustable (scratch), facile à enfiler" at bounding box center [424, 186] width 82 height 14
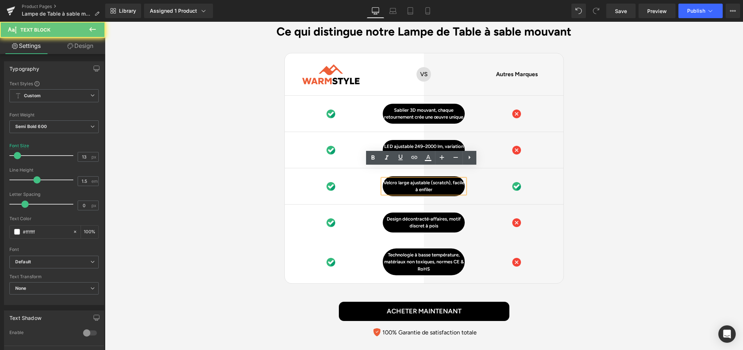
click at [432, 179] on p "Velcro large ajustable (scratch), facile à enfiler" at bounding box center [424, 186] width 82 height 14
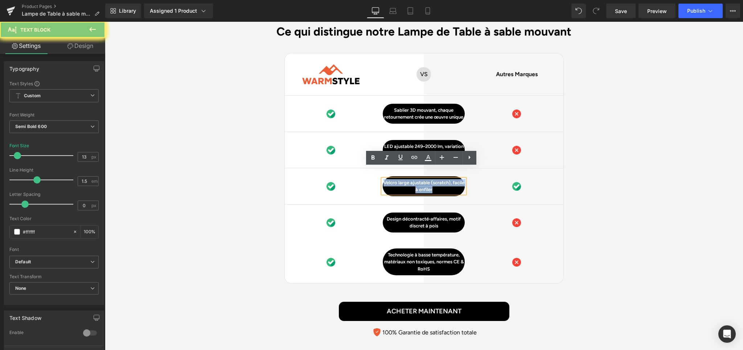
click at [432, 179] on p "Velcro large ajustable (scratch), facile à enfiler" at bounding box center [424, 186] width 82 height 14
paste div
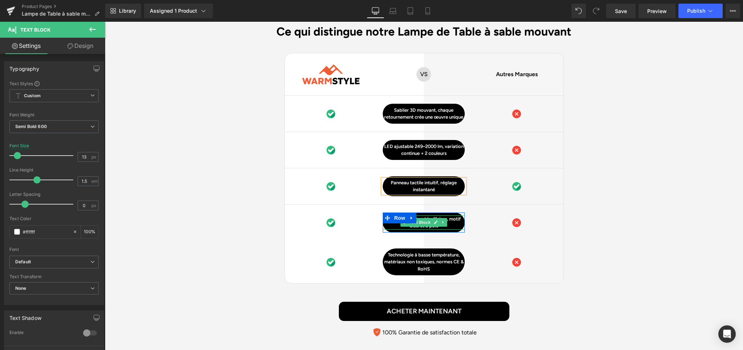
click at [454, 216] on p "Design décontracté-affaires, motif discret à pois" at bounding box center [424, 223] width 82 height 14
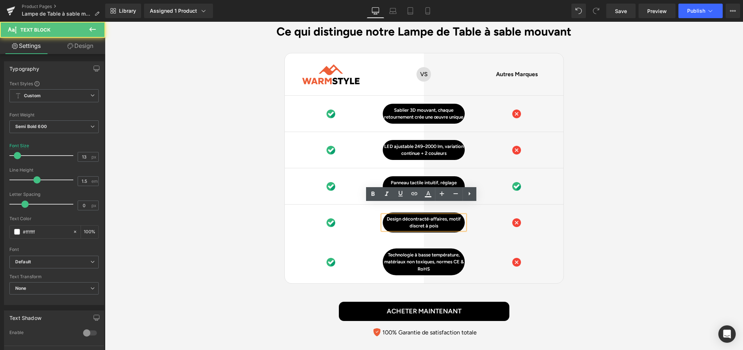
click at [412, 216] on p "Design décontracté-affaires, motif discret à pois" at bounding box center [424, 223] width 82 height 14
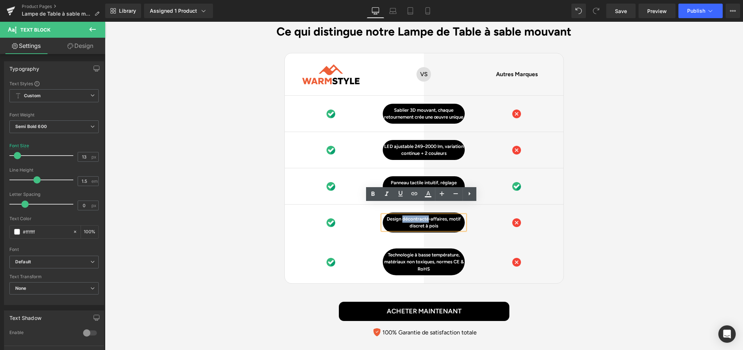
paste div
click at [582, 193] on div "Ce qui distingue notre Lampe de Table à sable mouvant Heading Image Row VS Text…" at bounding box center [424, 183] width 638 height 316
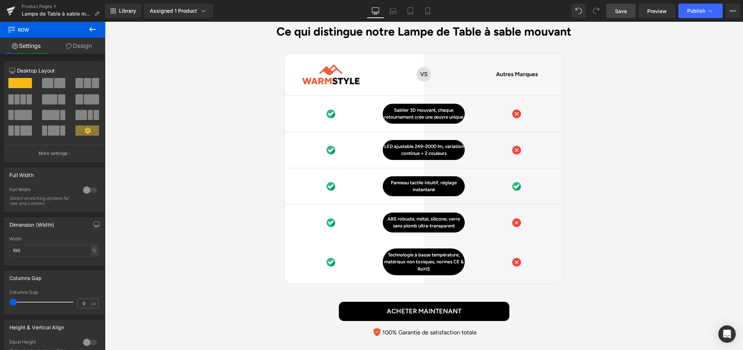
click at [612, 9] on link "Save" at bounding box center [620, 11] width 29 height 15
click at [669, 193] on div "Ce qui distingue notre Lampe de Table à sable mouvant Heading Image Row VS Text…" at bounding box center [424, 183] width 638 height 316
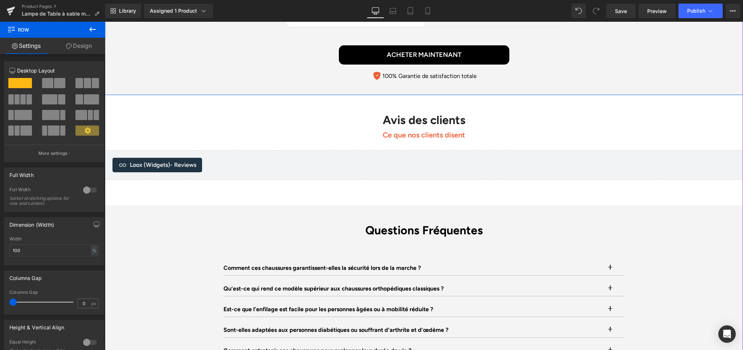
scroll to position [2121, 0]
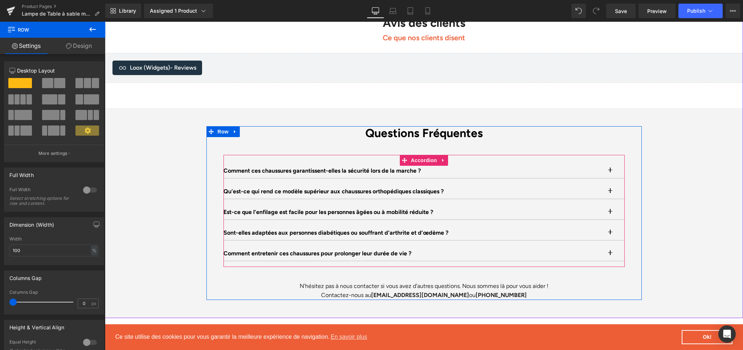
click at [611, 164] on button "button" at bounding box center [617, 171] width 15 height 15
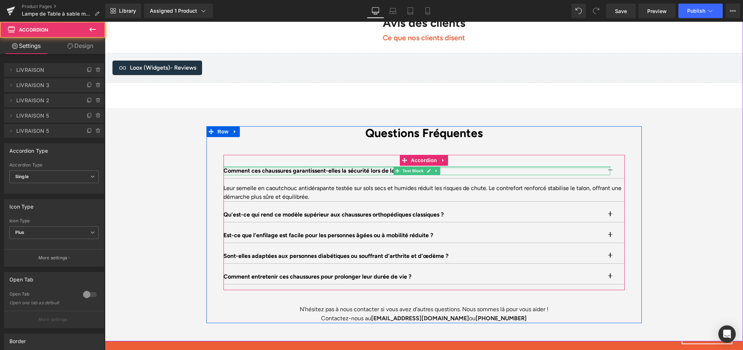
click at [355, 167] on div at bounding box center [416, 168] width 387 height 2
click at [355, 167] on p "Comment ces chaussures garantissent-elles la sécurité lors de la marche ?" at bounding box center [416, 171] width 387 height 9
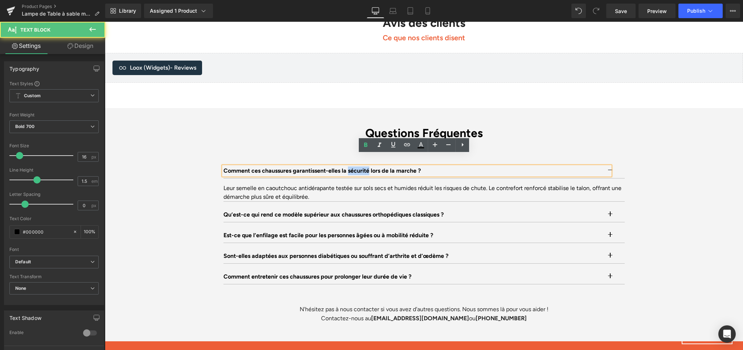
click at [354, 167] on p "Comment ces chaussures garantissent-elles la sécurité lors de la marche ?" at bounding box center [416, 171] width 387 height 9
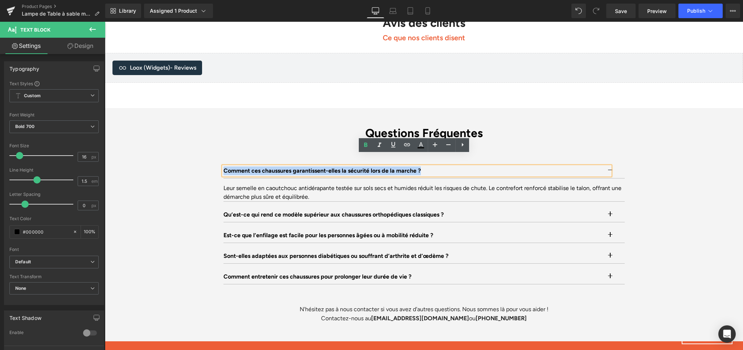
click at [354, 167] on p "Comment ces chaussures garantissent-elles la sécurité lors de la marche ?" at bounding box center [416, 171] width 387 height 9
paste div
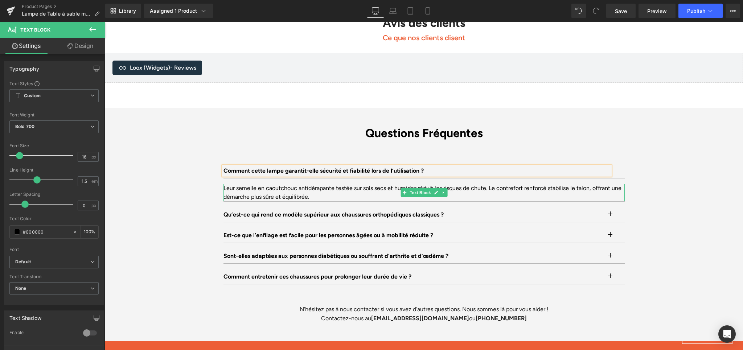
click at [342, 184] on div "Leur semelle en caoutchouc antidérapante testée sur sols secs et humides réduit…" at bounding box center [423, 192] width 401 height 17
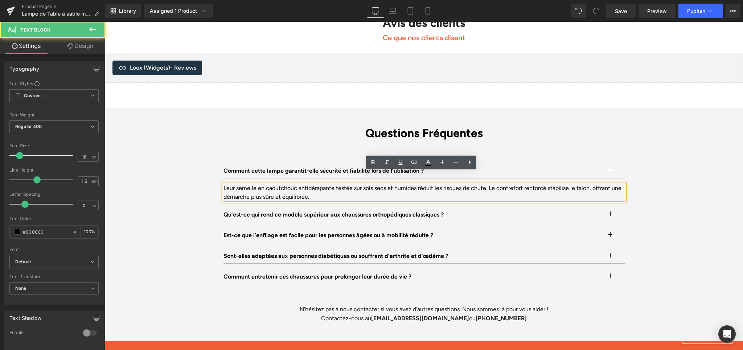
click at [239, 184] on div "Leur semelle en caoutchouc antidérapante testée sur sols secs et humides réduit…" at bounding box center [423, 192] width 401 height 17
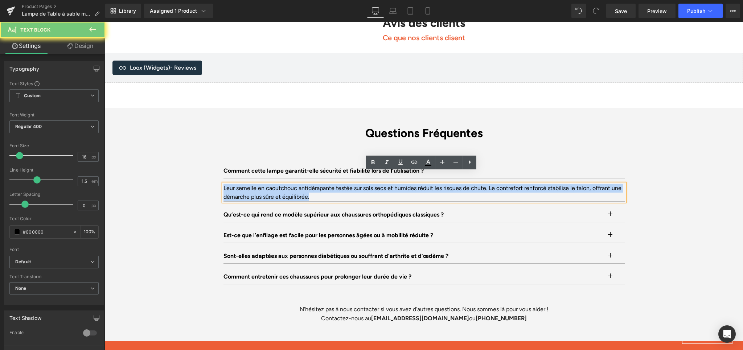
click at [239, 184] on div "Leur semelle en caoutchouc antidérapante testée sur sols secs et humides réduit…" at bounding box center [423, 192] width 401 height 17
paste div
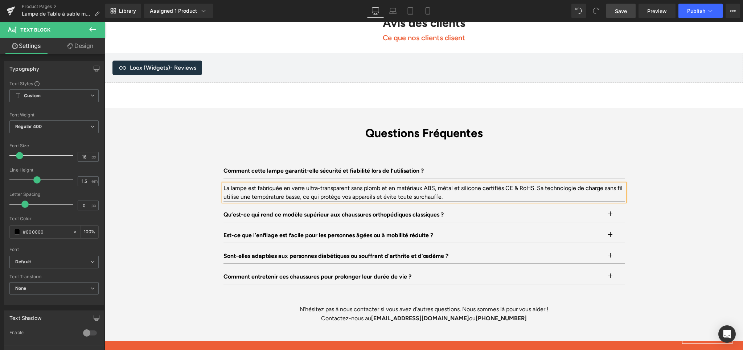
click at [619, 14] on span "Save" at bounding box center [621, 11] width 12 height 8
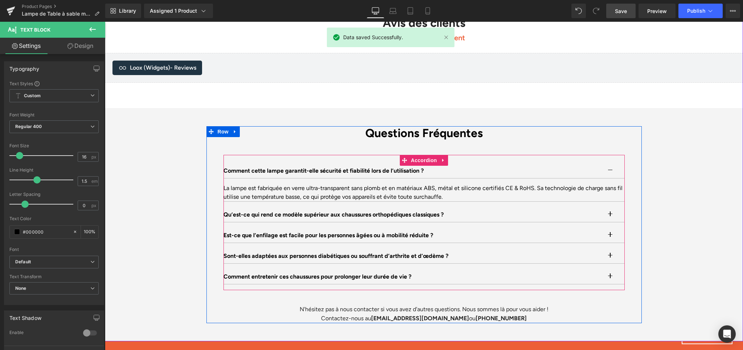
click at [610, 164] on button "button" at bounding box center [617, 171] width 15 height 15
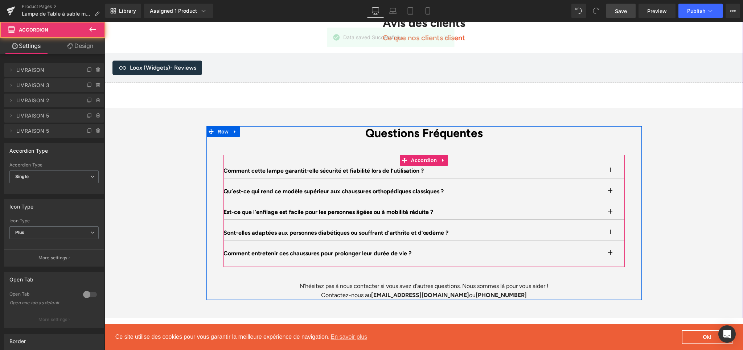
click at [610, 184] on button "button" at bounding box center [617, 191] width 15 height 15
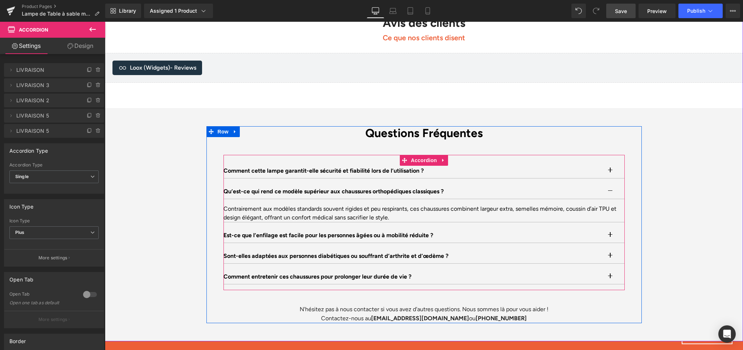
click at [238, 187] on p "Qu’est-ce qui rend ce modèle supérieur aux chaussures orthopédiques classiques ?" at bounding box center [416, 191] width 386 height 9
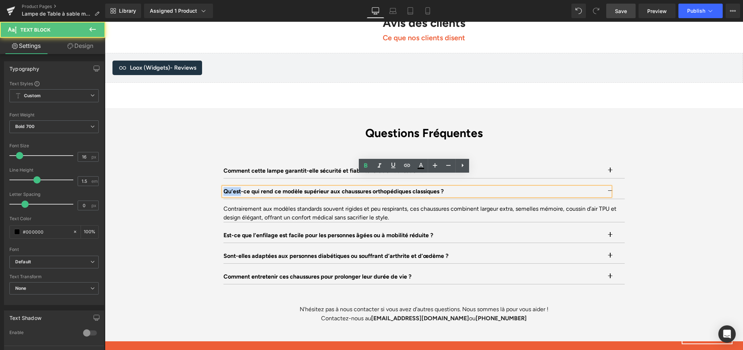
click at [238, 187] on p "Qu’est-ce qui rend ce modèle supérieur aux chaussures orthopédiques classiques ?" at bounding box center [416, 191] width 386 height 9
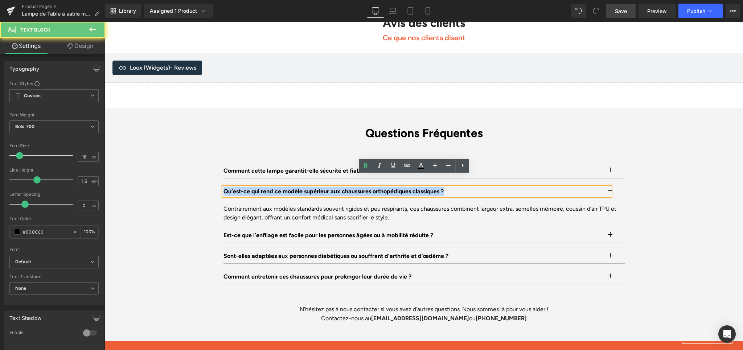
click at [238, 187] on p "Qu’est-ce qui rend ce modèle supérieur aux chaussures orthopédiques classiques ?" at bounding box center [416, 191] width 386 height 9
paste div
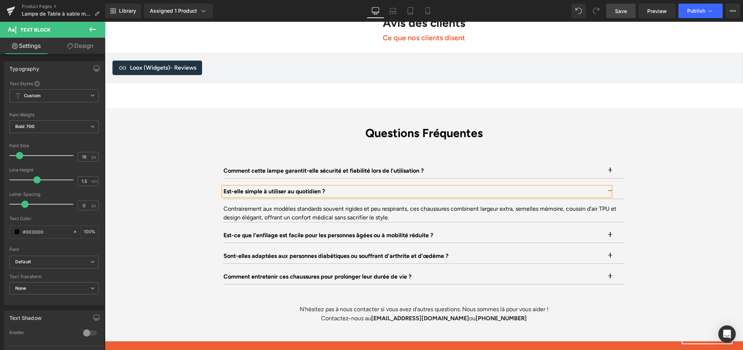
click at [236, 205] on div "Contrairement aux modèles standards souvent rigides et peu respirants, ces chau…" at bounding box center [423, 213] width 401 height 17
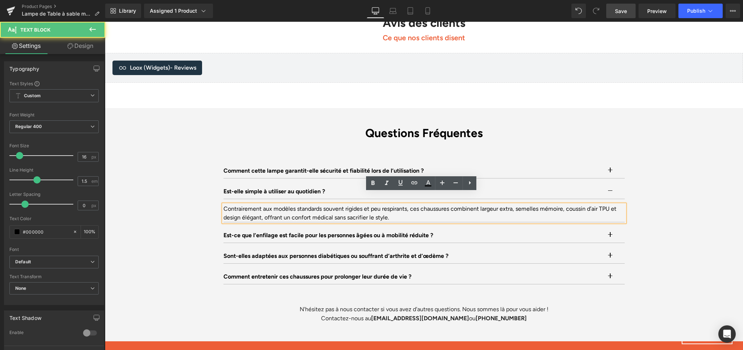
click at [244, 205] on div "Contrairement aux modèles standards souvent rigides et peu respirants, ces chau…" at bounding box center [423, 213] width 401 height 17
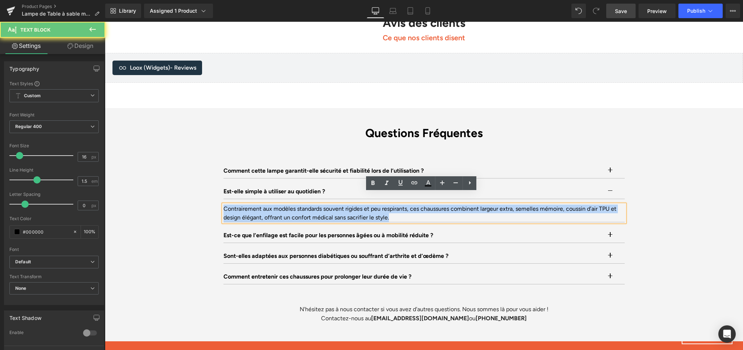
click at [244, 205] on div "Contrairement aux modèles standards souvent rigides et peu respirants, ces chau…" at bounding box center [423, 213] width 401 height 17
paste div
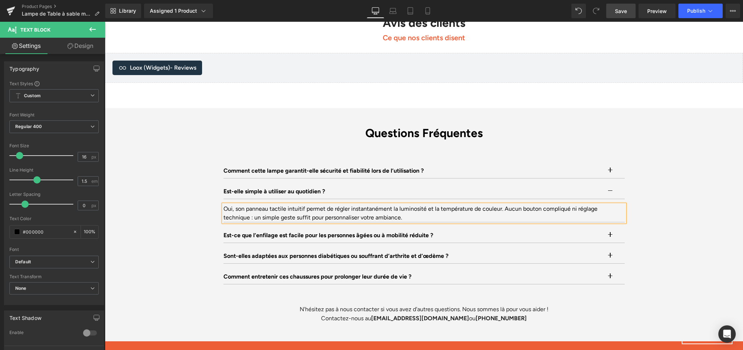
click at [615, 10] on span "Save" at bounding box center [621, 11] width 12 height 8
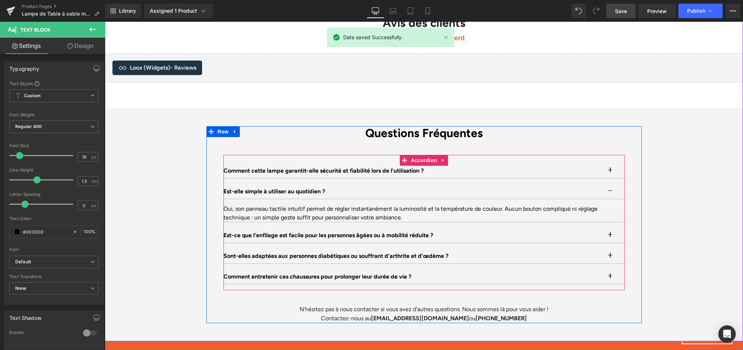
click at [610, 184] on button "button" at bounding box center [617, 191] width 15 height 15
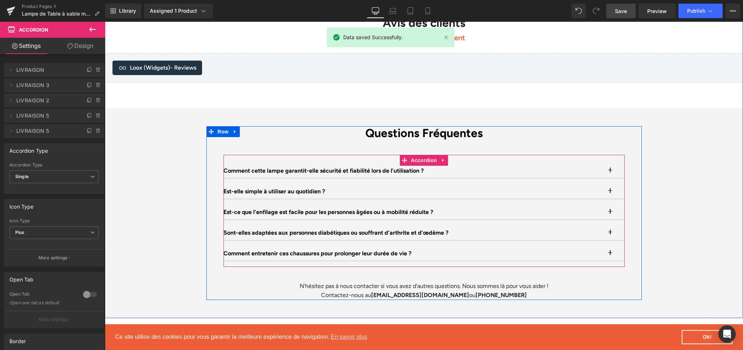
click at [610, 205] on button "button" at bounding box center [617, 212] width 15 height 15
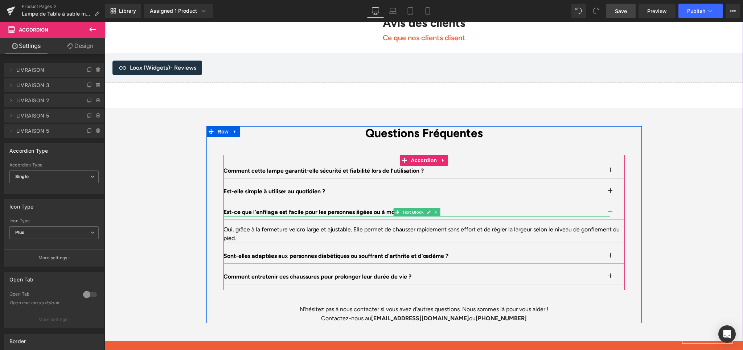
click at [287, 208] on p "Est-ce que l’enfilage est facile pour les personnes âgées ou à mobilité réduite…" at bounding box center [416, 212] width 387 height 9
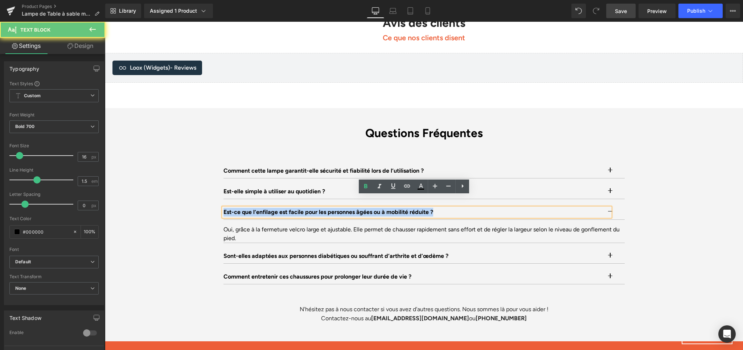
click at [287, 208] on p "Est-ce que l’enfilage est facile pour les personnes âgées ou à mobilité réduite…" at bounding box center [416, 212] width 387 height 9
paste div
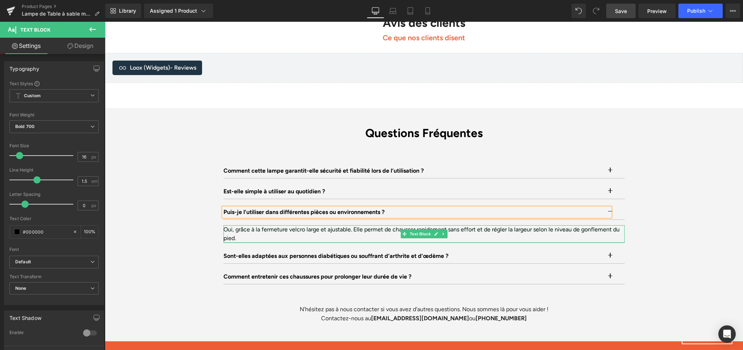
click at [280, 225] on div "Oui, grâce à la fermeture velcro large et ajustable. Elle permet de chausser ra…" at bounding box center [423, 233] width 401 height 17
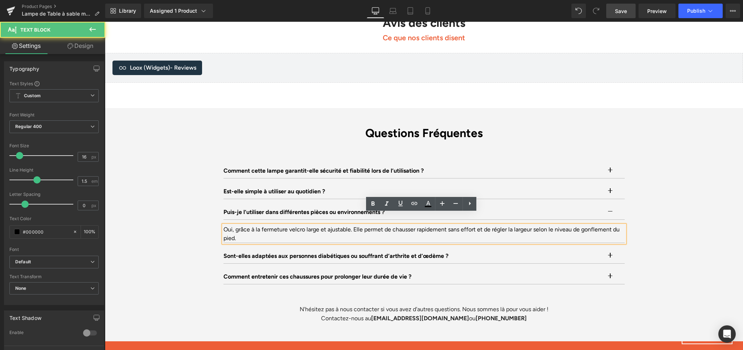
click at [252, 225] on div "Oui, grâce à la fermeture velcro large et ajustable. Elle permet de chausser ra…" at bounding box center [423, 233] width 401 height 17
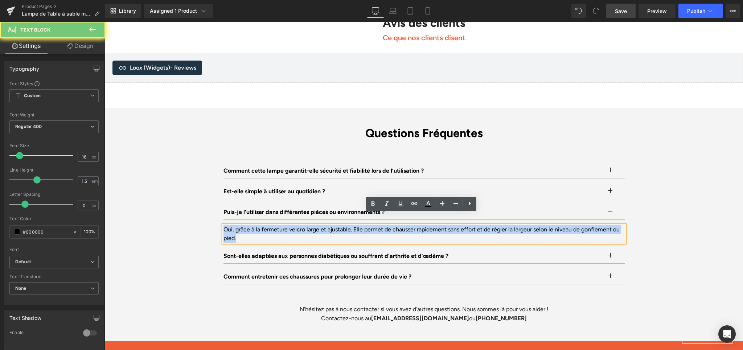
click at [252, 225] on div "Oui, grâce à la fermeture velcro large et ajustable. Elle permet de chausser ra…" at bounding box center [423, 233] width 401 height 17
paste div
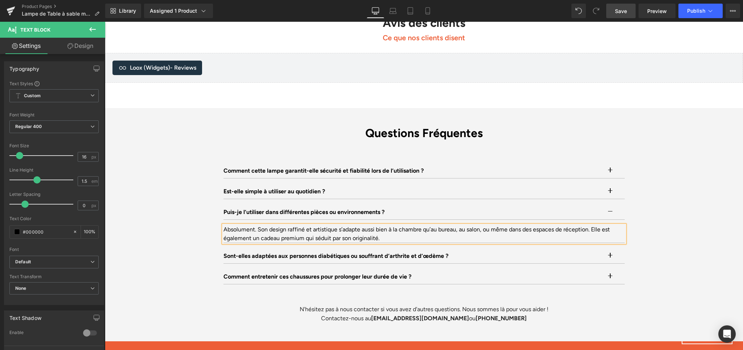
click at [631, 15] on link "Save" at bounding box center [620, 11] width 29 height 15
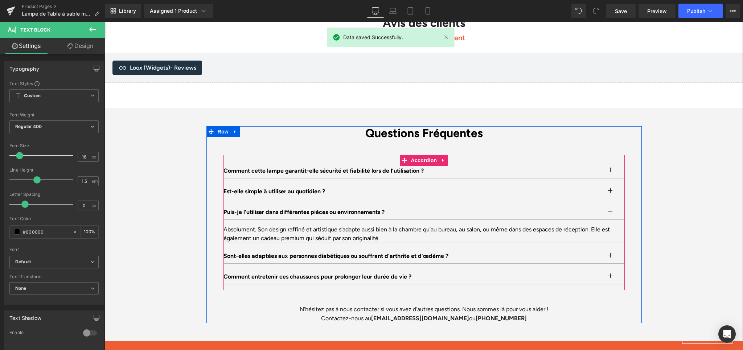
click at [610, 205] on button "button" at bounding box center [617, 212] width 15 height 15
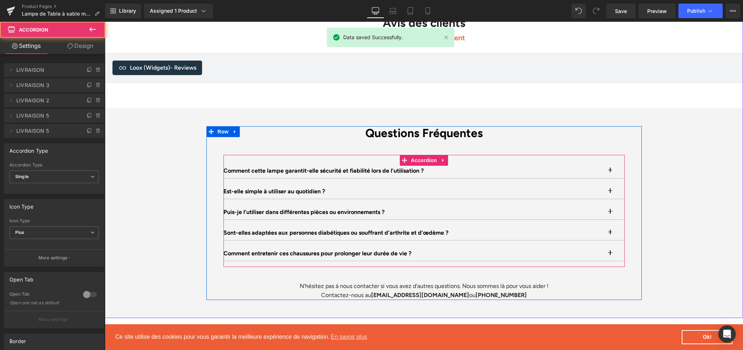
click at [610, 235] on span "button" at bounding box center [610, 235] width 0 height 0
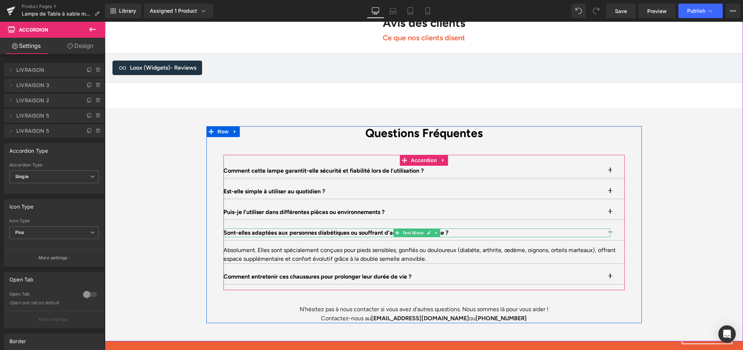
click at [250, 229] on p "Sont-elles adaptées aux personnes diabétiques ou souffrant d’arthrite et d’œdèm…" at bounding box center [416, 233] width 387 height 9
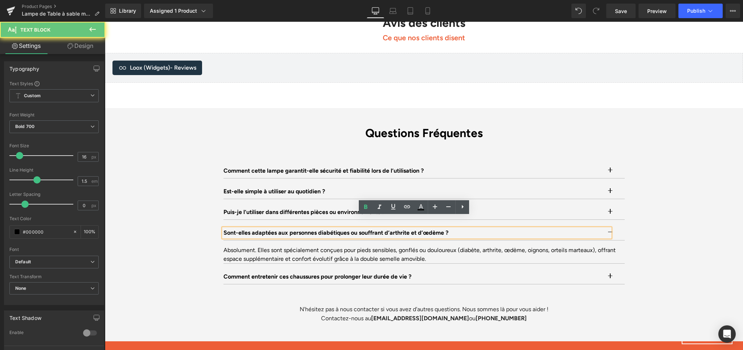
click at [253, 229] on p "Sont-elles adaptées aux personnes diabétiques ou souffrant d’arthrite et d’œdèm…" at bounding box center [416, 233] width 387 height 9
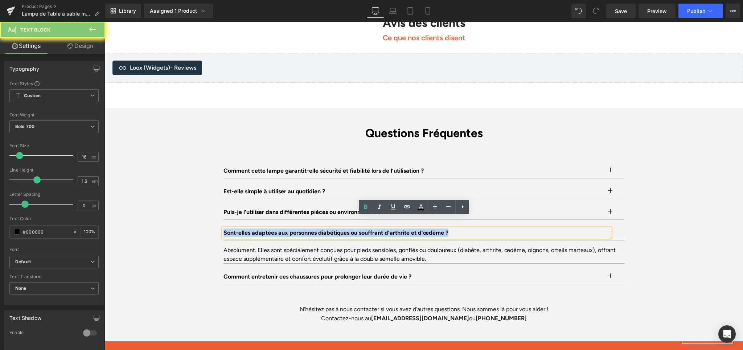
click at [253, 229] on p "Sont-elles adaptées aux personnes diabétiques ou souffrant d’arthrite et d’œdèm…" at bounding box center [416, 233] width 387 height 9
paste div
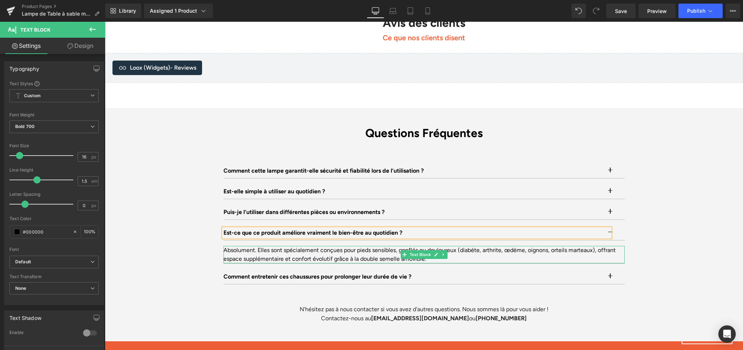
click at [250, 246] on div "Absolument. Elles sont spécialement conçues pour pieds sensibles, gonflés ou do…" at bounding box center [423, 254] width 401 height 17
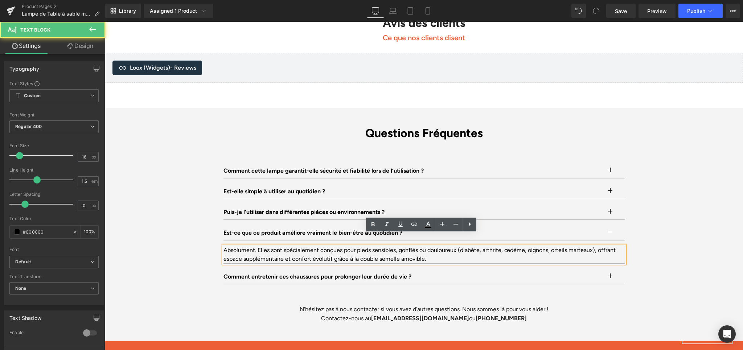
click at [281, 246] on div "Absolument. Elles sont spécialement conçues pour pieds sensibles, gonflés ou do…" at bounding box center [423, 254] width 401 height 17
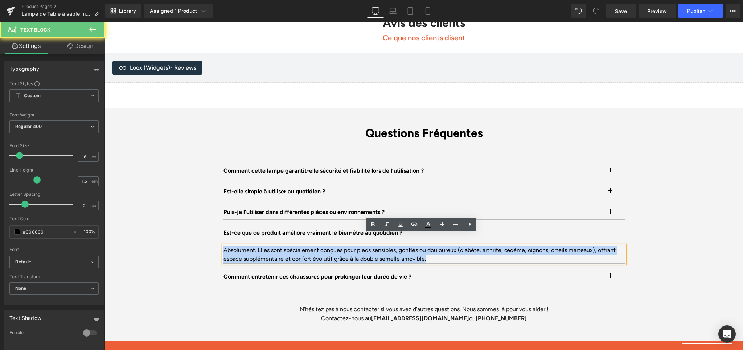
click at [281, 246] on div "Absolument. Elles sont spécialement conçues pour pieds sensibles, gonflés ou do…" at bounding box center [423, 254] width 401 height 17
paste div
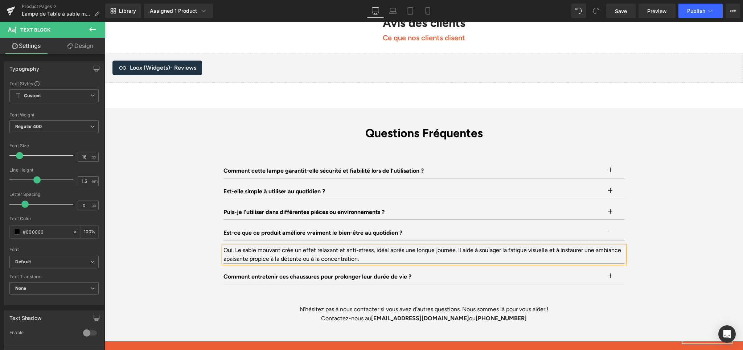
click at [676, 262] on div "Questions Fréquentes Heading Comment cette lampe garantit-elle sécurité et fiab…" at bounding box center [424, 224] width 638 height 197
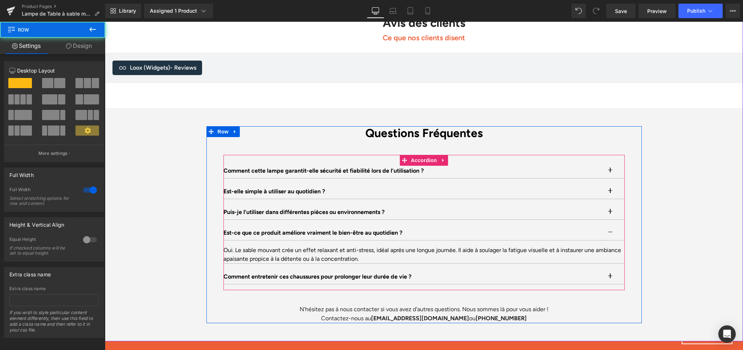
click at [611, 226] on button "button" at bounding box center [617, 233] width 15 height 15
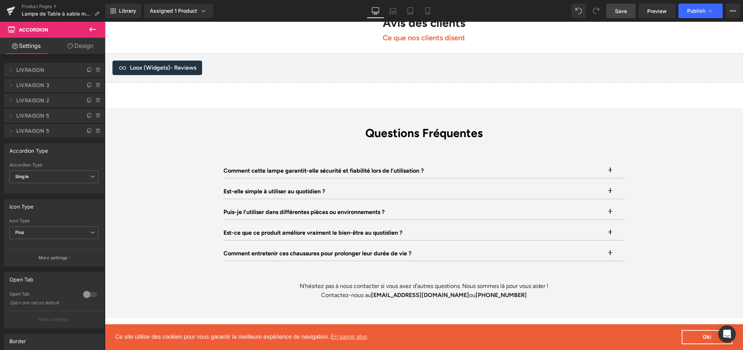
click at [625, 15] on span "Save" at bounding box center [621, 11] width 12 height 8
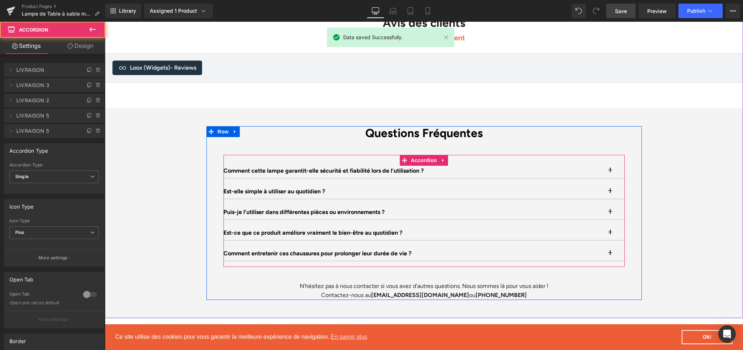
click at [610, 246] on button "button" at bounding box center [617, 253] width 15 height 15
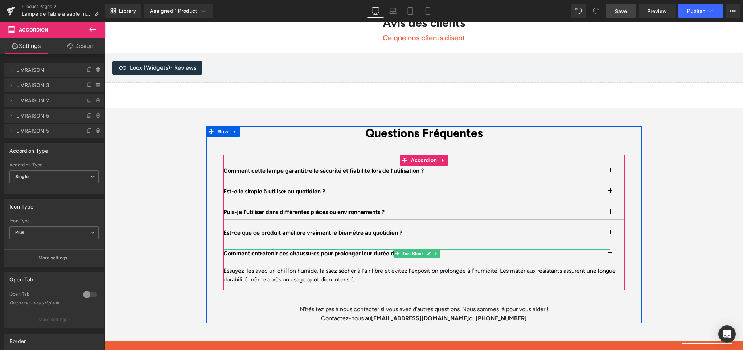
click at [273, 249] on p "Comment entretenir ces chaussures pour prolonger leur durée de vie ?" at bounding box center [416, 253] width 387 height 9
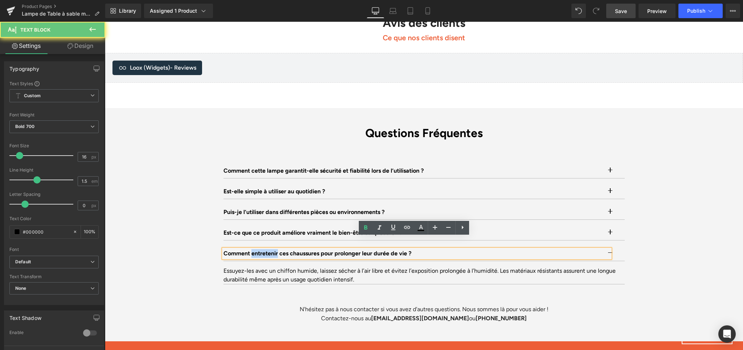
click at [273, 249] on p "Comment entretenir ces chaussures pour prolonger leur durée de vie ?" at bounding box center [416, 253] width 387 height 9
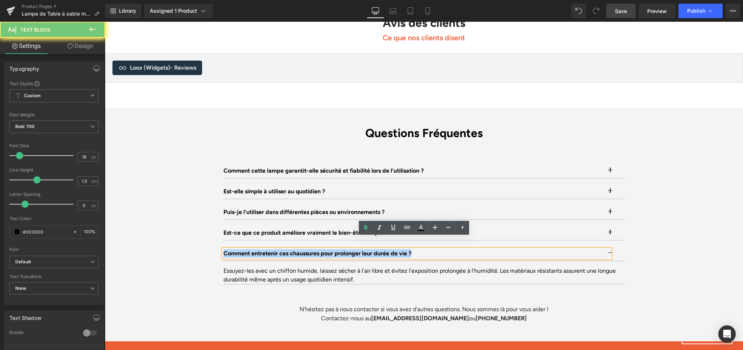
click at [273, 249] on p "Comment entretenir ces chaussures pour prolonger leur durée de vie ?" at bounding box center [416, 253] width 387 height 9
paste div
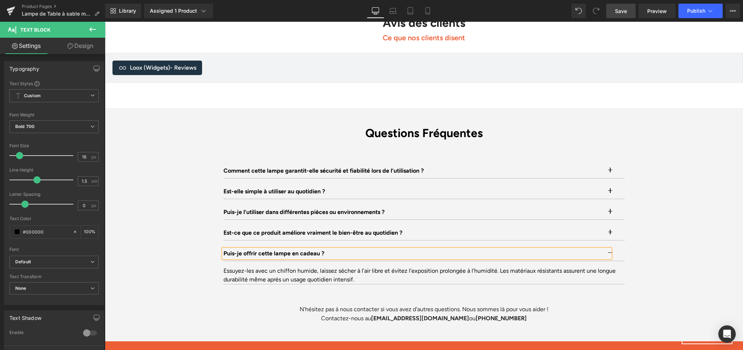
click at [263, 267] on div "Essuyez-les avec un chiffon humide, laissez sécher à l’air libre et évitez l’ex…" at bounding box center [423, 275] width 401 height 17
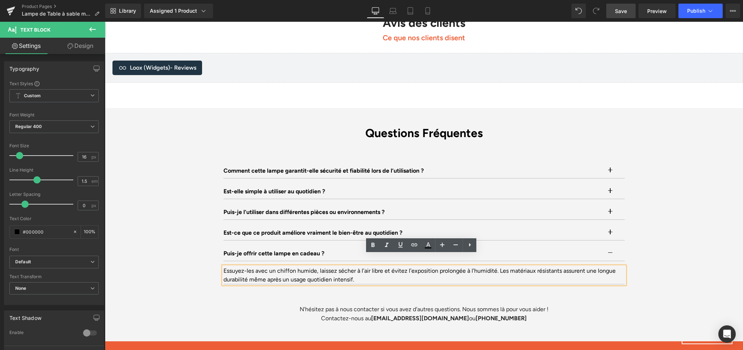
click at [261, 267] on div "Essuyez-les avec un chiffon humide, laissez sécher à l’air libre et évitez l’ex…" at bounding box center [423, 275] width 401 height 17
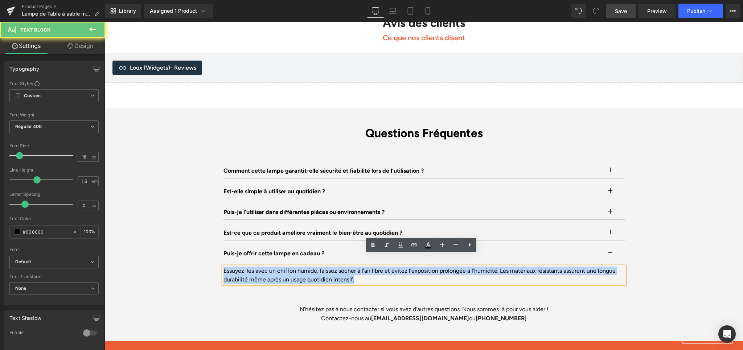
click at [261, 267] on div "Essuyez-les avec un chiffon humide, laissez sécher à l’air libre et évitez l’ex…" at bounding box center [423, 275] width 401 height 17
paste div
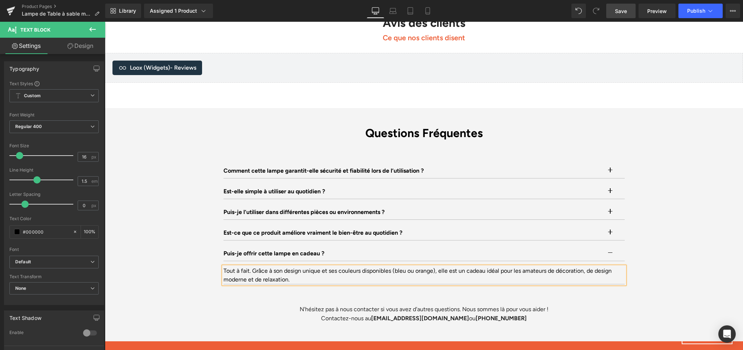
click at [719, 263] on div "Questions Fréquentes Heading Comment cette lampe garantit-elle sécurité et fiab…" at bounding box center [424, 224] width 638 height 197
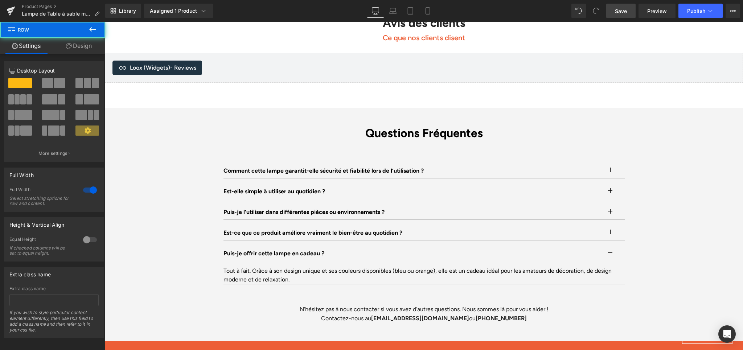
click at [621, 18] on div "Library Assigned 1 Product Product Preview Lampe de Table à sable mouvant Manag…" at bounding box center [424, 11] width 638 height 22
click at [622, 12] on span "Save" at bounding box center [621, 11] width 12 height 8
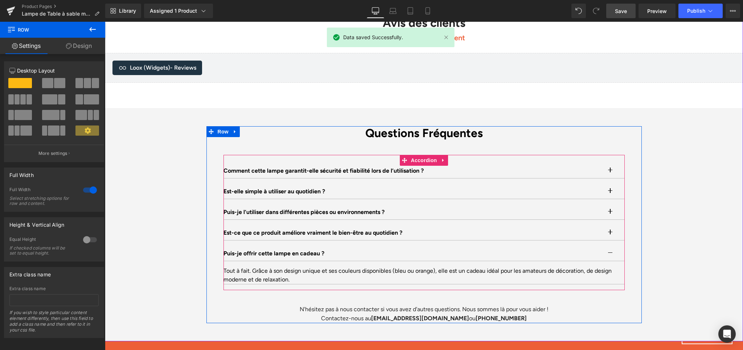
click at [610, 246] on button "button" at bounding box center [617, 253] width 15 height 15
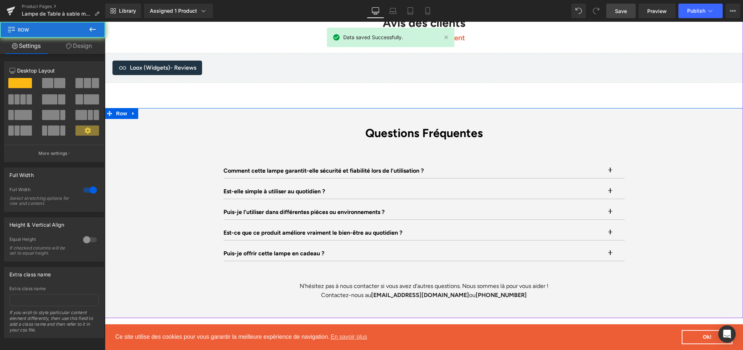
click at [661, 213] on div "Questions Fréquentes Heading Comment cette lampe garantit-elle sécurité et fiab…" at bounding box center [424, 213] width 638 height 174
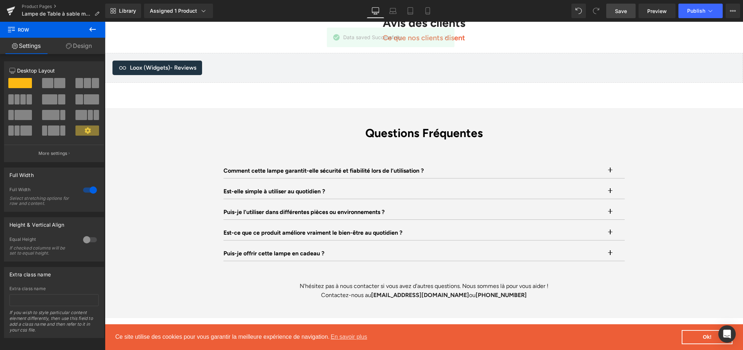
click at [616, 9] on span "Save" at bounding box center [621, 11] width 12 height 8
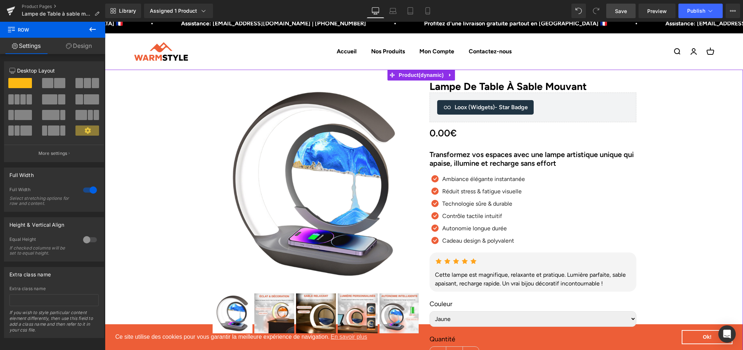
scroll to position [0, 0]
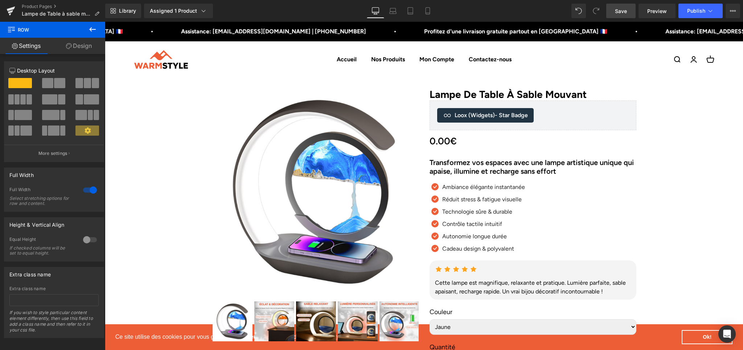
drag, startPoint x: 616, startPoint y: 14, endPoint x: 18, endPoint y: 4, distance: 598.7
click at [616, 14] on span "Save" at bounding box center [621, 11] width 12 height 8
click at [9, 9] on icon at bounding box center [11, 9] width 8 height 5
